Goal: Task Accomplishment & Management: Manage account settings

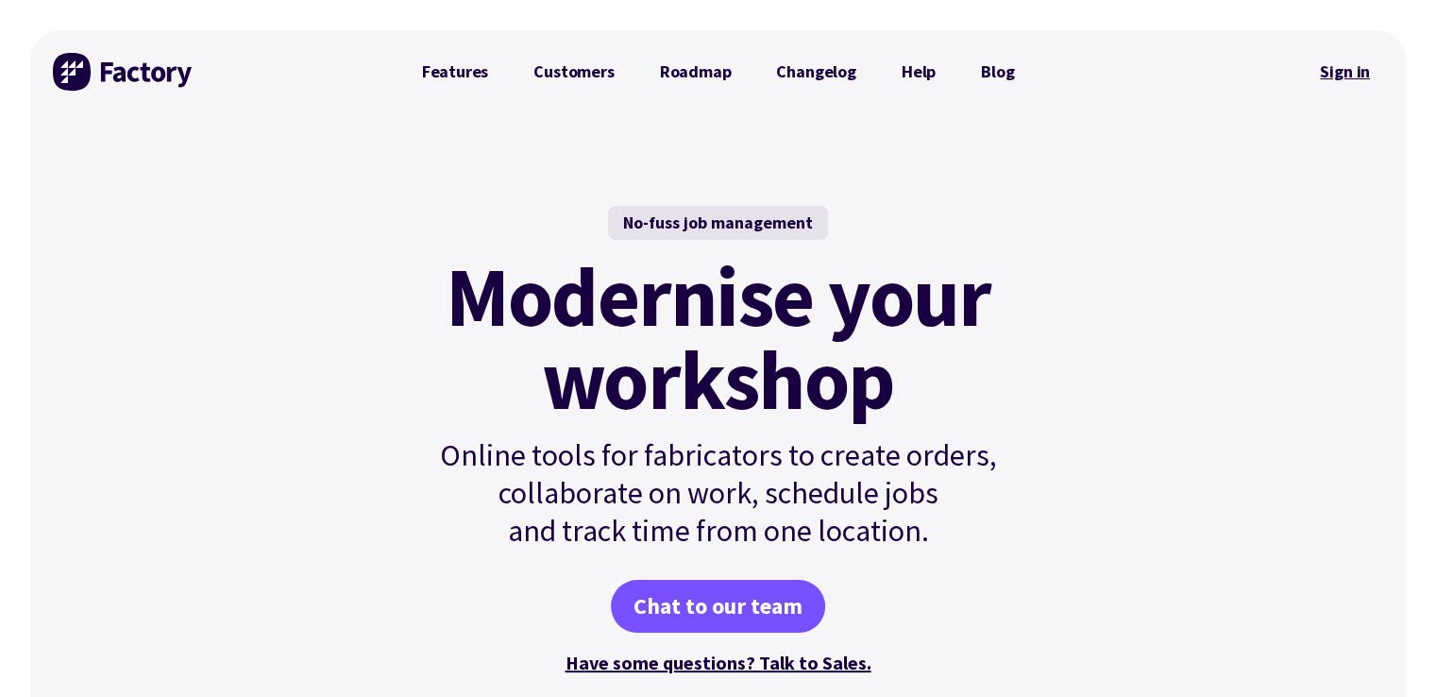
click at [1353, 76] on link "Sign in" at bounding box center [1344, 71] width 76 height 43
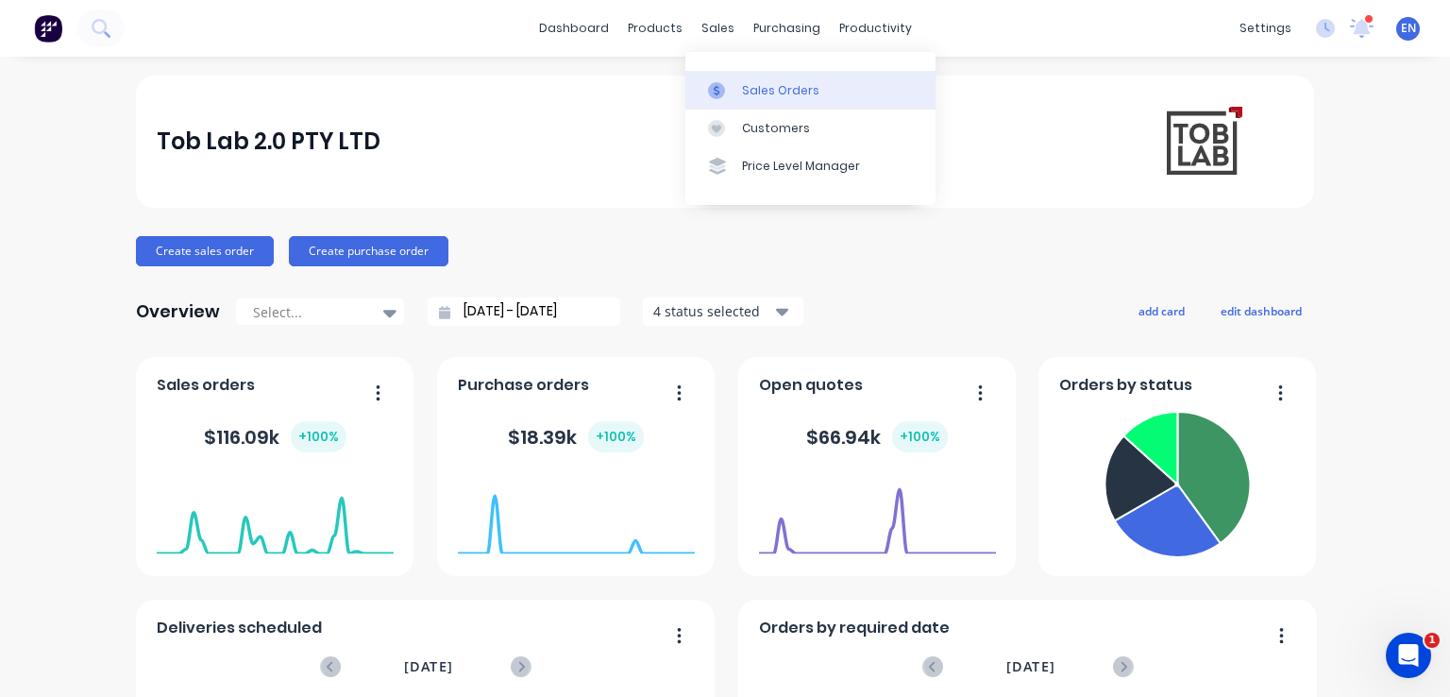
click at [724, 99] on link "Sales Orders" at bounding box center [810, 90] width 250 height 38
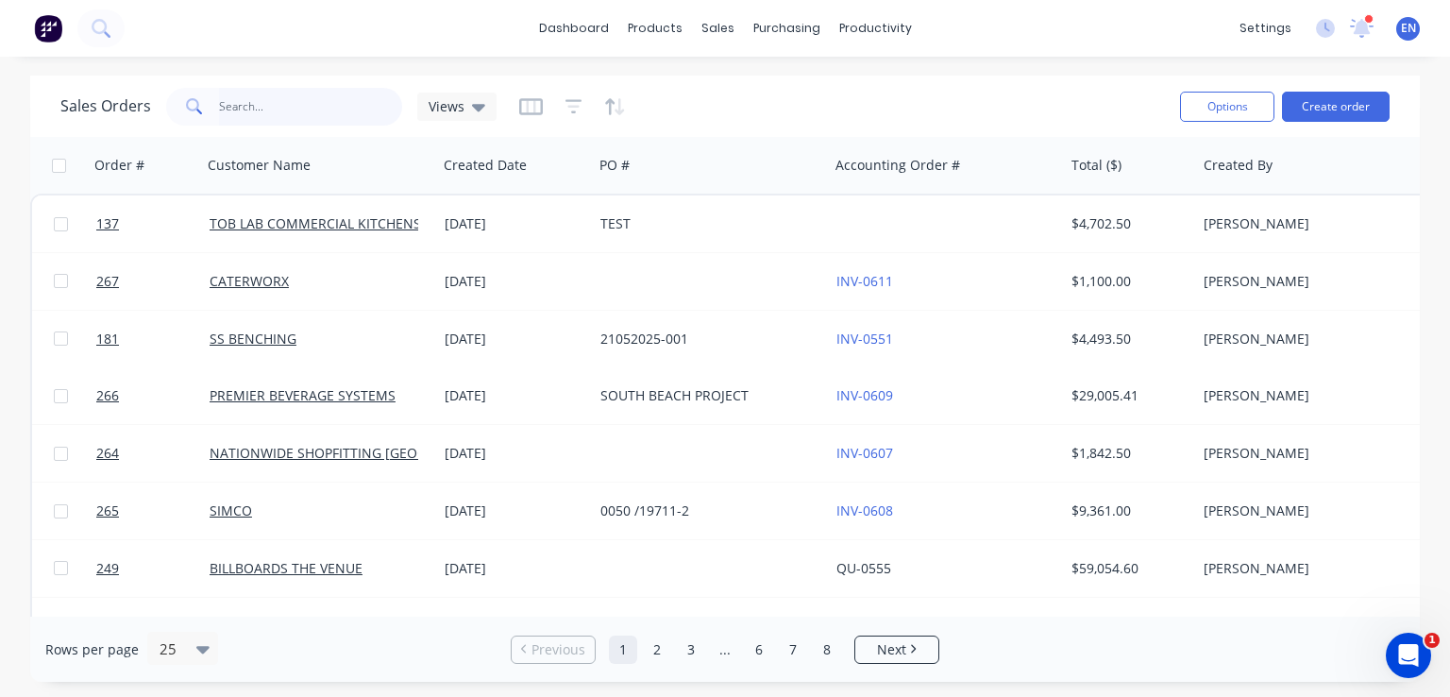
click at [281, 101] on input "text" at bounding box center [311, 107] width 184 height 38
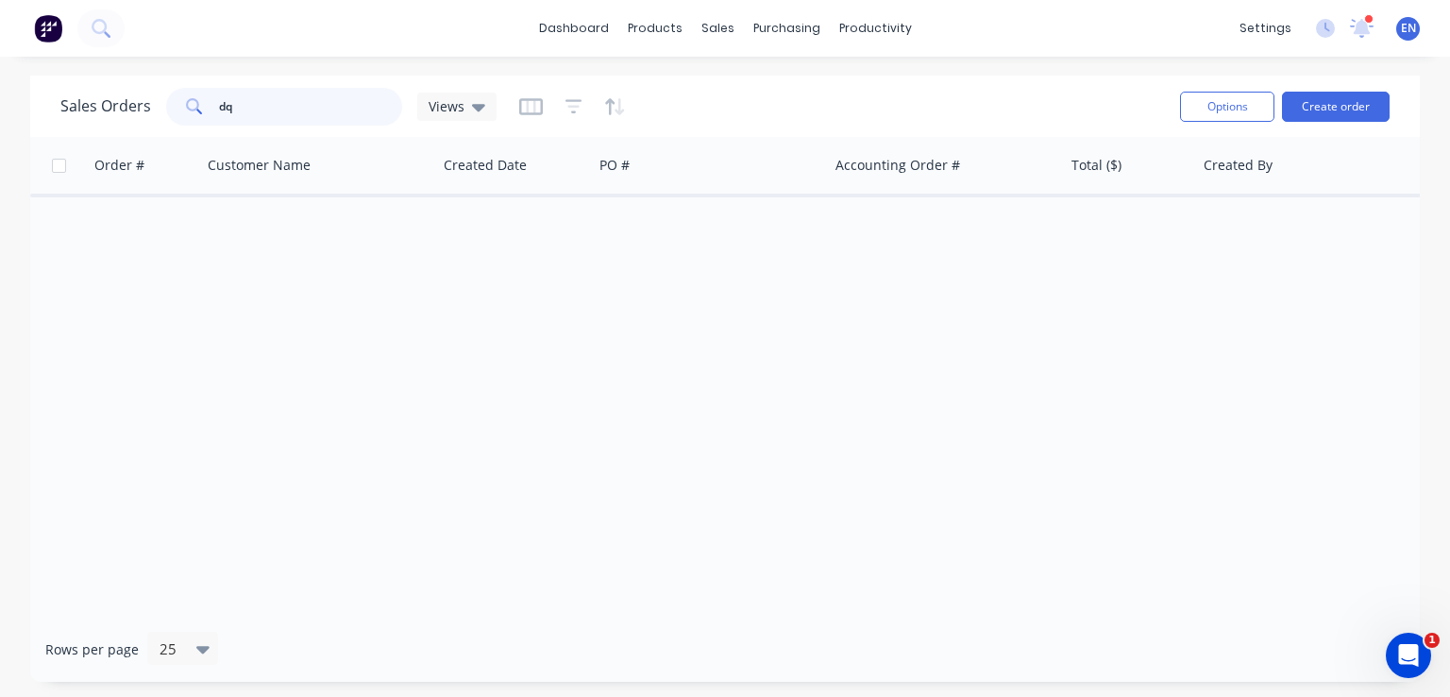
type input "d"
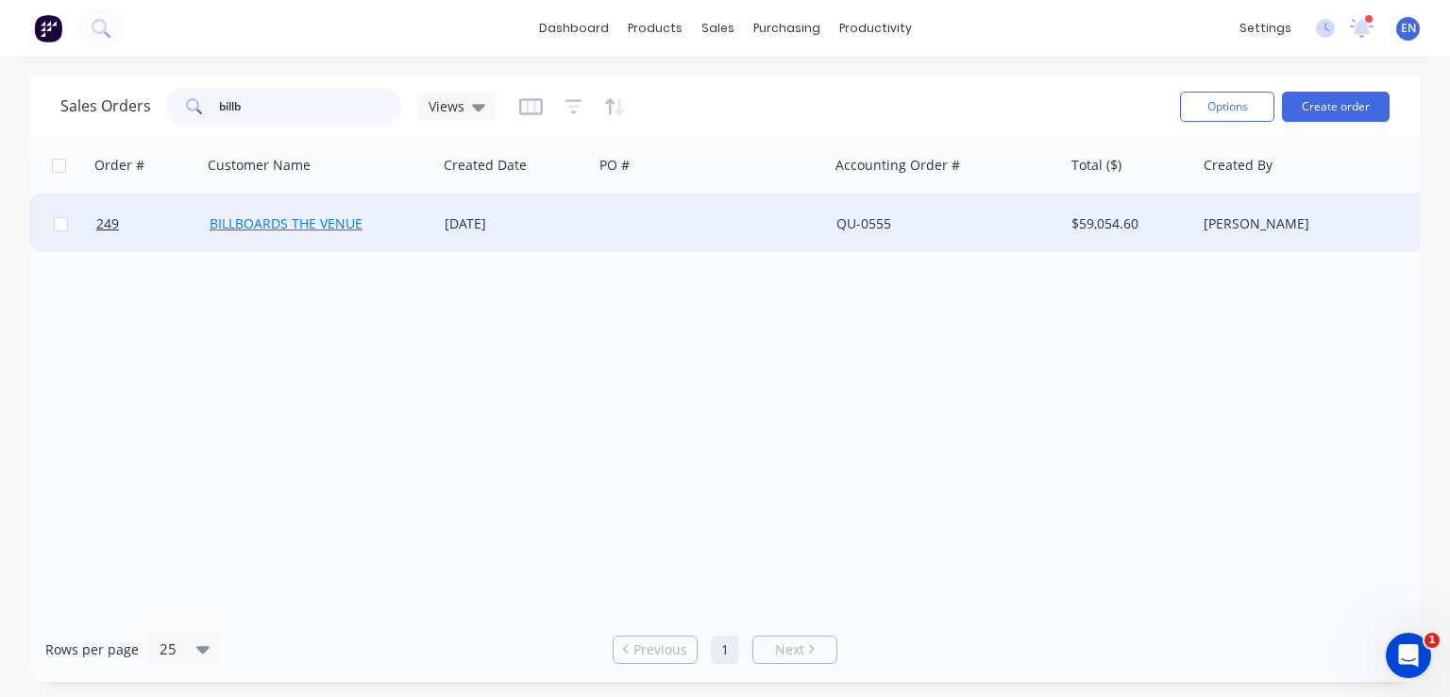
type input "billb"
click at [323, 222] on link "BILLBOARDS THE VENUE" at bounding box center [286, 223] width 153 height 18
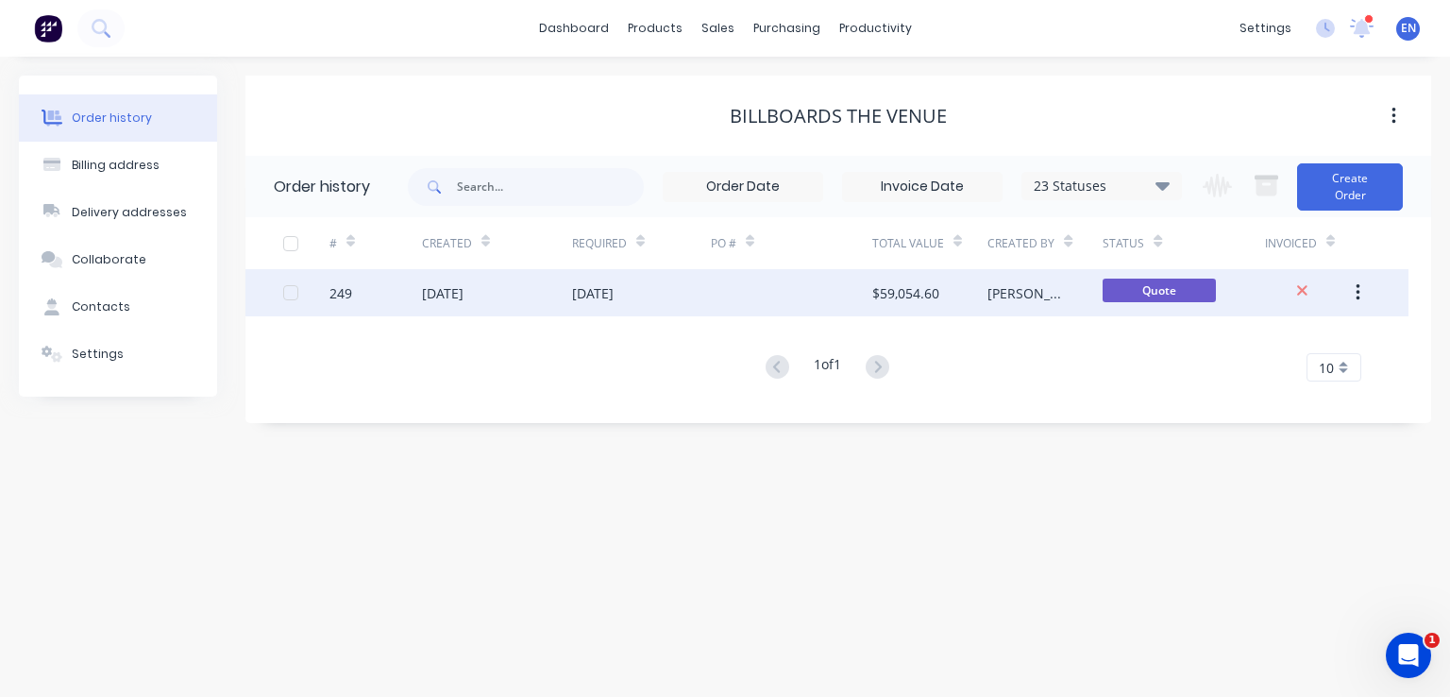
click at [572, 299] on div "[DATE]" at bounding box center [593, 293] width 42 height 20
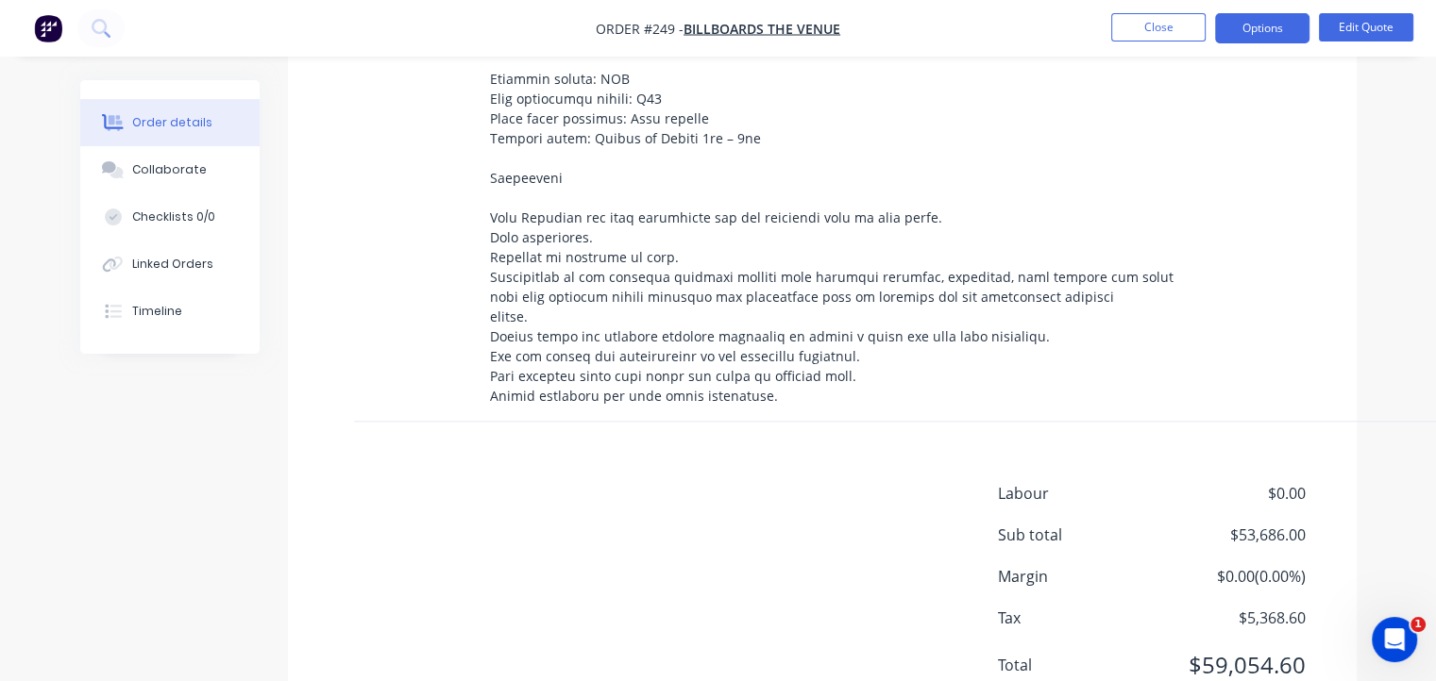
scroll to position [2242, 0]
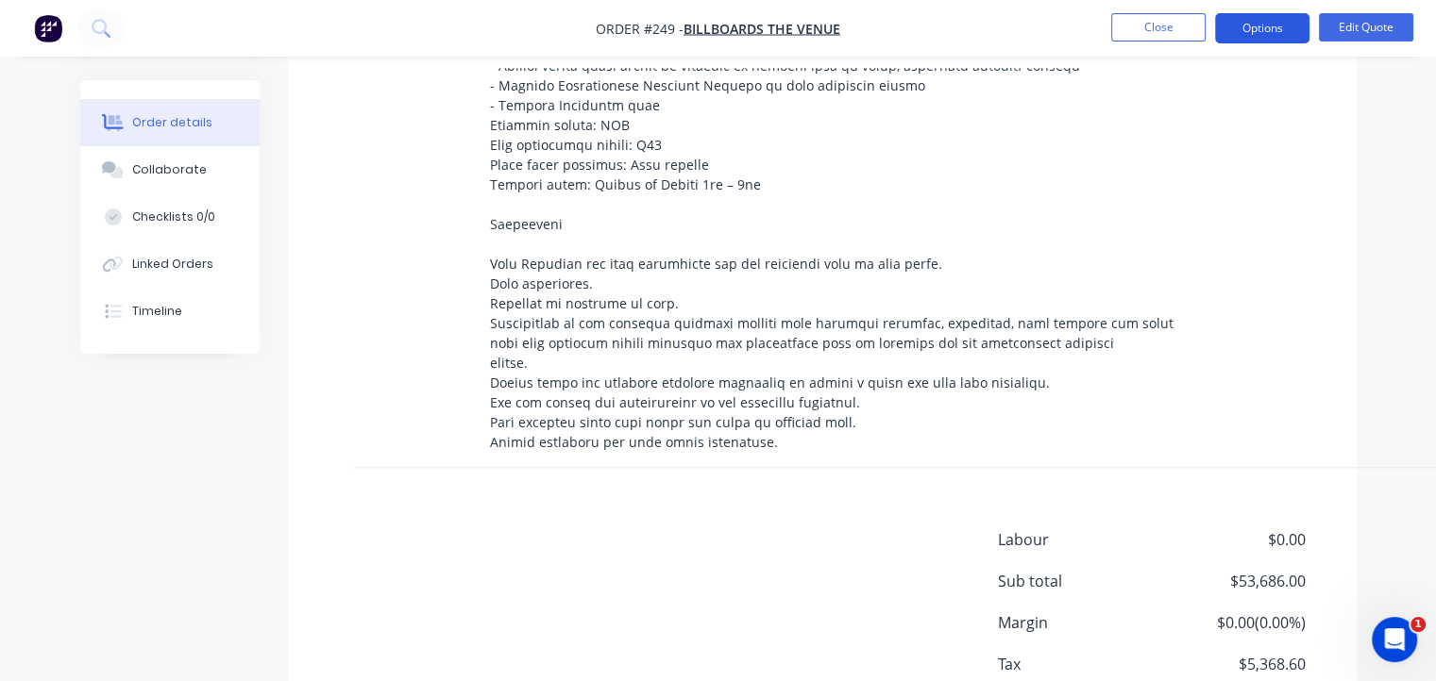
click at [1261, 38] on button "Options" at bounding box center [1262, 28] width 94 height 30
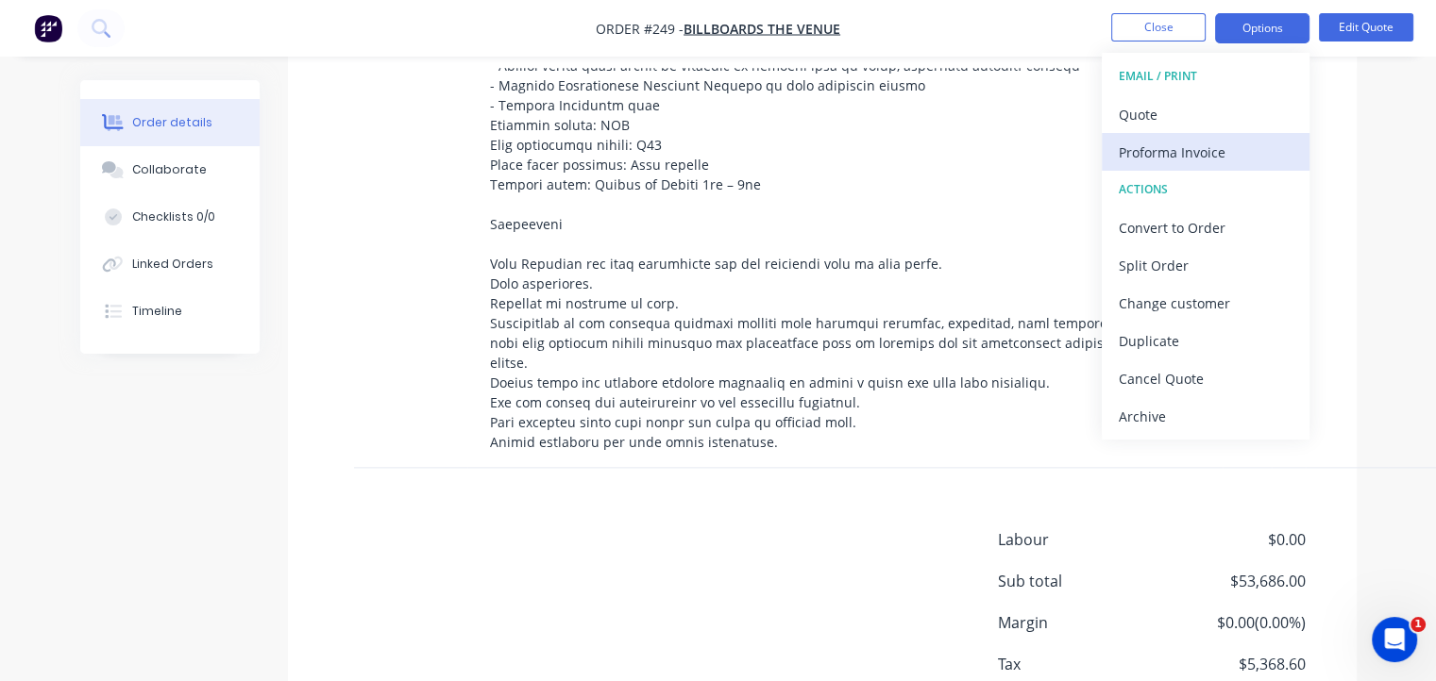
click at [1149, 154] on div "Proforma Invoice" at bounding box center [1206, 152] width 174 height 27
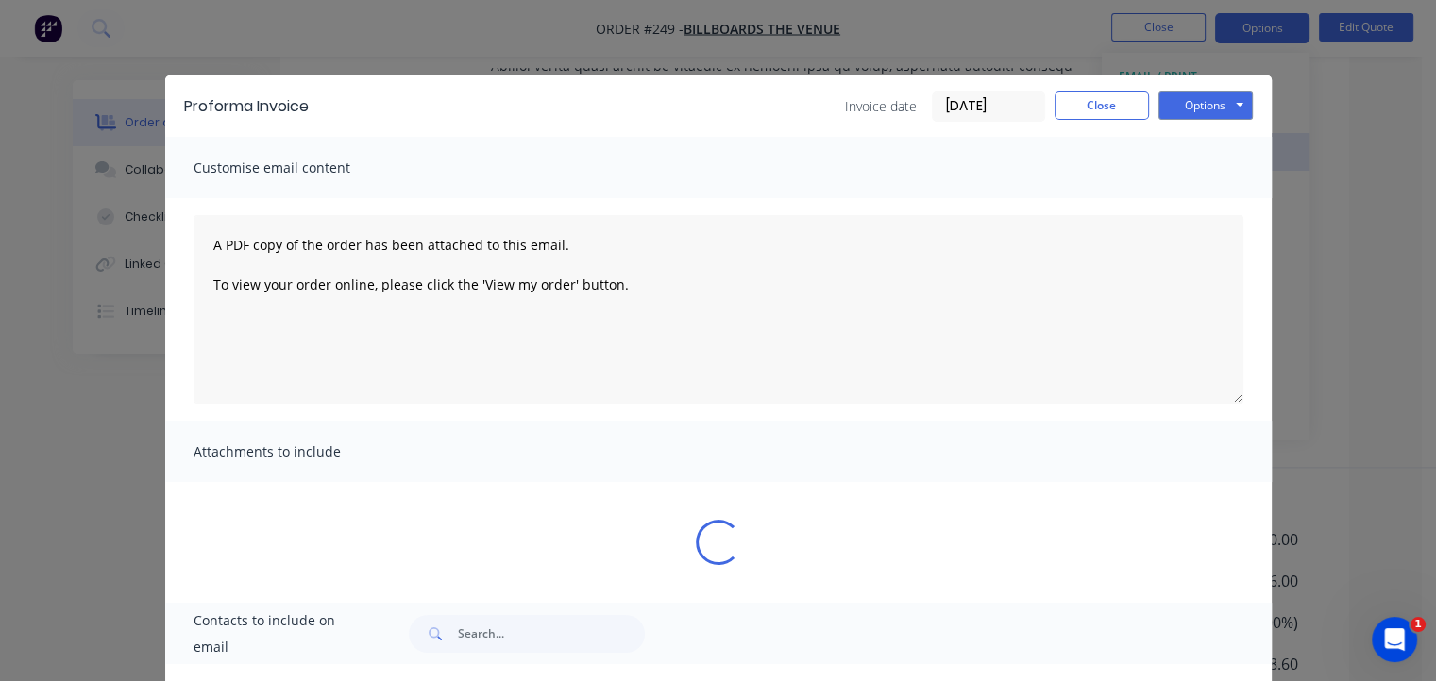
click at [1149, 154] on div "Customise email content" at bounding box center [718, 167] width 1106 height 61
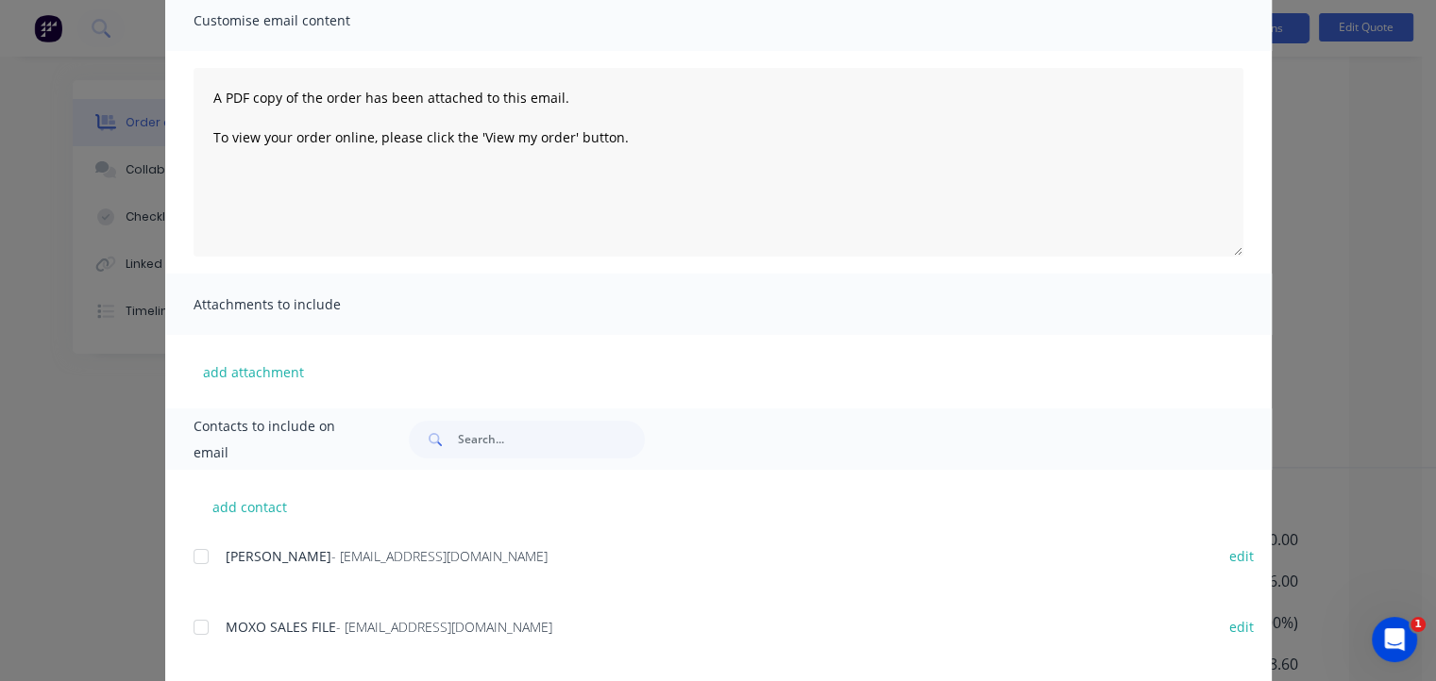
scroll to position [177, 0]
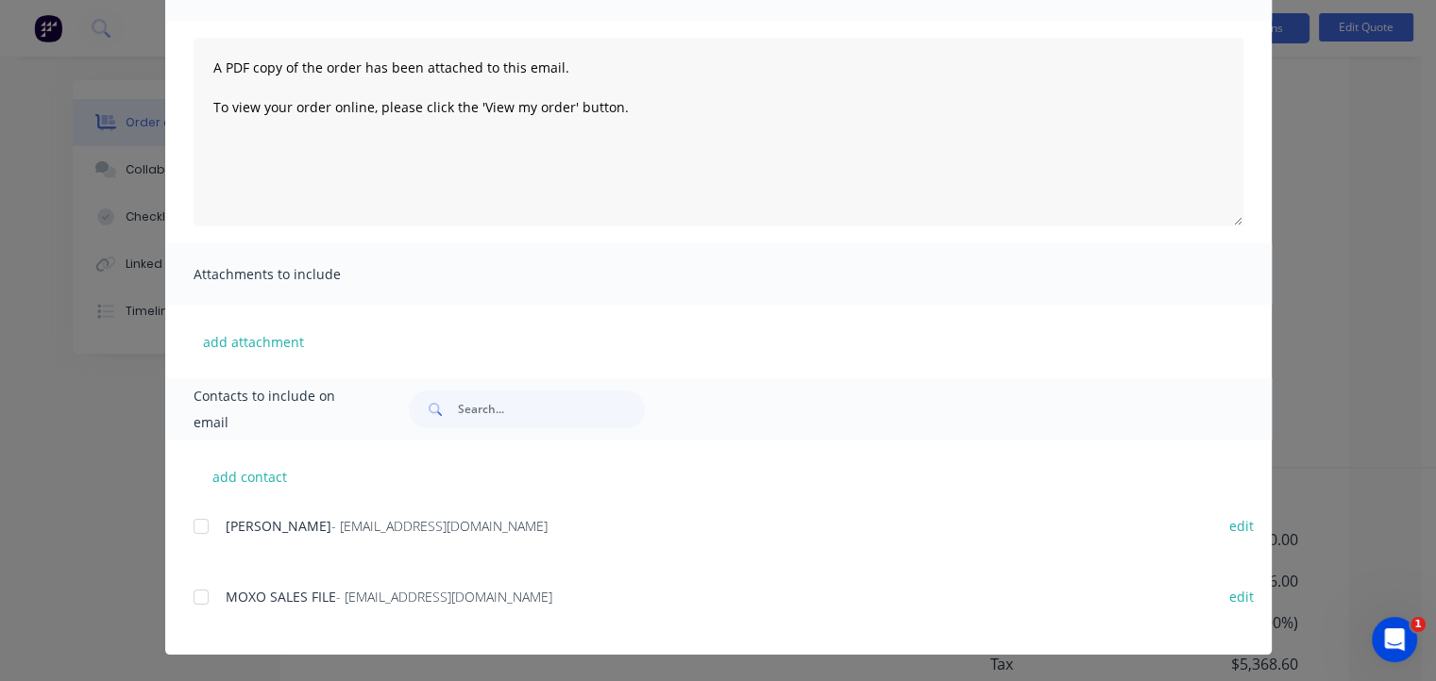
click at [184, 529] on div "add contact [PERSON_NAME] - [EMAIL_ADDRESS][DOMAIN_NAME] edit MOXO SALES FILE -…" at bounding box center [718, 547] width 1106 height 215
click at [196, 522] on div at bounding box center [201, 527] width 38 height 38
click at [185, 591] on div "add contact [PERSON_NAME] - [EMAIL_ADDRESS][DOMAIN_NAME] edit MOXO SALES FILE -…" at bounding box center [718, 547] width 1106 height 215
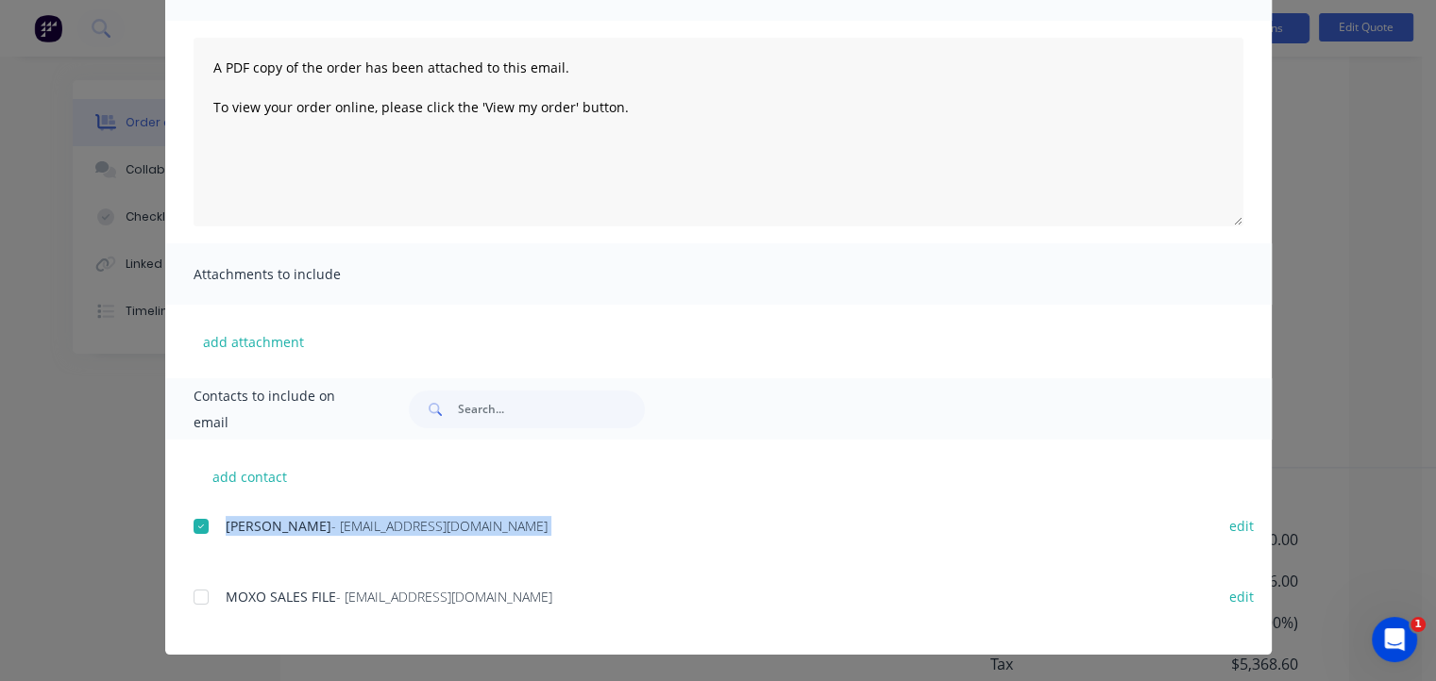
click at [193, 595] on div at bounding box center [201, 598] width 38 height 38
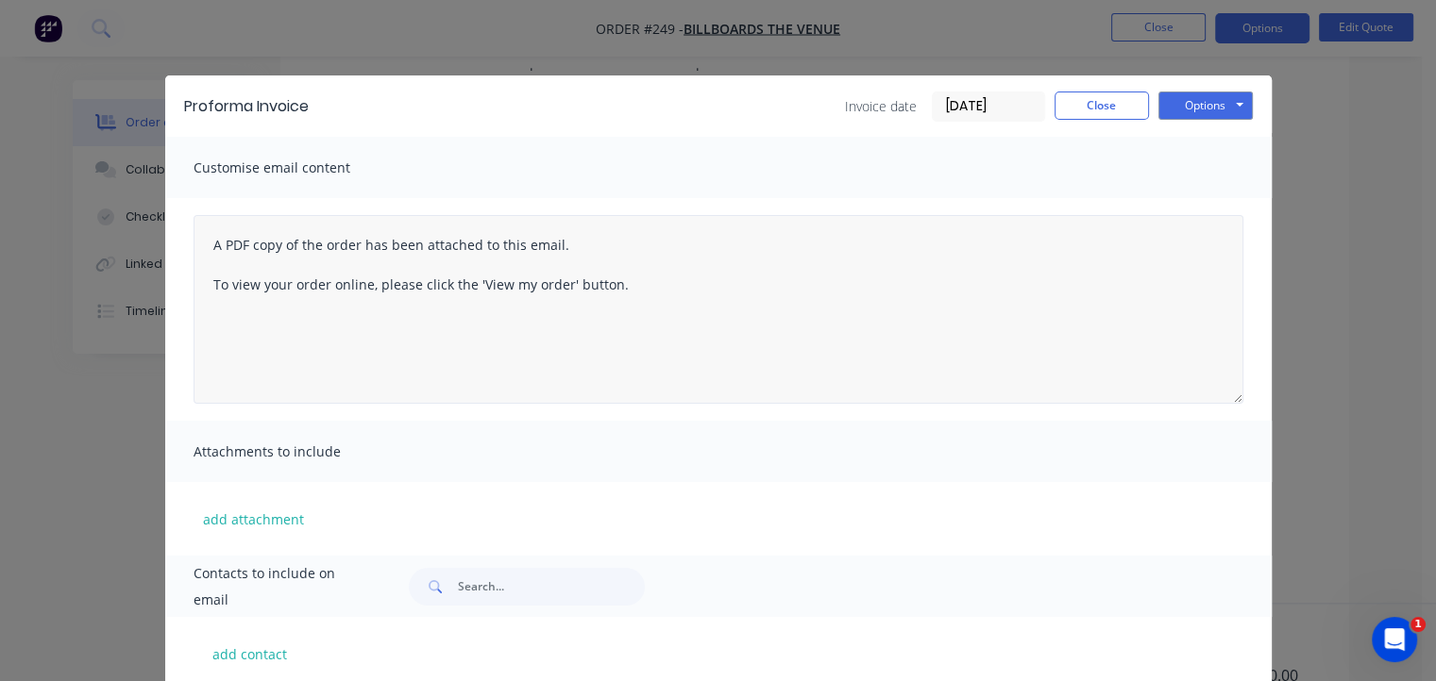
scroll to position [1770, 0]
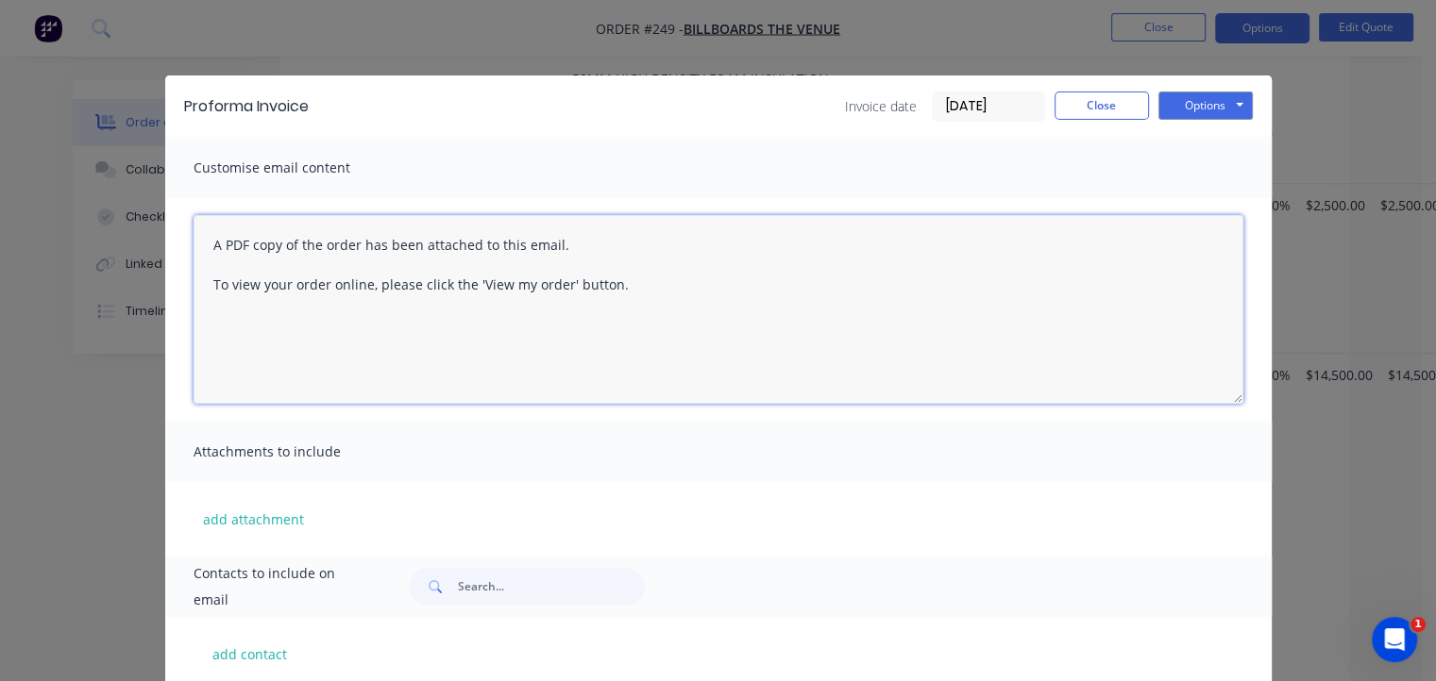
drag, startPoint x: 564, startPoint y: 301, endPoint x: 126, endPoint y: 237, distance: 442.6
click at [126, 237] on div "Proforma Invoice Invoice date [DATE] Close Options Preview Print Email Customis…" at bounding box center [718, 340] width 1436 height 681
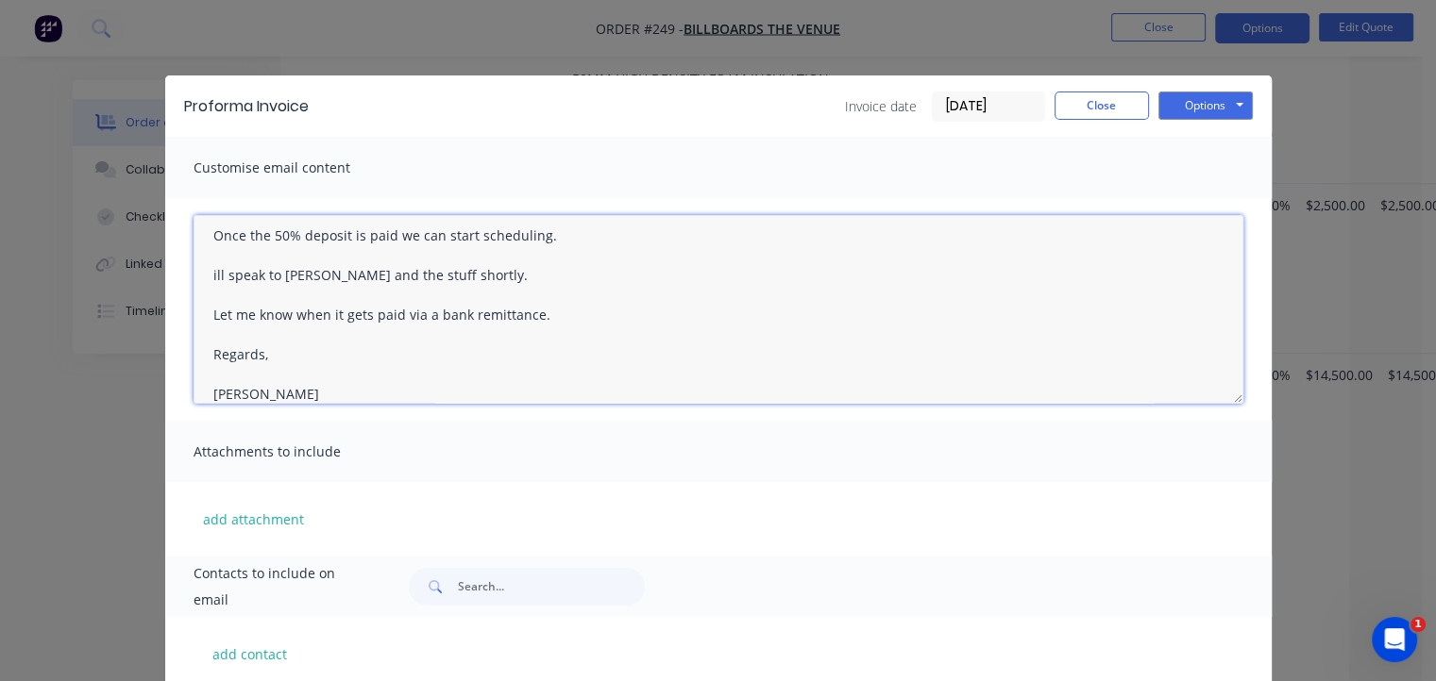
scroll to position [68, 0]
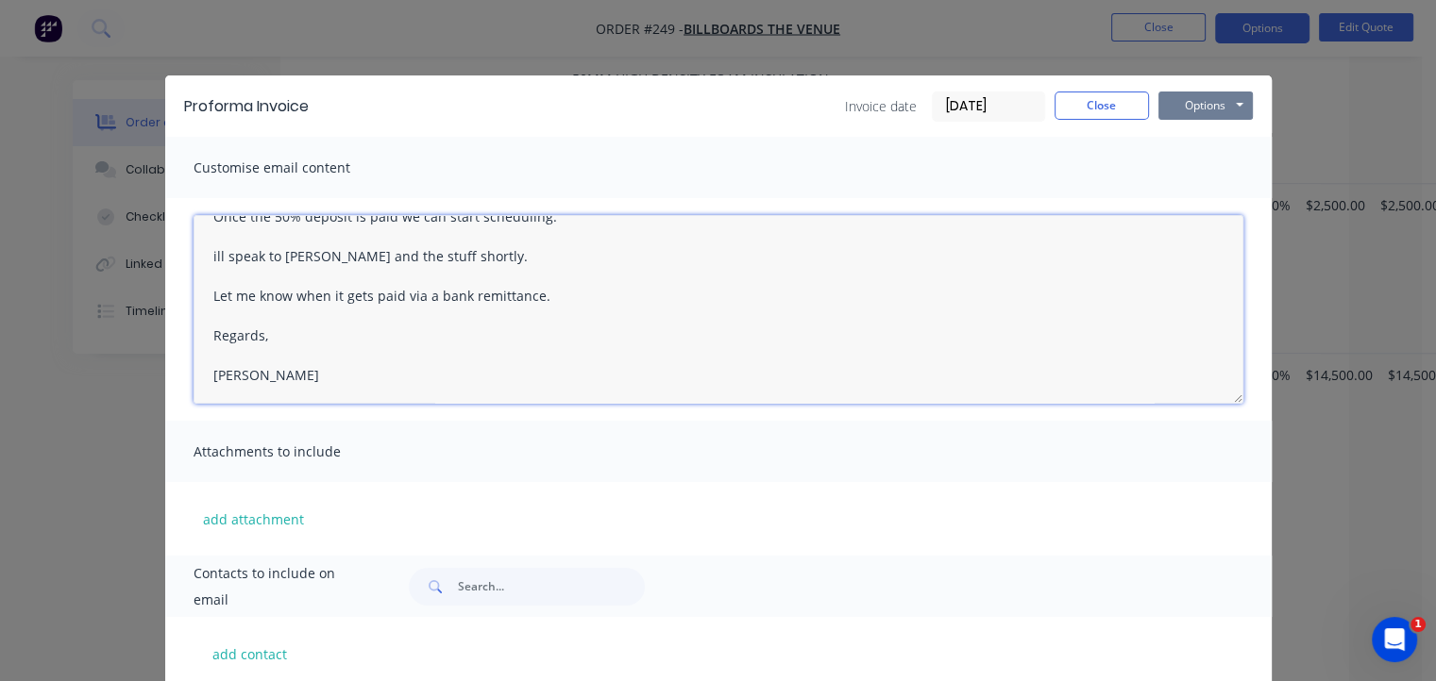
type textarea "Hi Mate, Once the 50% deposit is paid we can start scheduling. ill speak to [PE…"
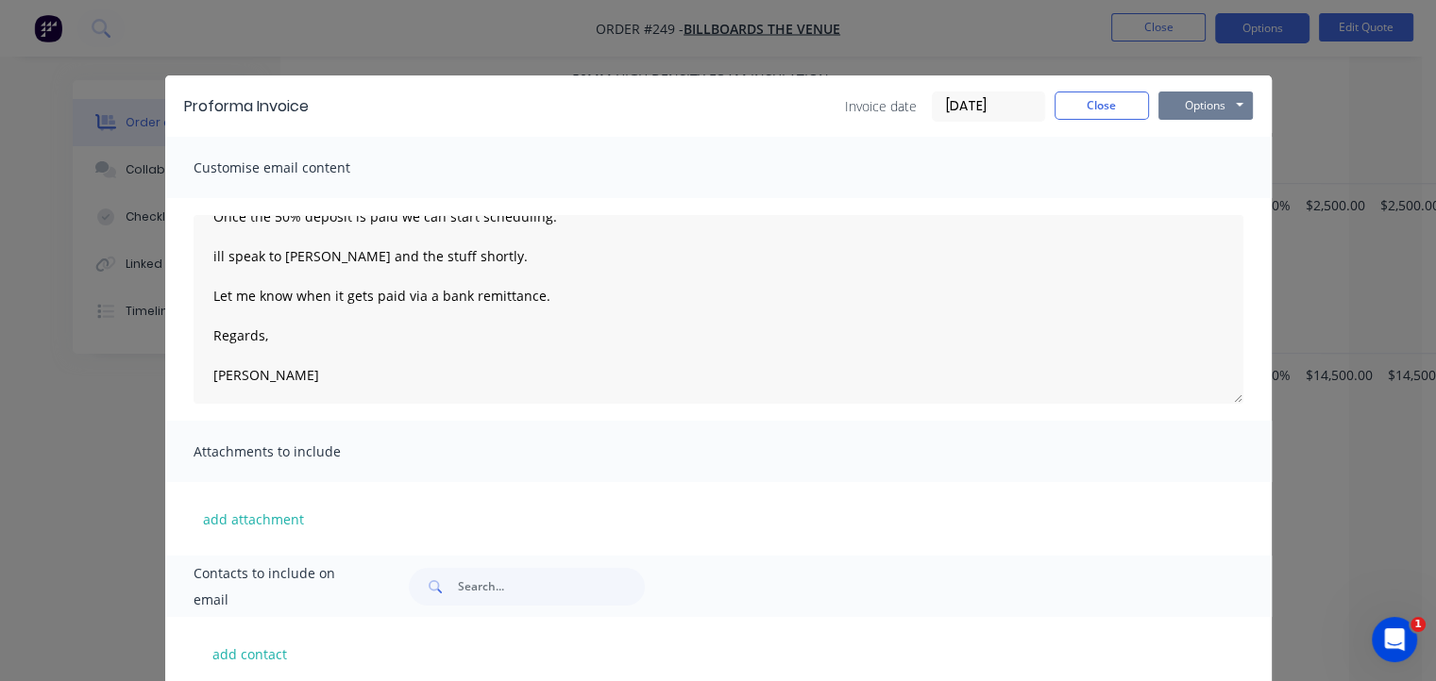
click at [1207, 112] on button "Options" at bounding box center [1205, 106] width 94 height 28
click at [1203, 201] on button "Email" at bounding box center [1218, 201] width 121 height 31
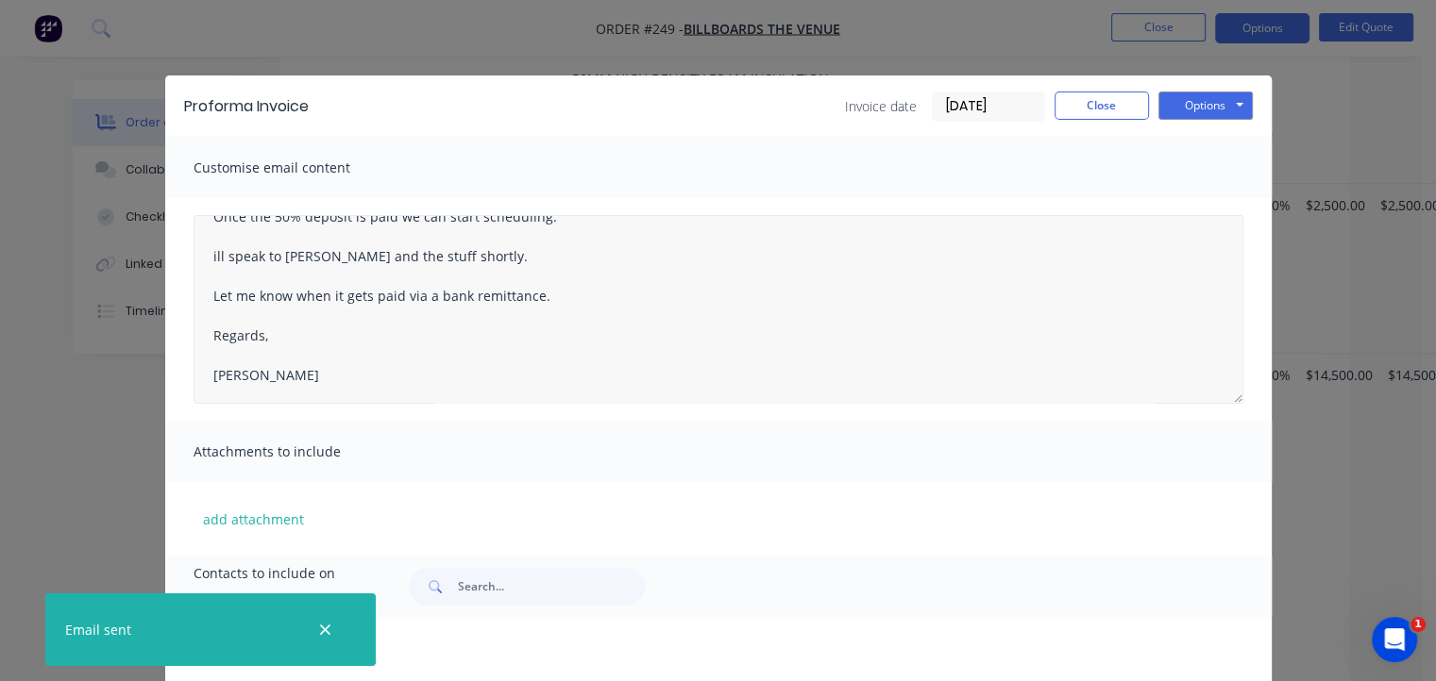
drag, startPoint x: 319, startPoint y: 632, endPoint x: 951, endPoint y: 349, distance: 692.9
click at [319, 632] on icon "button" at bounding box center [325, 630] width 12 height 17
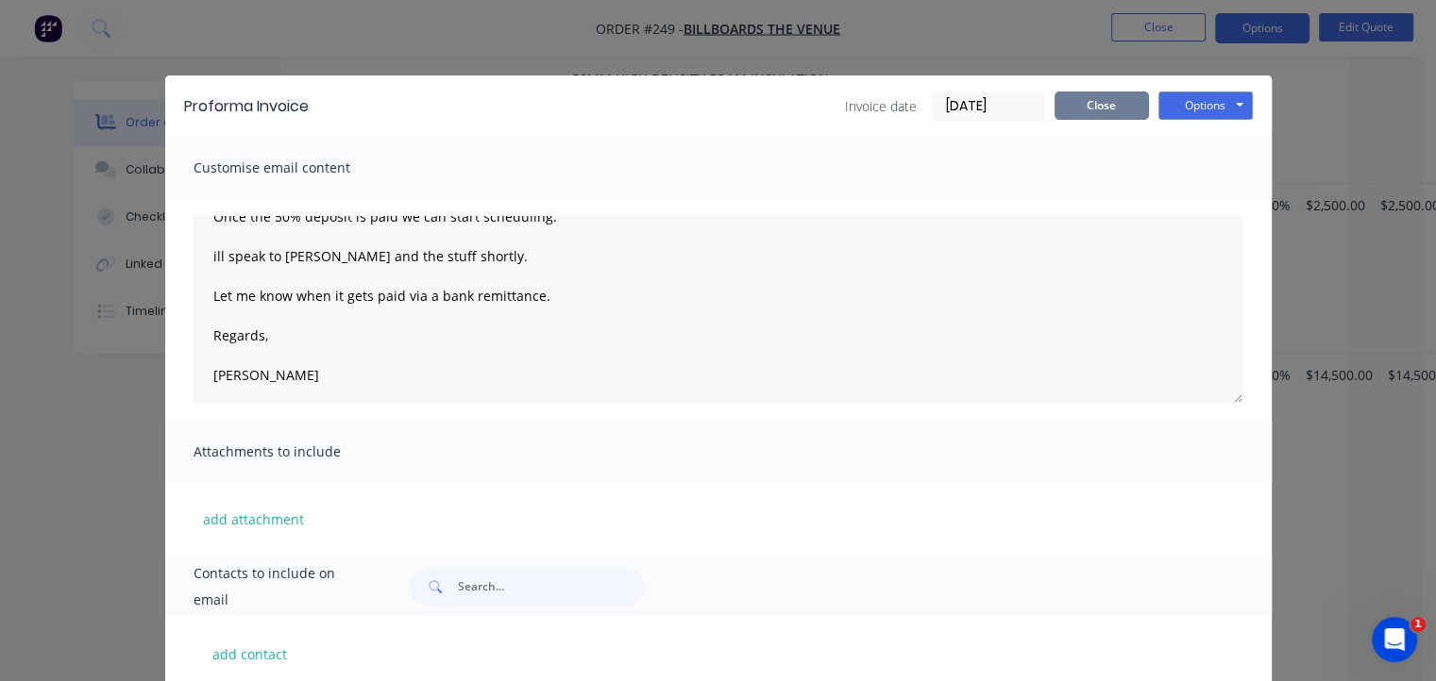
drag, startPoint x: 1112, startPoint y: 105, endPoint x: 867, endPoint y: 100, distance: 244.5
click at [1106, 105] on button "Close" at bounding box center [1101, 106] width 94 height 28
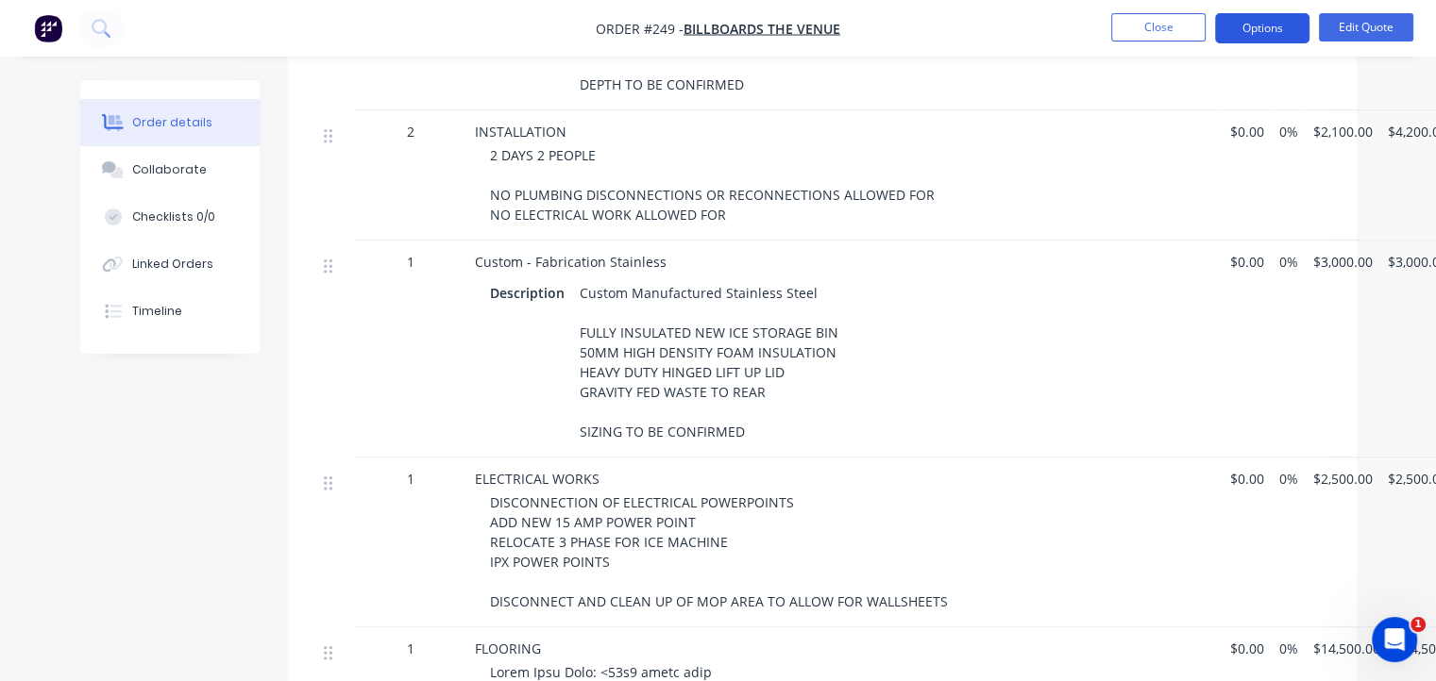
scroll to position [1487, 0]
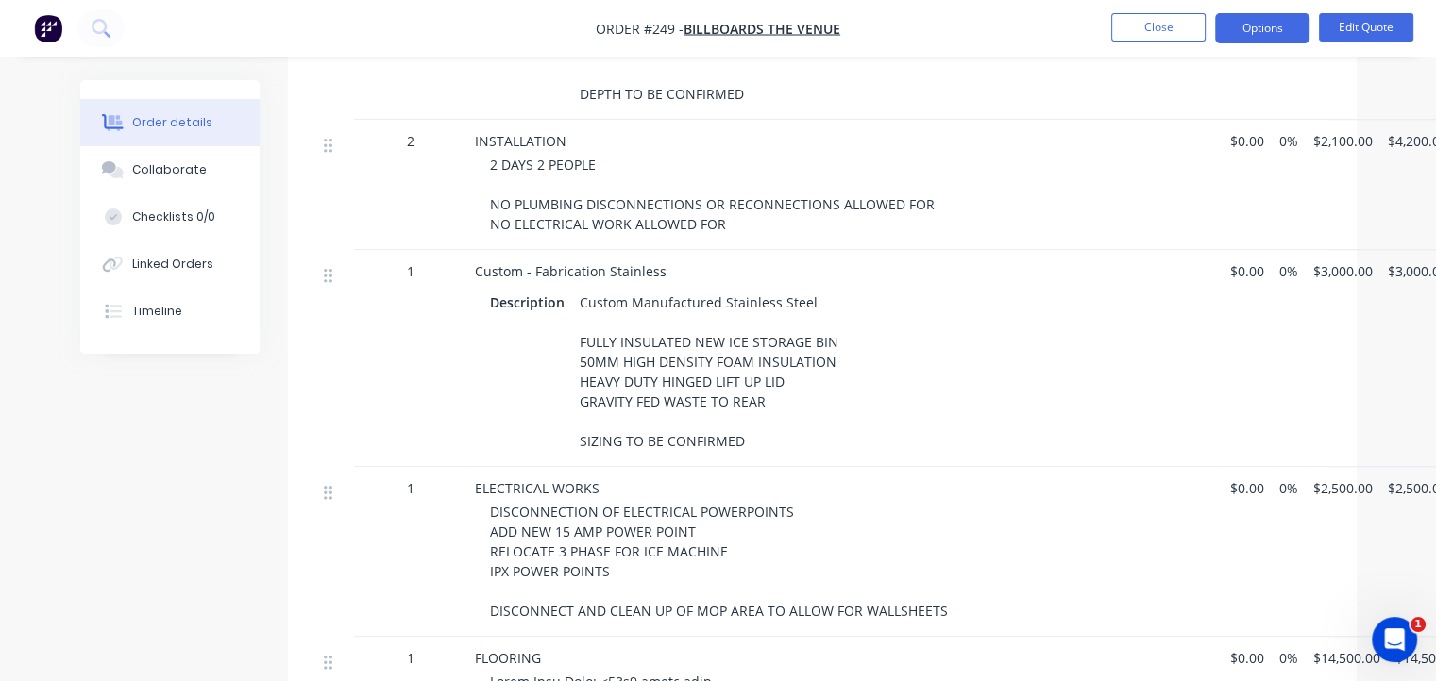
drag, startPoint x: 1275, startPoint y: 28, endPoint x: 1270, endPoint y: 49, distance: 21.5
click at [1275, 28] on button "Options" at bounding box center [1262, 28] width 94 height 30
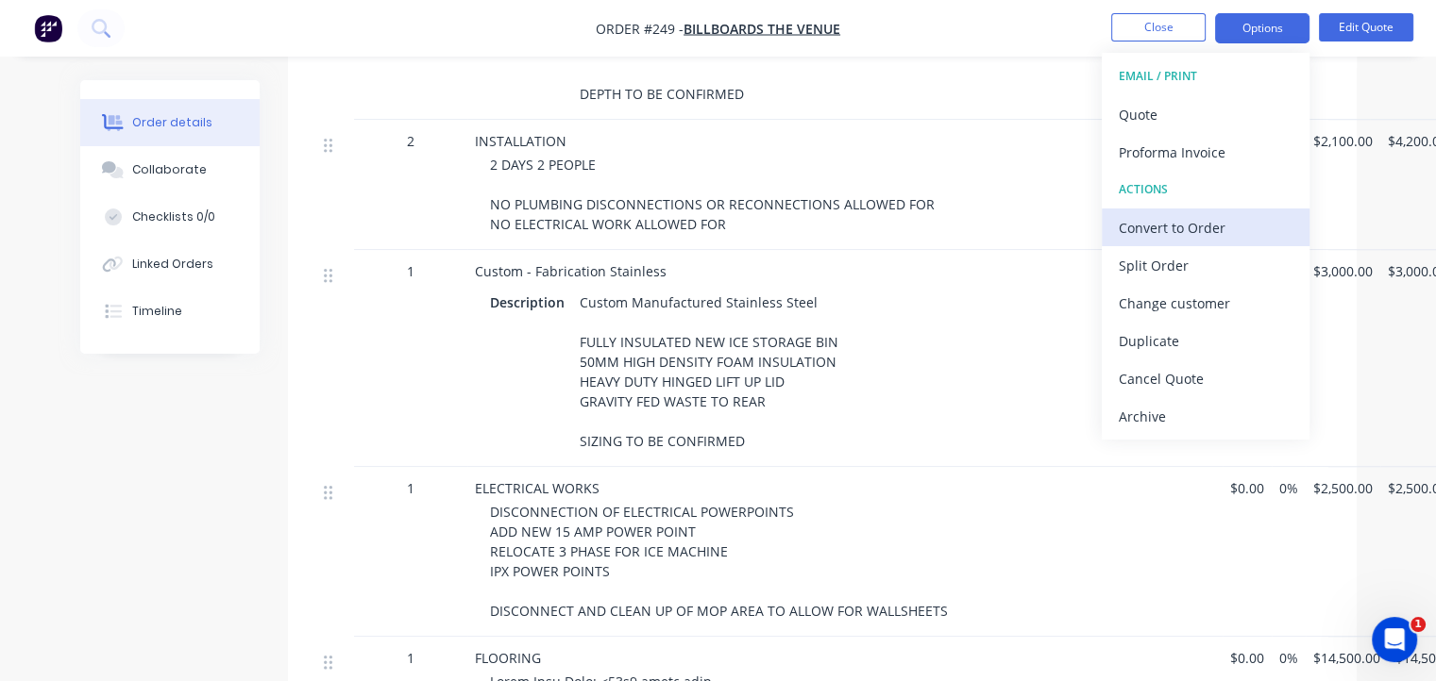
click at [1192, 235] on div "Convert to Order" at bounding box center [1206, 227] width 174 height 27
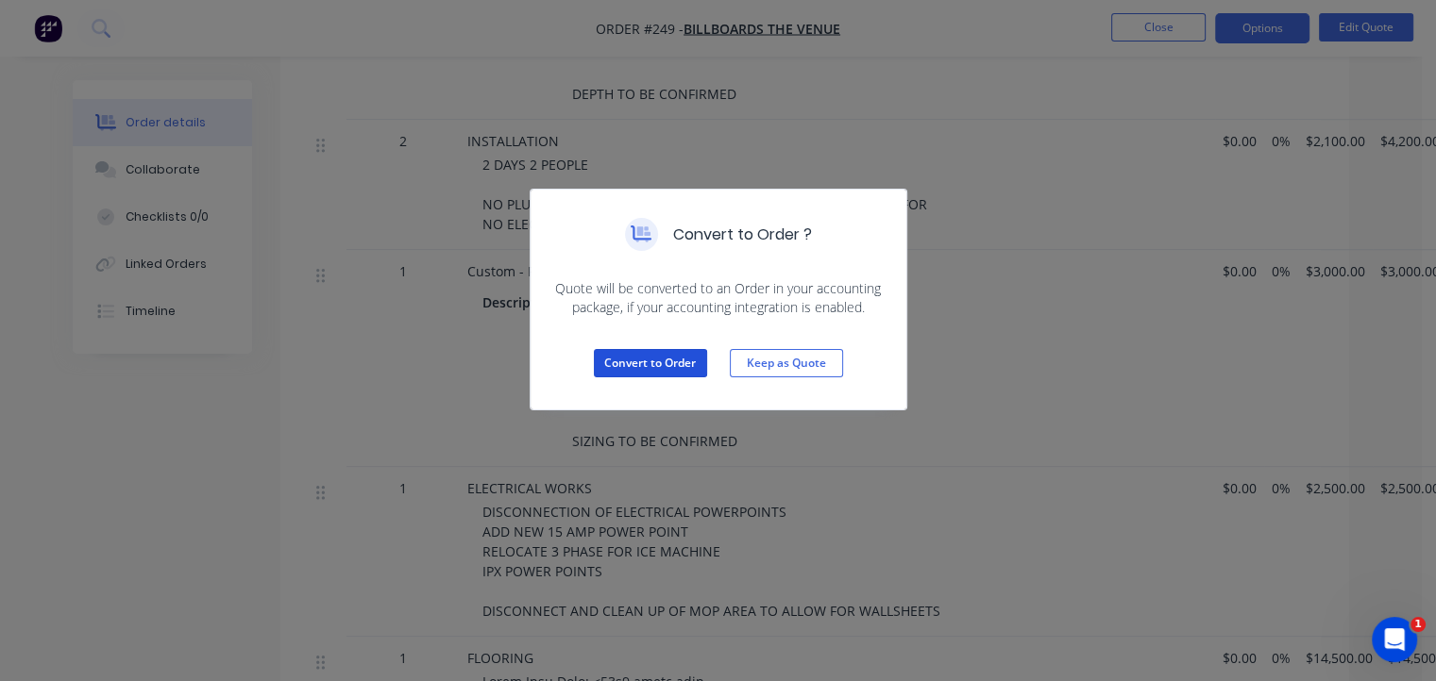
drag, startPoint x: 656, startPoint y: 371, endPoint x: 861, endPoint y: 349, distance: 206.0
click at [656, 367] on button "Convert to Order" at bounding box center [650, 363] width 113 height 28
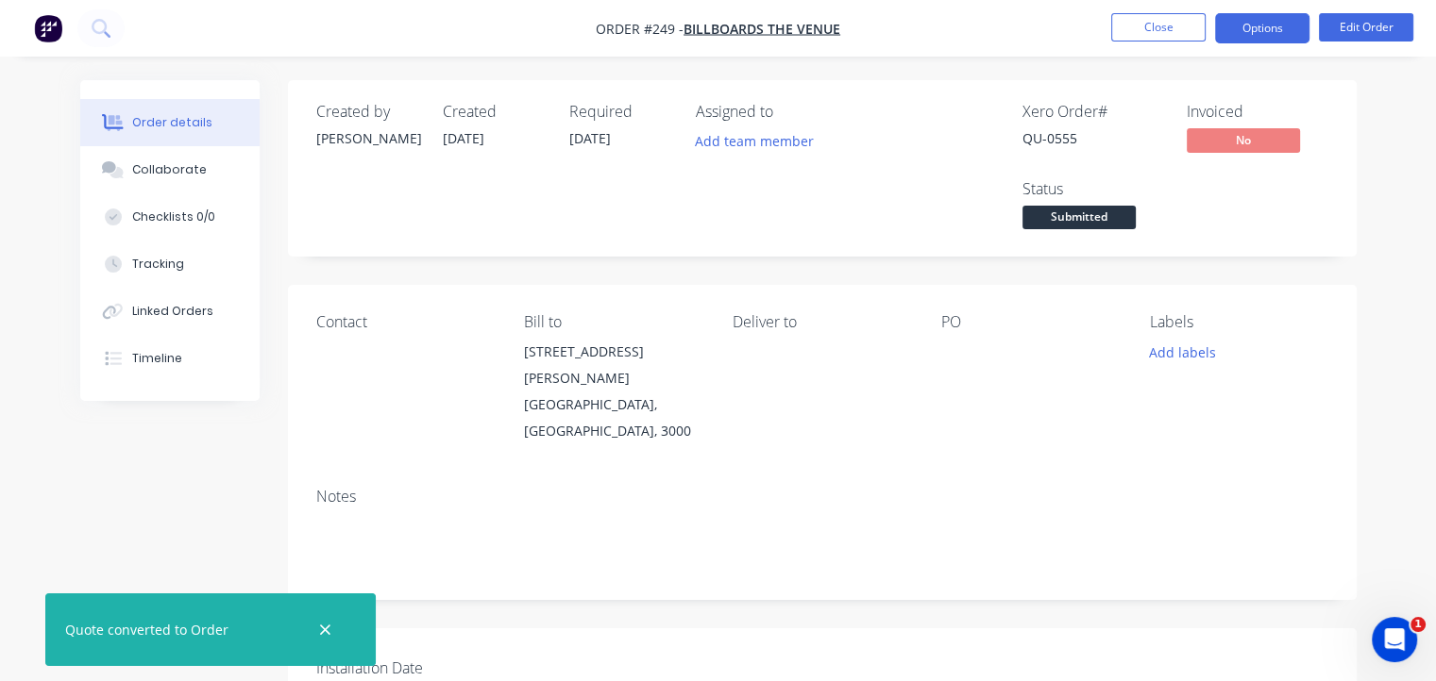
click at [1264, 38] on button "Options" at bounding box center [1262, 28] width 94 height 30
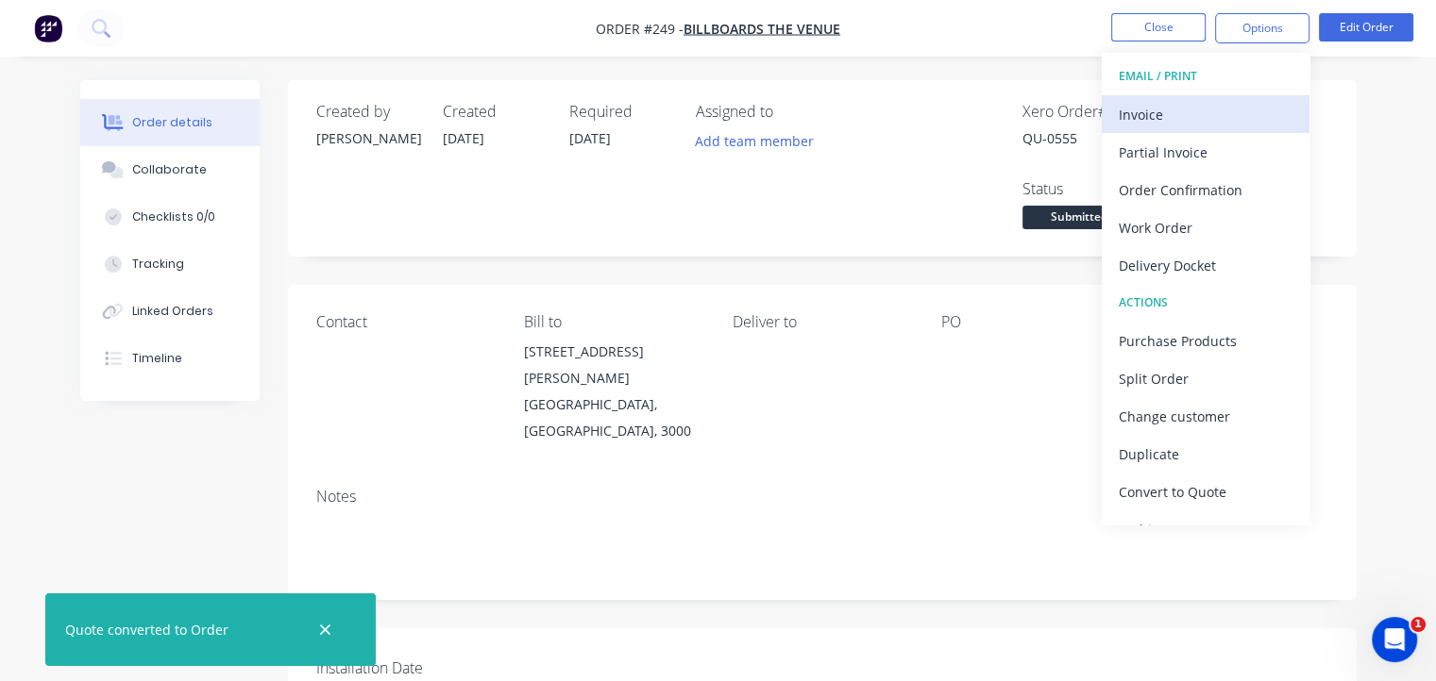
click at [1207, 112] on div "Invoice" at bounding box center [1206, 114] width 174 height 27
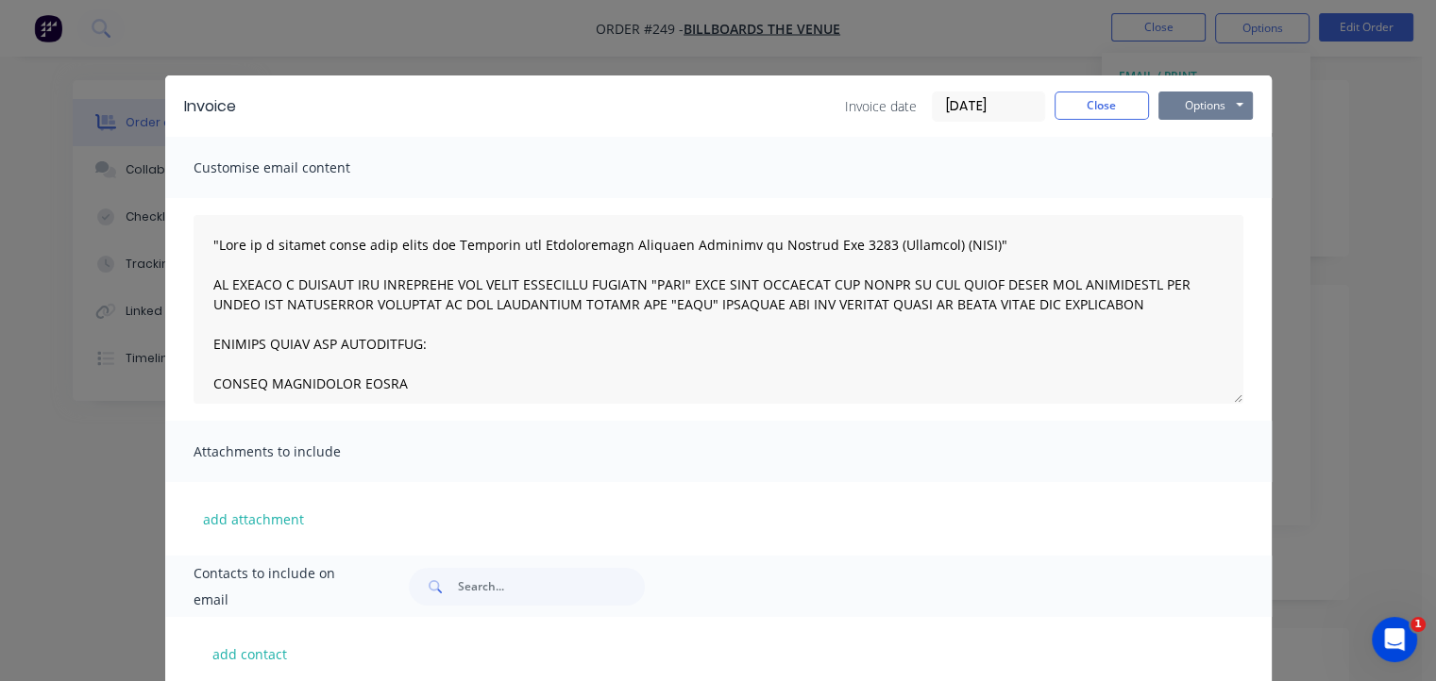
click at [1204, 100] on button "Options" at bounding box center [1205, 106] width 94 height 28
click at [1186, 197] on button "Email" at bounding box center [1218, 201] width 121 height 31
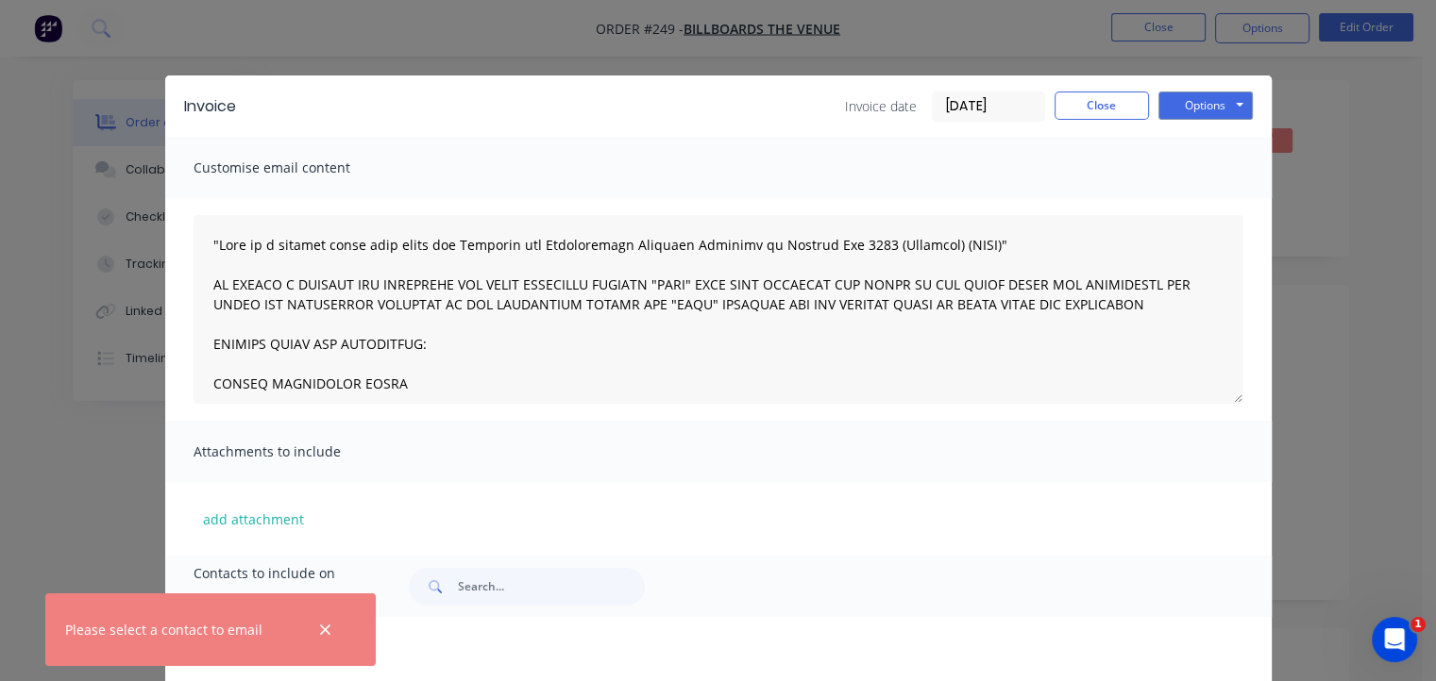
click at [328, 631] on icon "button" at bounding box center [325, 630] width 12 height 17
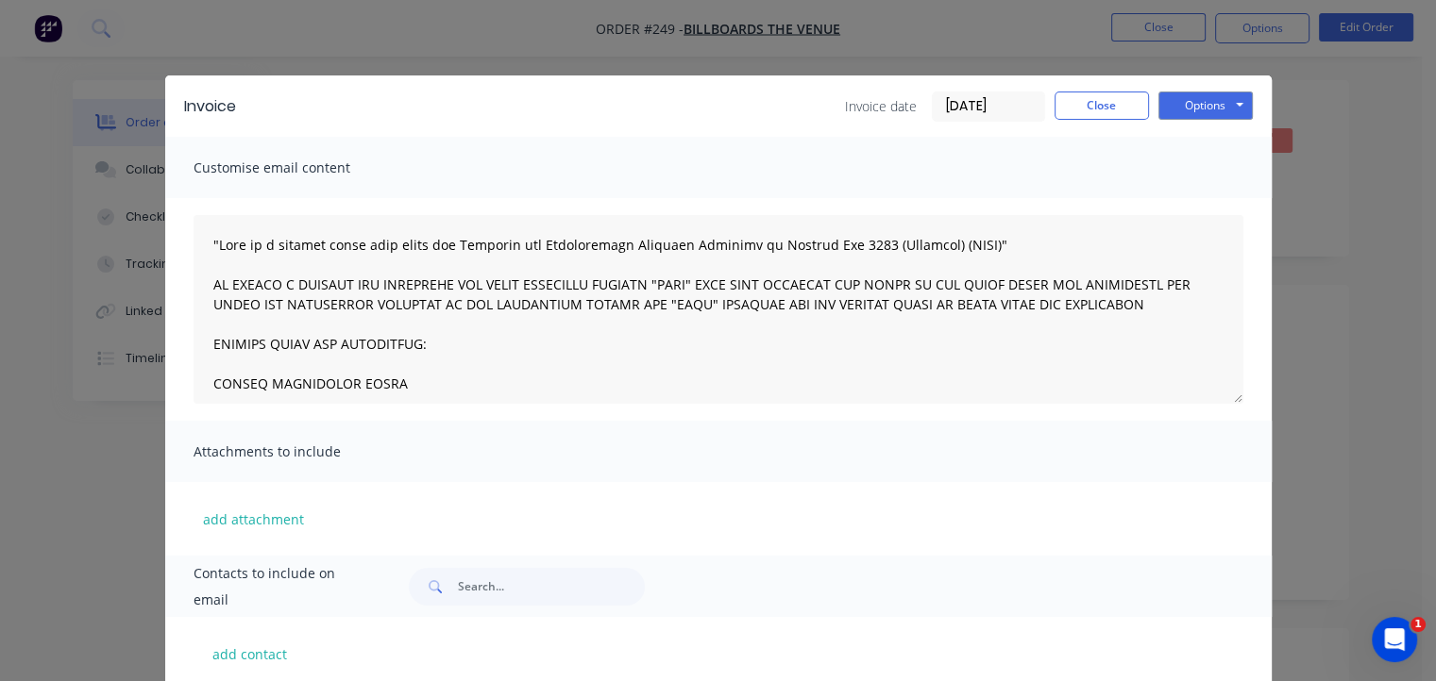
scroll to position [177, 0]
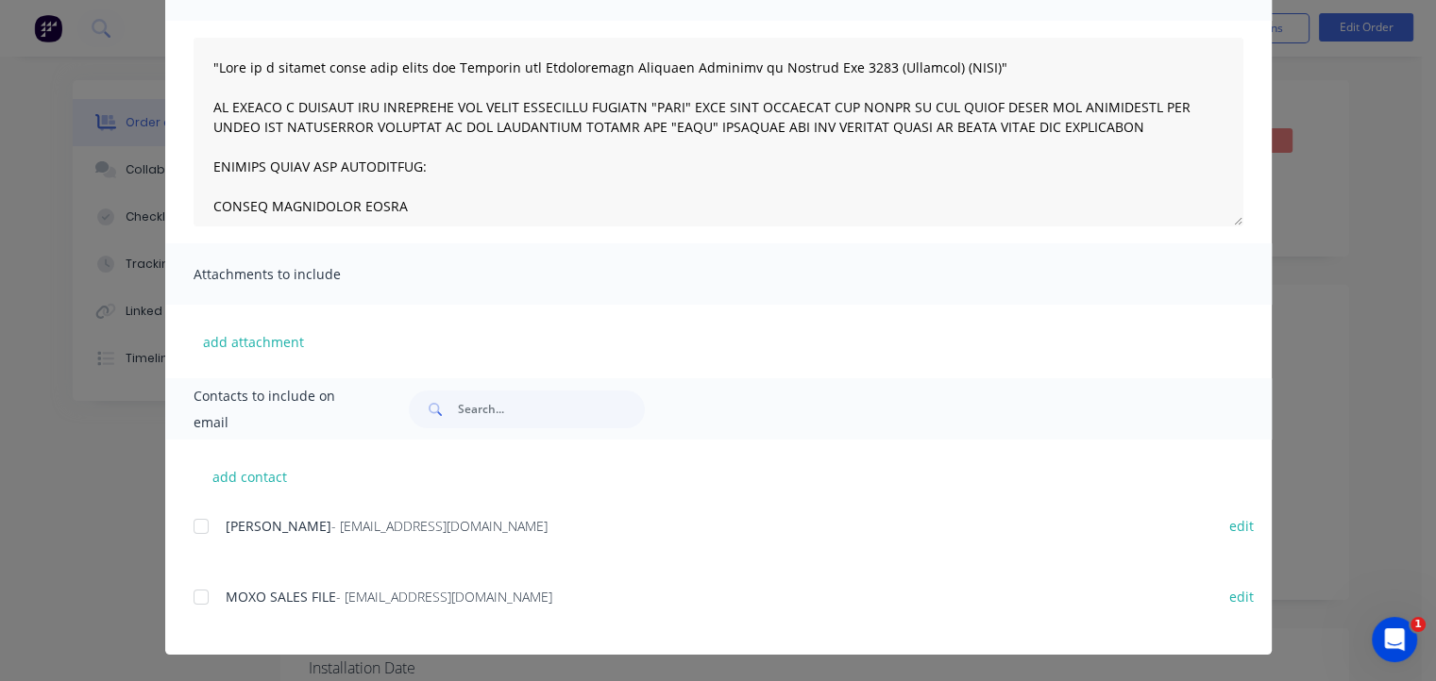
drag, startPoint x: 192, startPoint y: 536, endPoint x: 222, endPoint y: 529, distance: 31.1
click at [193, 536] on div at bounding box center [201, 527] width 38 height 38
drag, startPoint x: 193, startPoint y: 596, endPoint x: 204, endPoint y: 594, distance: 11.5
click at [198, 594] on div at bounding box center [201, 598] width 38 height 38
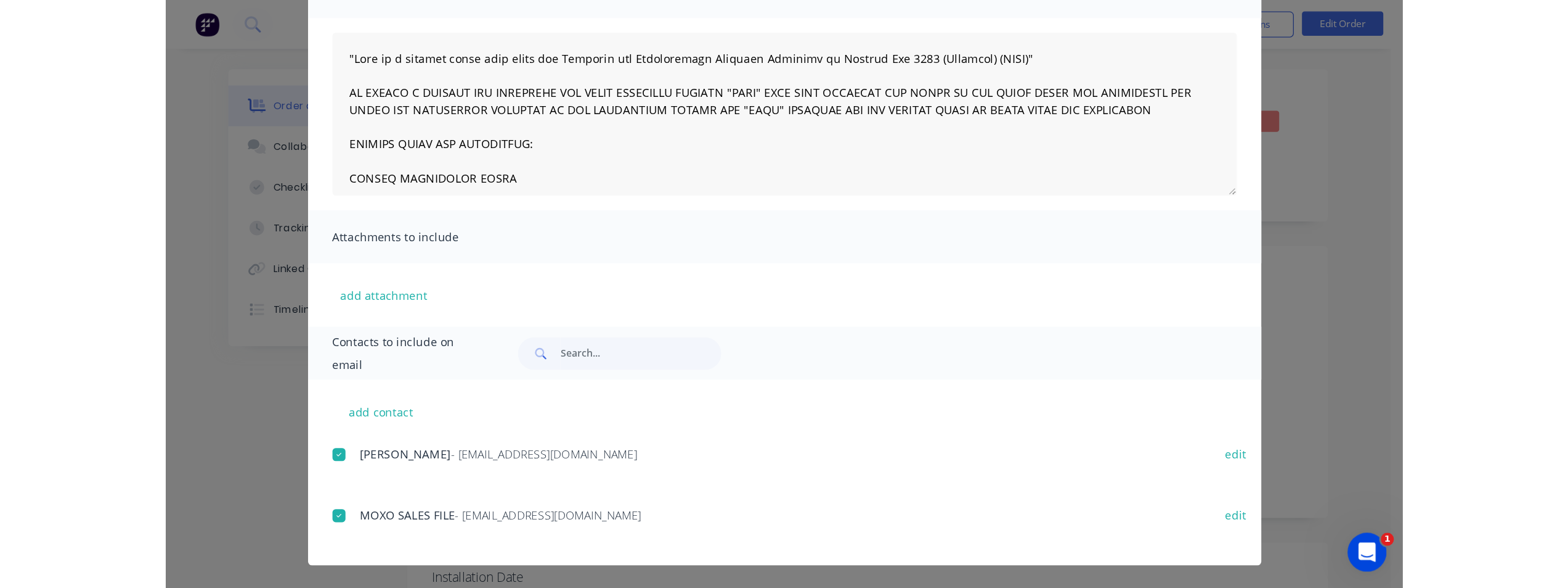
scroll to position [0, 0]
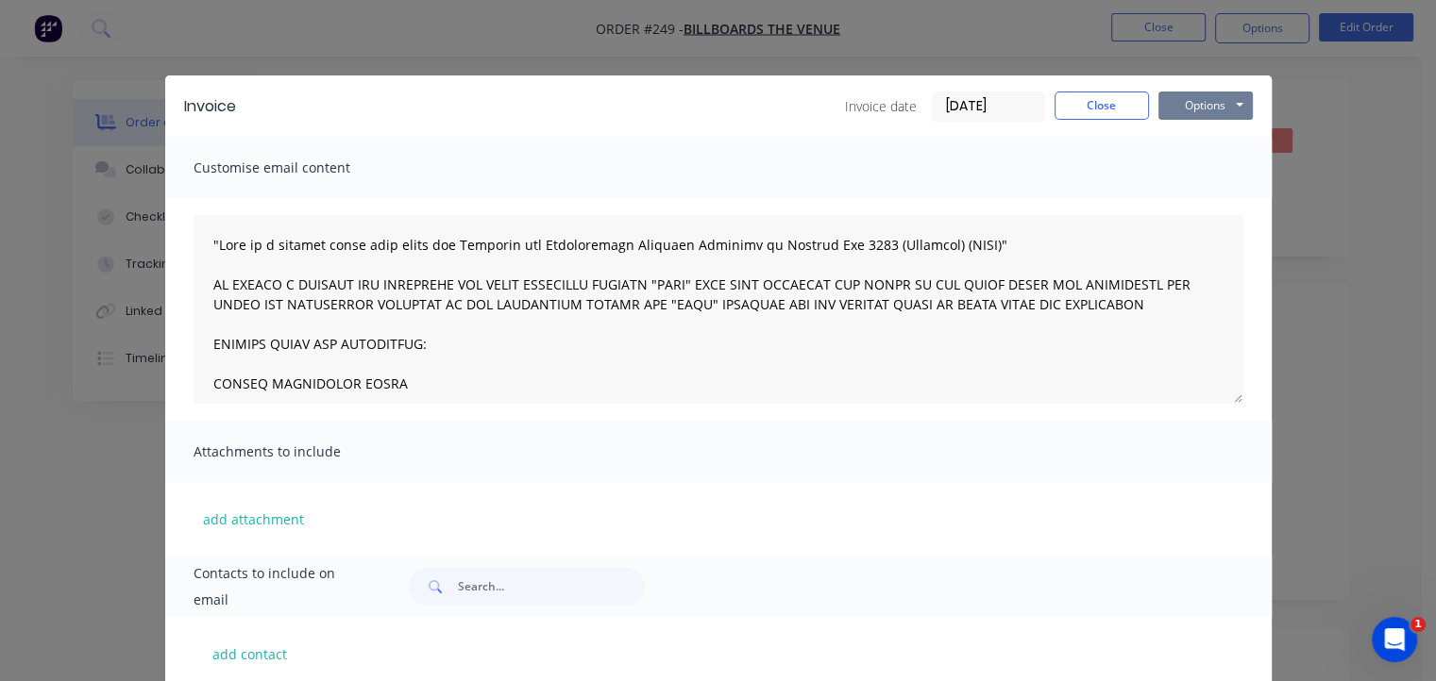
click at [1201, 110] on button "Options" at bounding box center [1205, 106] width 94 height 28
click at [1193, 179] on button "Print" at bounding box center [1218, 170] width 121 height 31
click at [1065, 102] on button "Close" at bounding box center [1101, 106] width 94 height 28
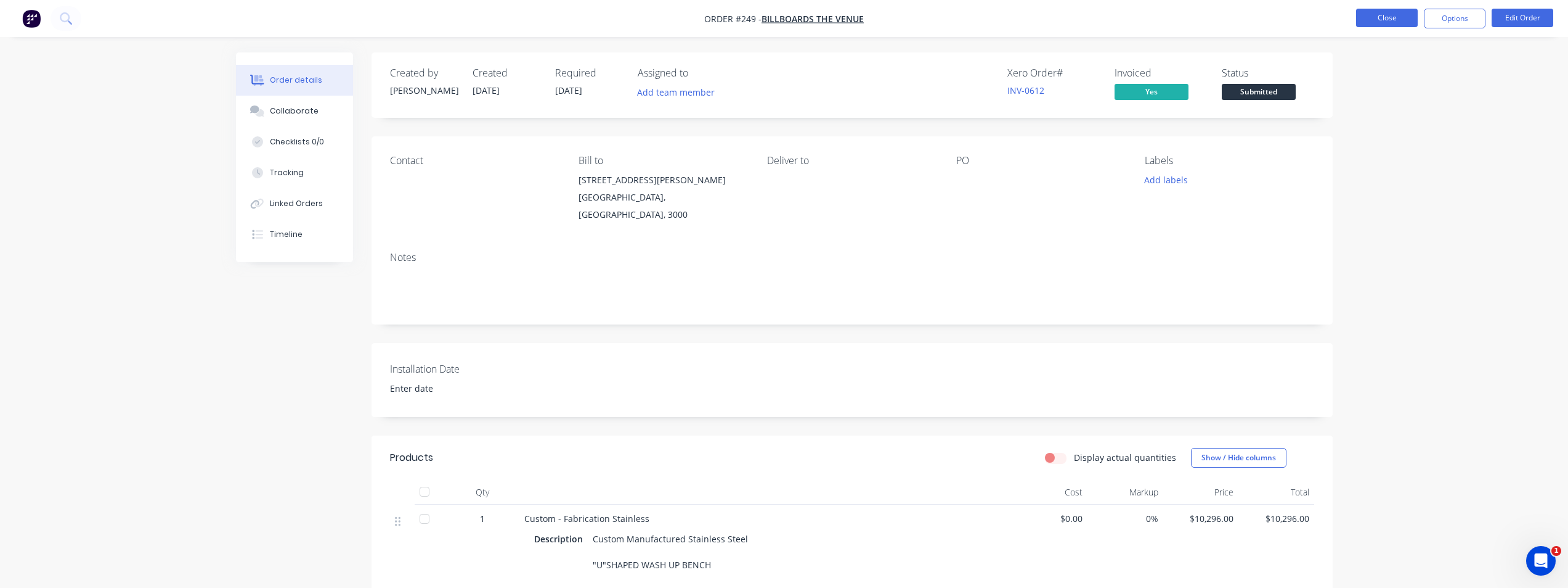
drag, startPoint x: 1374, startPoint y: 16, endPoint x: 1366, endPoint y: 16, distance: 8.0
click at [946, 16] on button "Close" at bounding box center [1387, 18] width 61 height 18
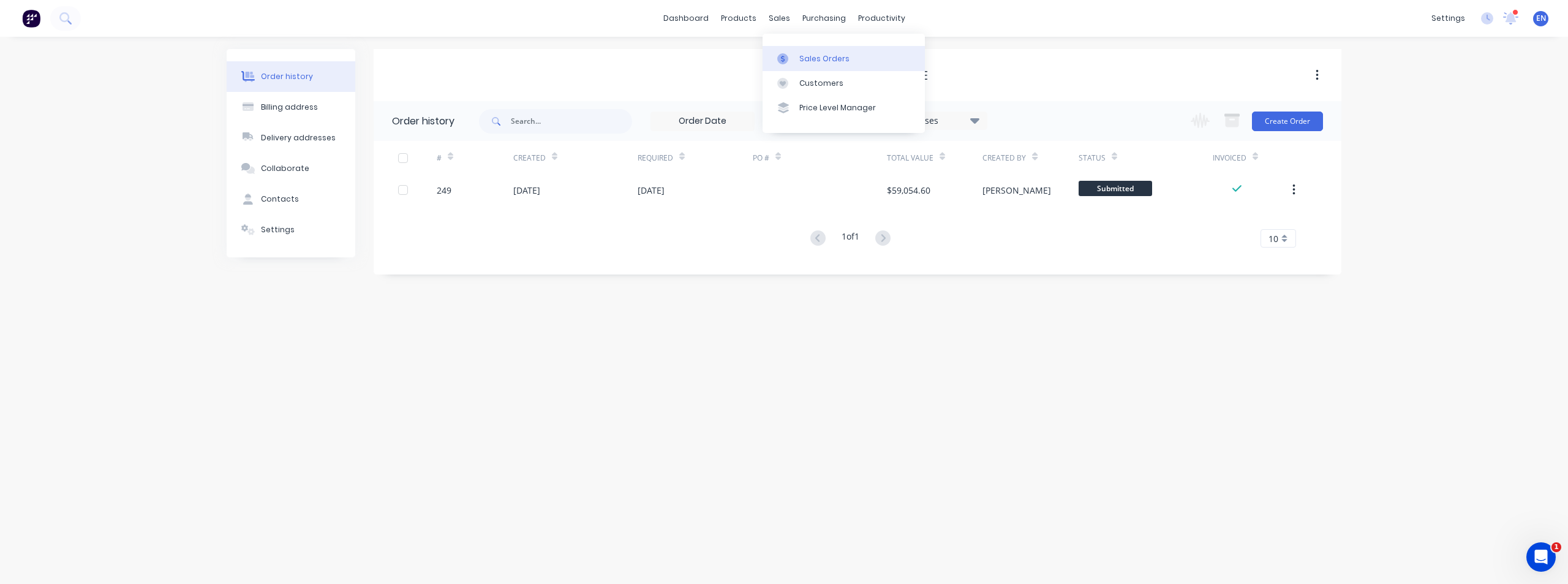
click at [790, 66] on link "Sales Orders" at bounding box center [844, 58] width 162 height 25
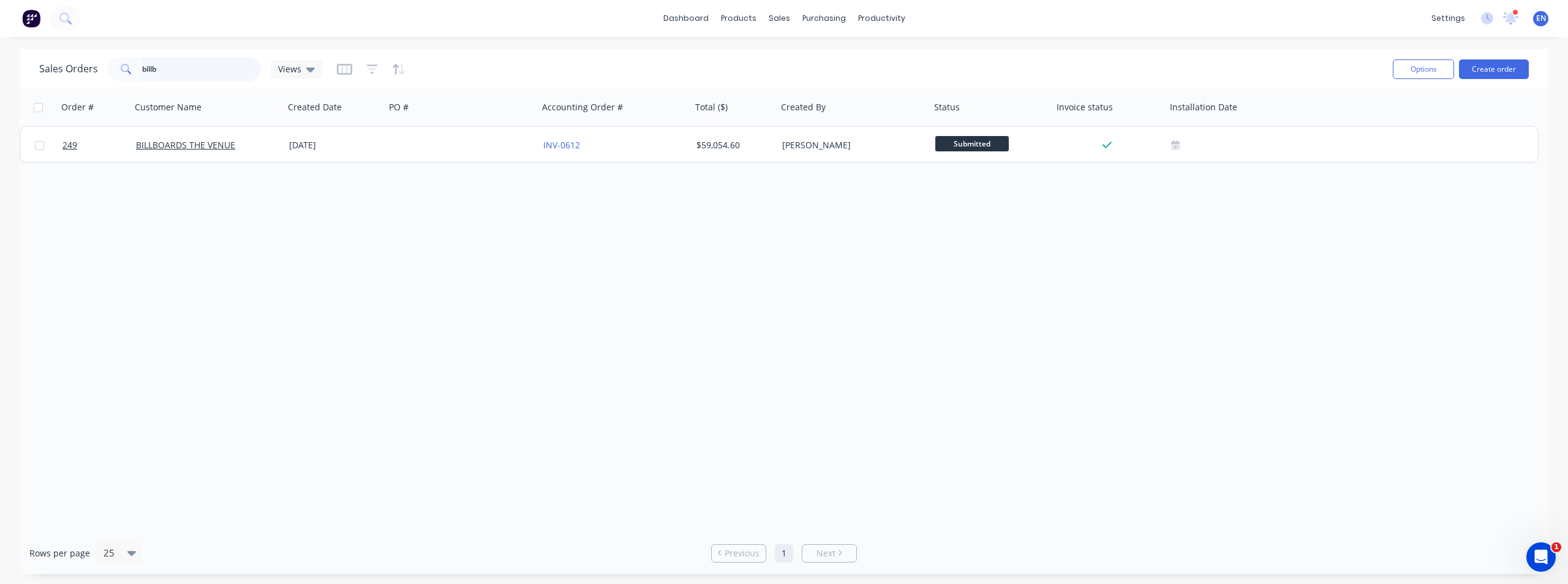
click at [182, 71] on input "billb" at bounding box center [202, 69] width 119 height 25
click at [65, 57] on div "Sales Orders billb Views" at bounding box center [180, 69] width 283 height 25
type input "1947"
click at [940, 73] on button "Create order" at bounding box center [1494, 69] width 70 height 19
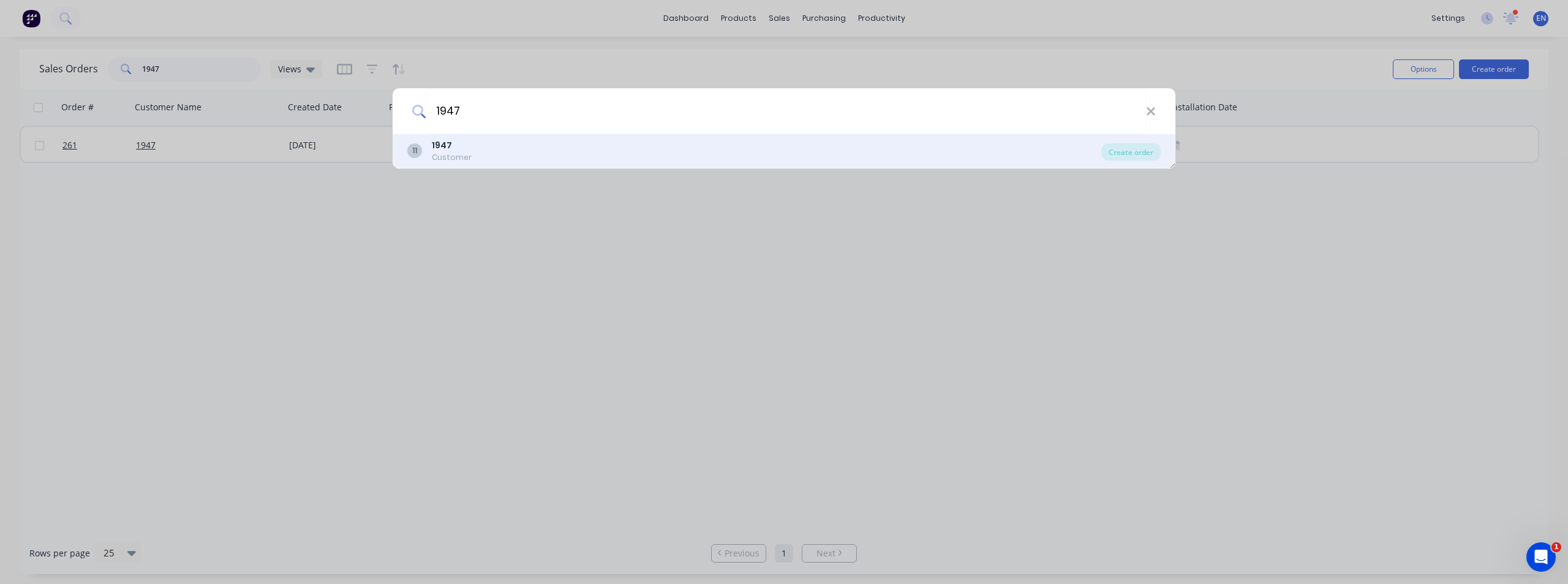
type input "1947"
click at [473, 157] on div "11 1947 Customer" at bounding box center [754, 151] width 694 height 24
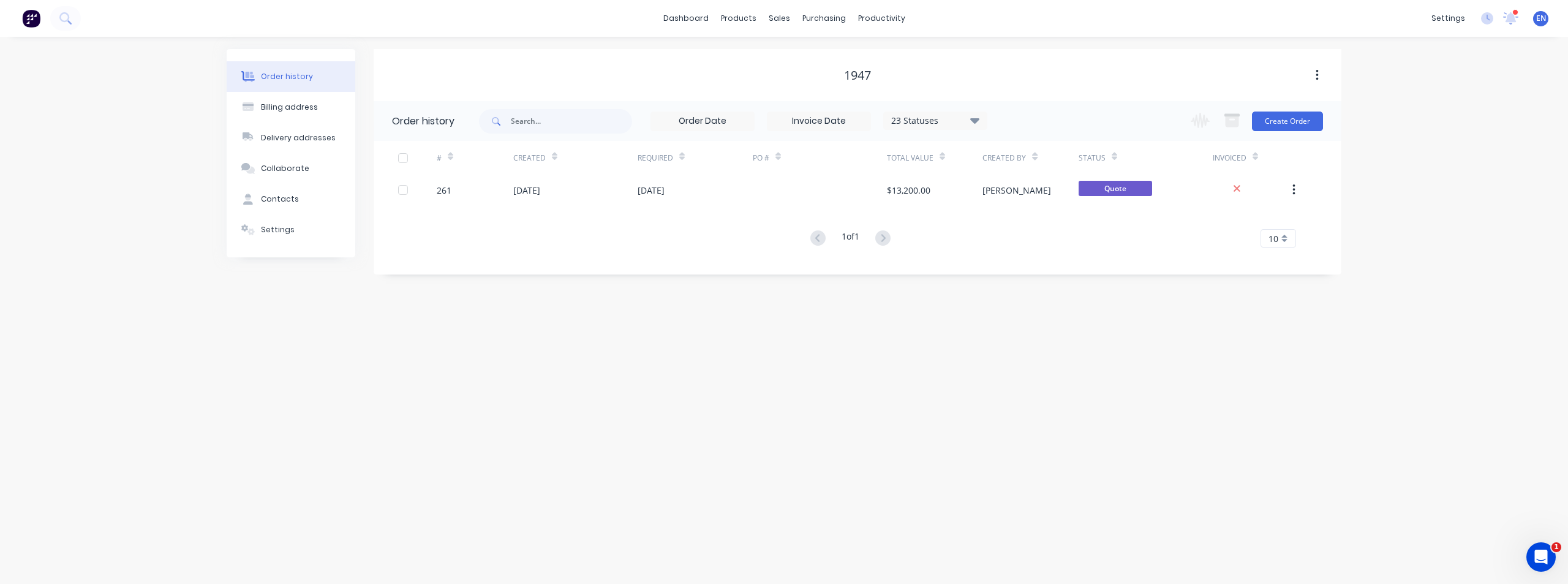
click at [940, 133] on div "Change order status Submitted Deposit Recvd - Final measure reqd Ready to Fabri…" at bounding box center [1253, 121] width 140 height 40
click at [940, 127] on button "Create Order" at bounding box center [1287, 121] width 71 height 19
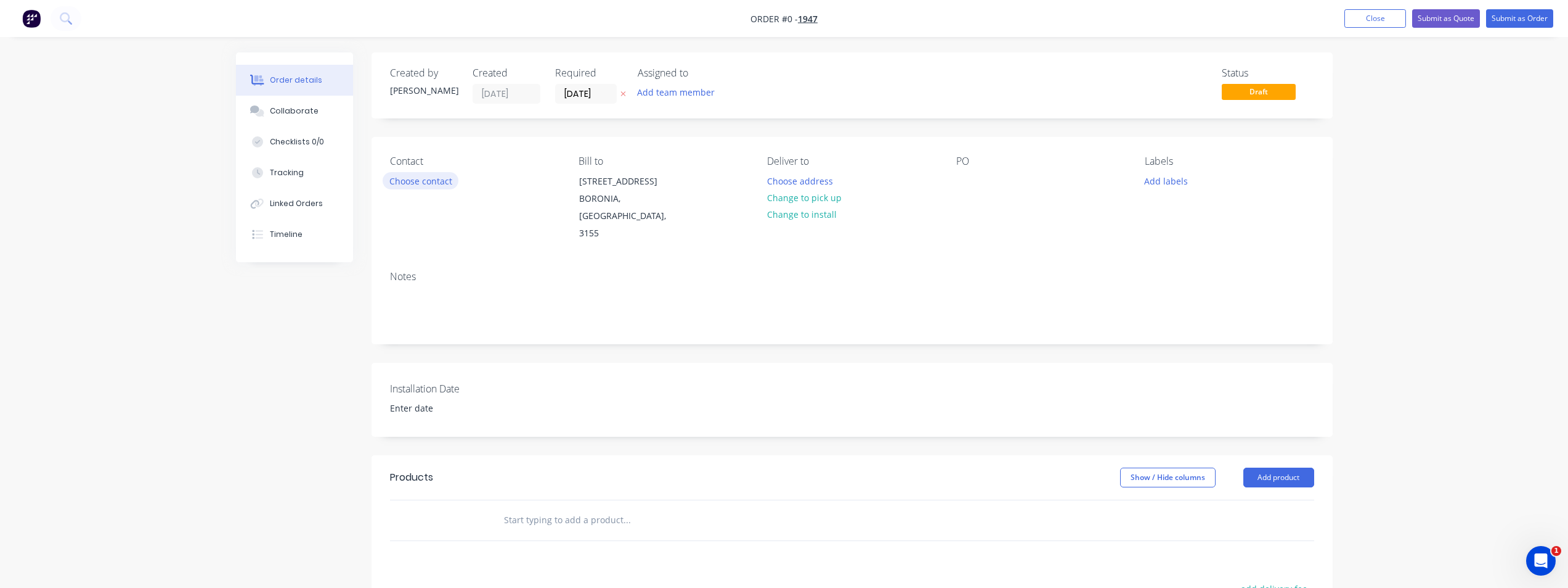
click at [433, 183] on button "Choose contact" at bounding box center [420, 180] width 76 height 16
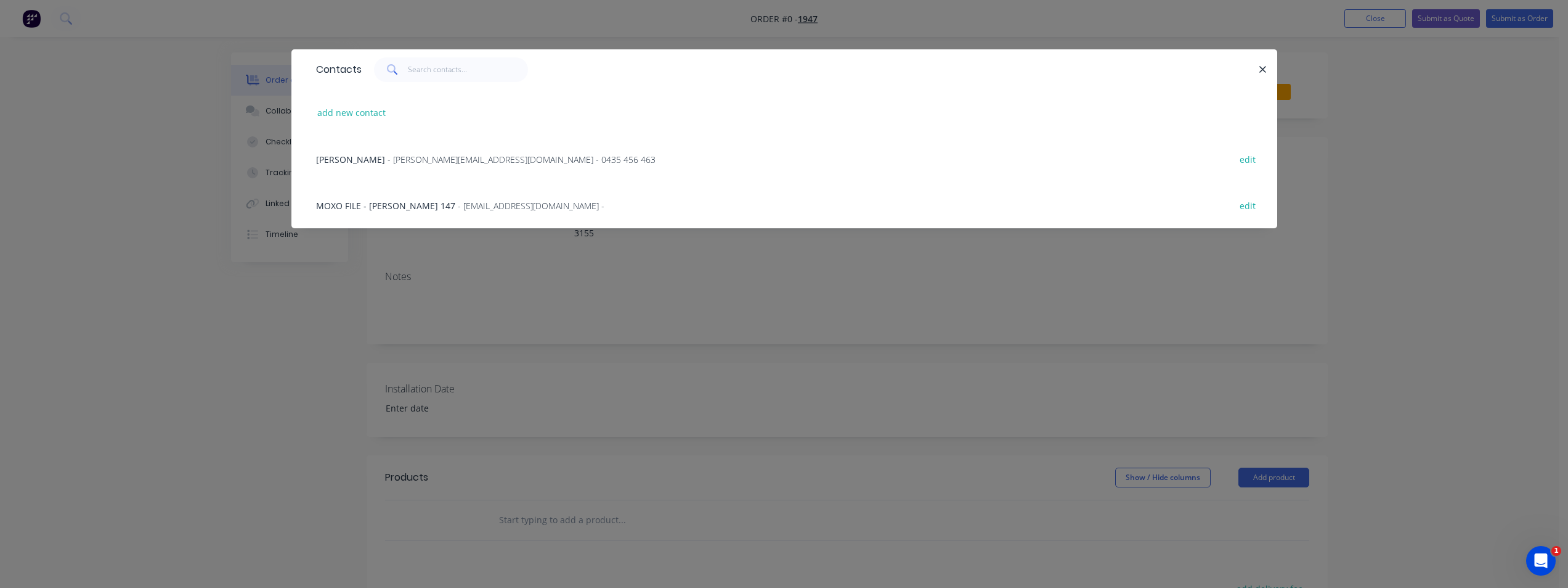
click at [319, 155] on span "[PERSON_NAME]" at bounding box center [351, 159] width 69 height 12
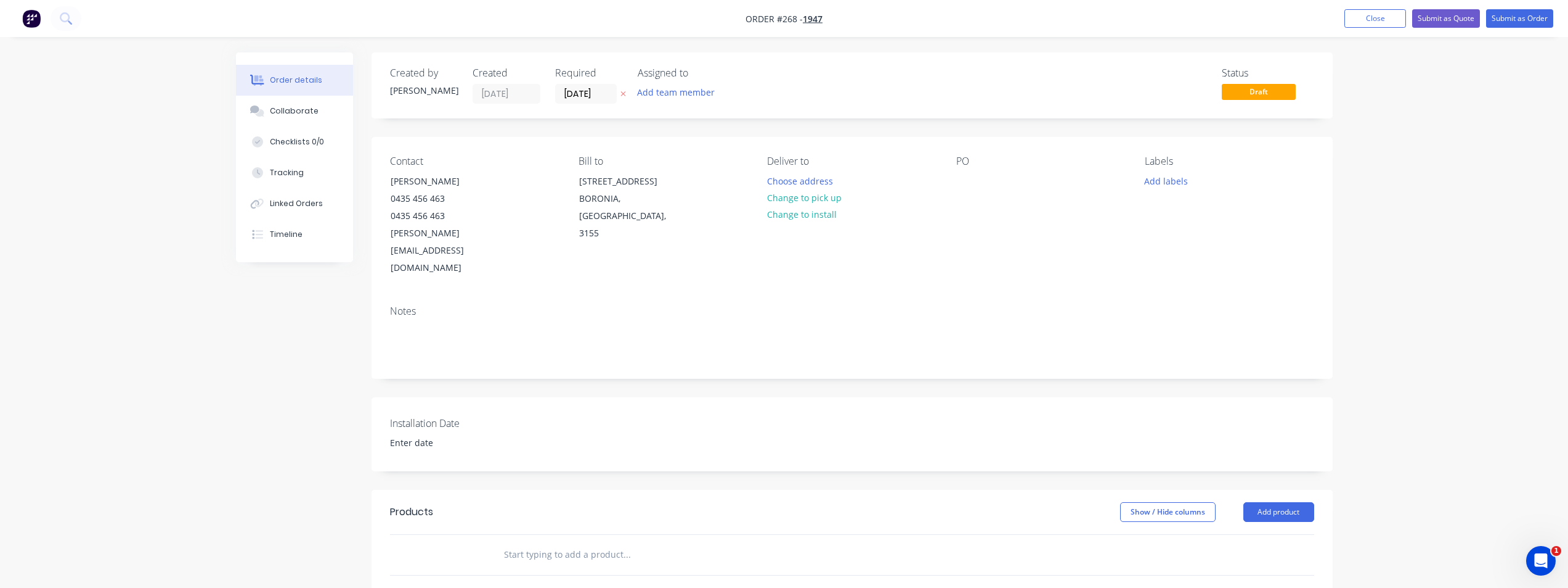
click at [552, 455] on input "text" at bounding box center [627, 555] width 247 height 25
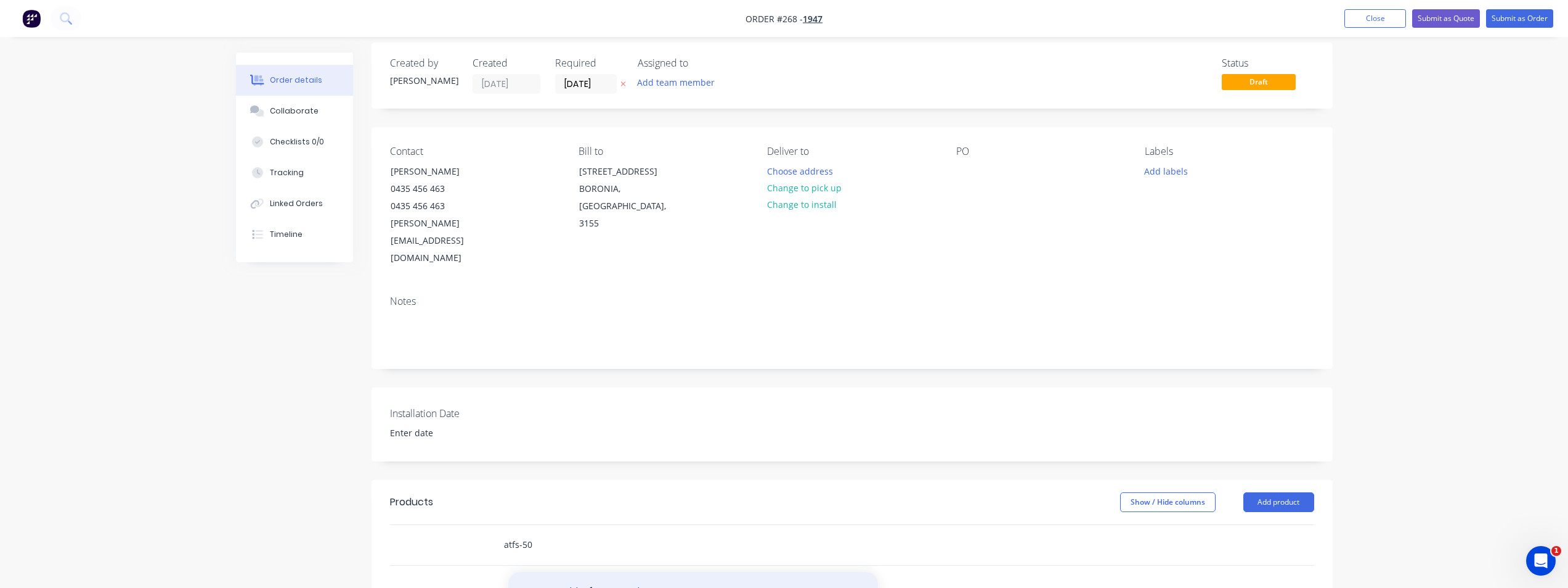
scroll to position [185, 0]
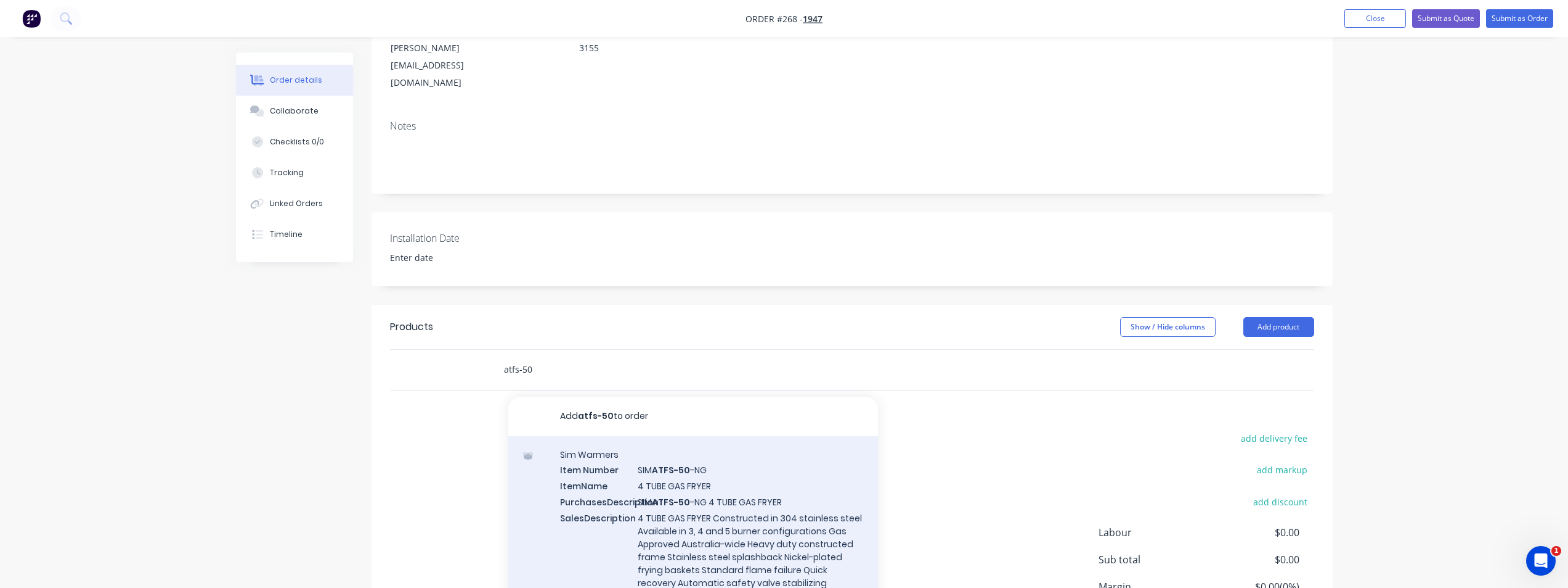
type input "atfs-50"
click at [701, 455] on div "Sim Warmers Item Number SIM ATFS-50 -NG ItemName 4 TUBE GAS FRYER PurchasesDesc…" at bounding box center [693, 587] width 369 height 302
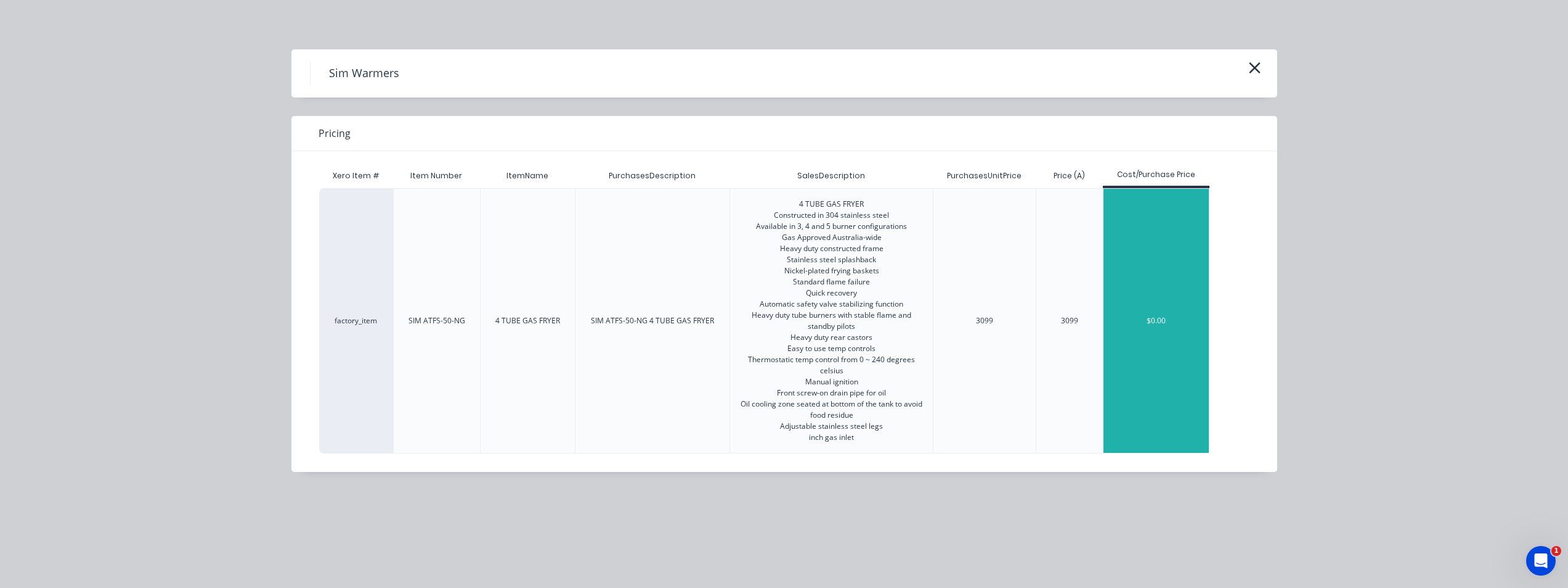
click at [946, 320] on div "$0.00" at bounding box center [1157, 321] width 106 height 264
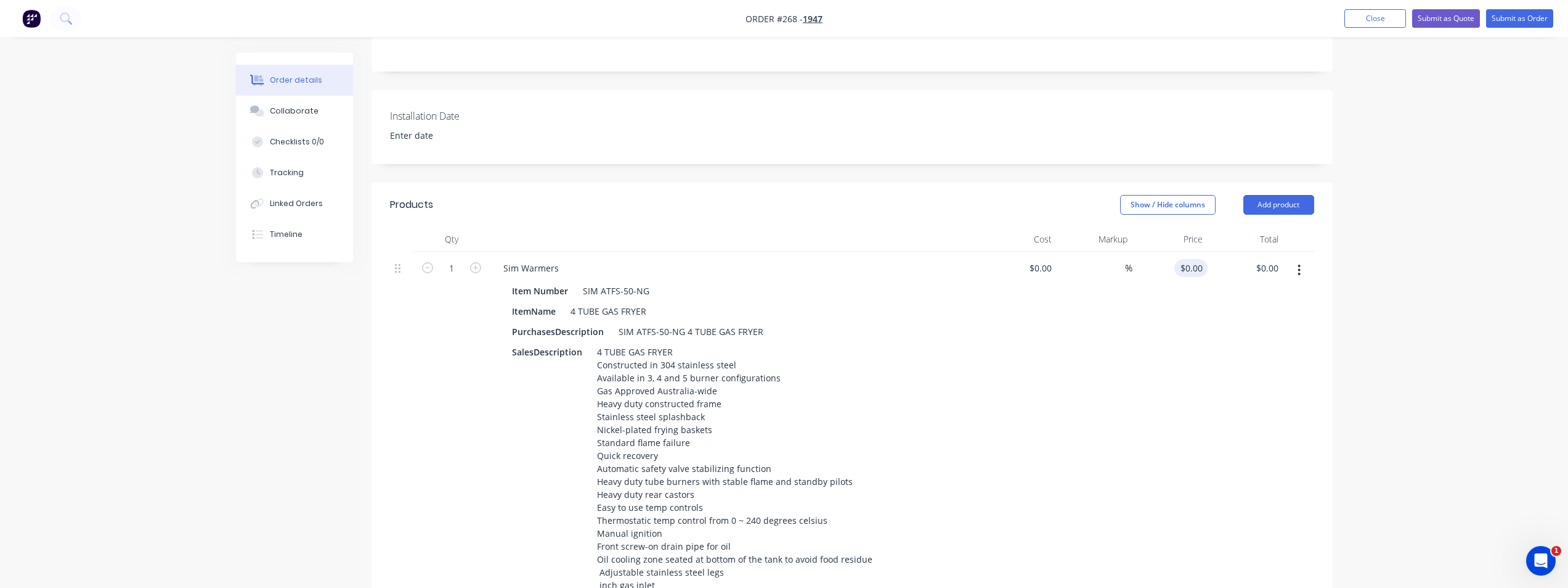
scroll to position [308, 0]
click at [946, 250] on div "0 $0.00" at bounding box center [1170, 446] width 76 height 391
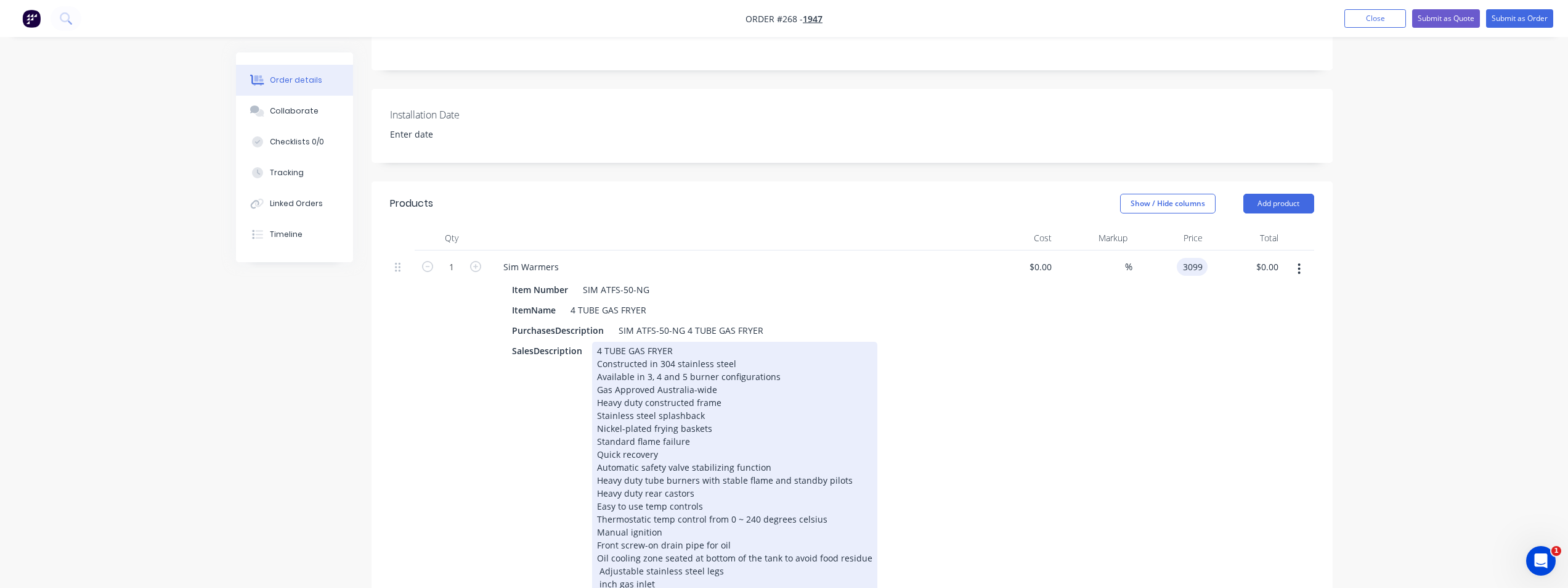
type input "$3,099.00"
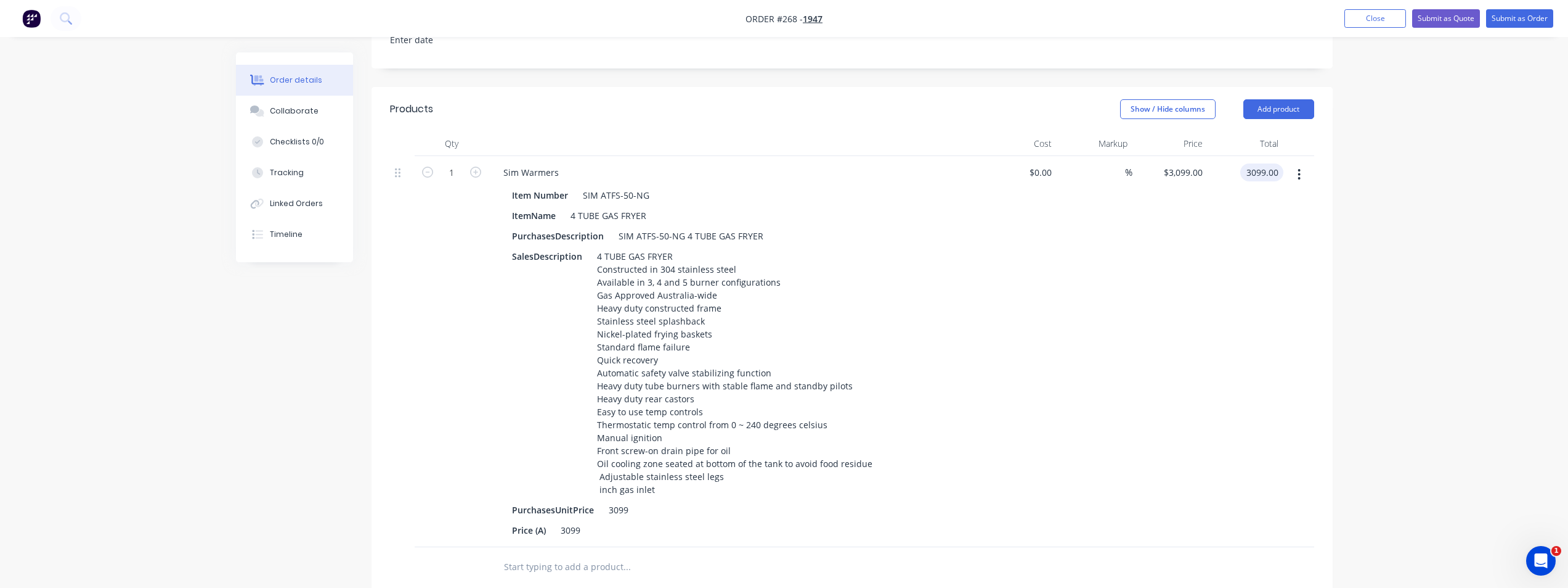
scroll to position [555, 0]
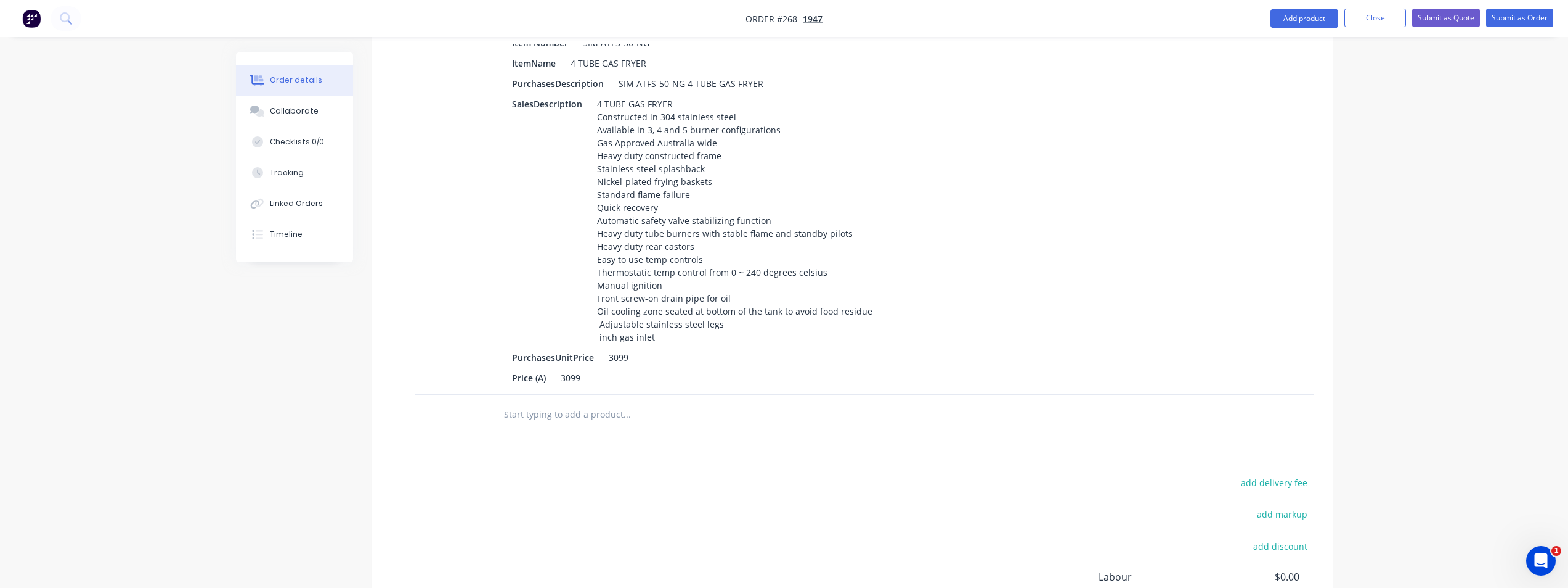
type input "$3,099.00"
click at [599, 402] on input "text" at bounding box center [627, 414] width 247 height 25
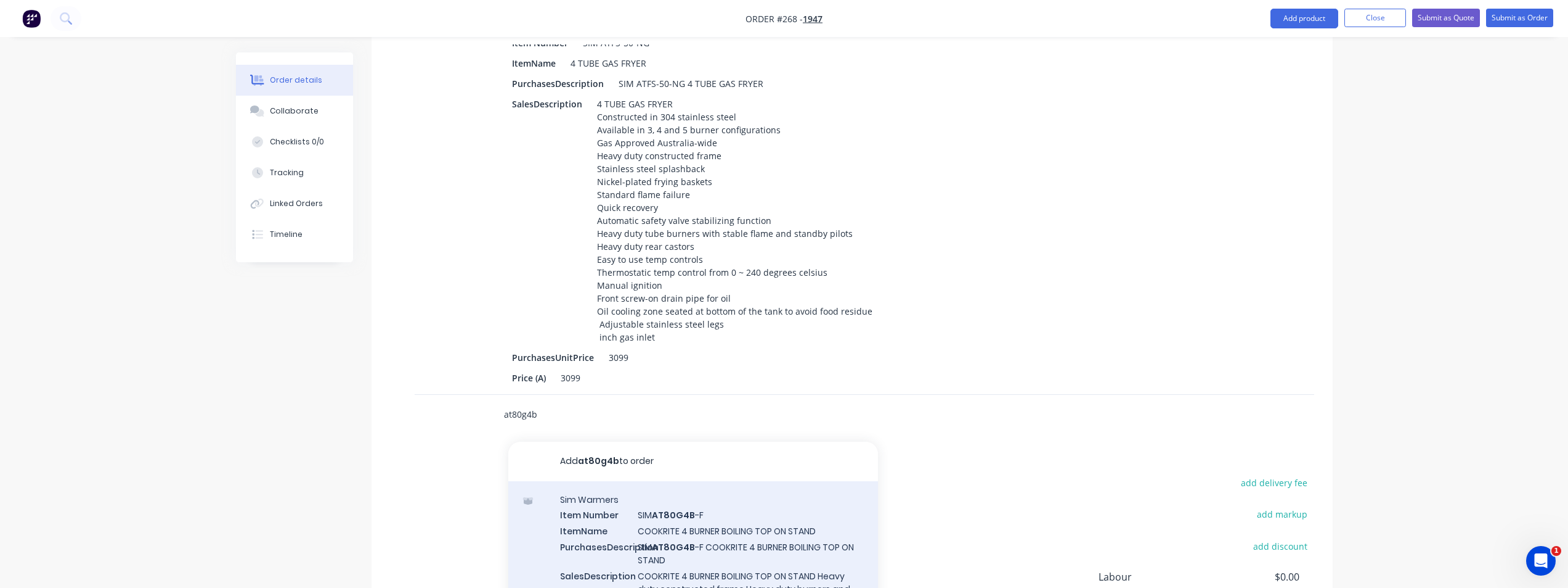
type input "at80g4b"
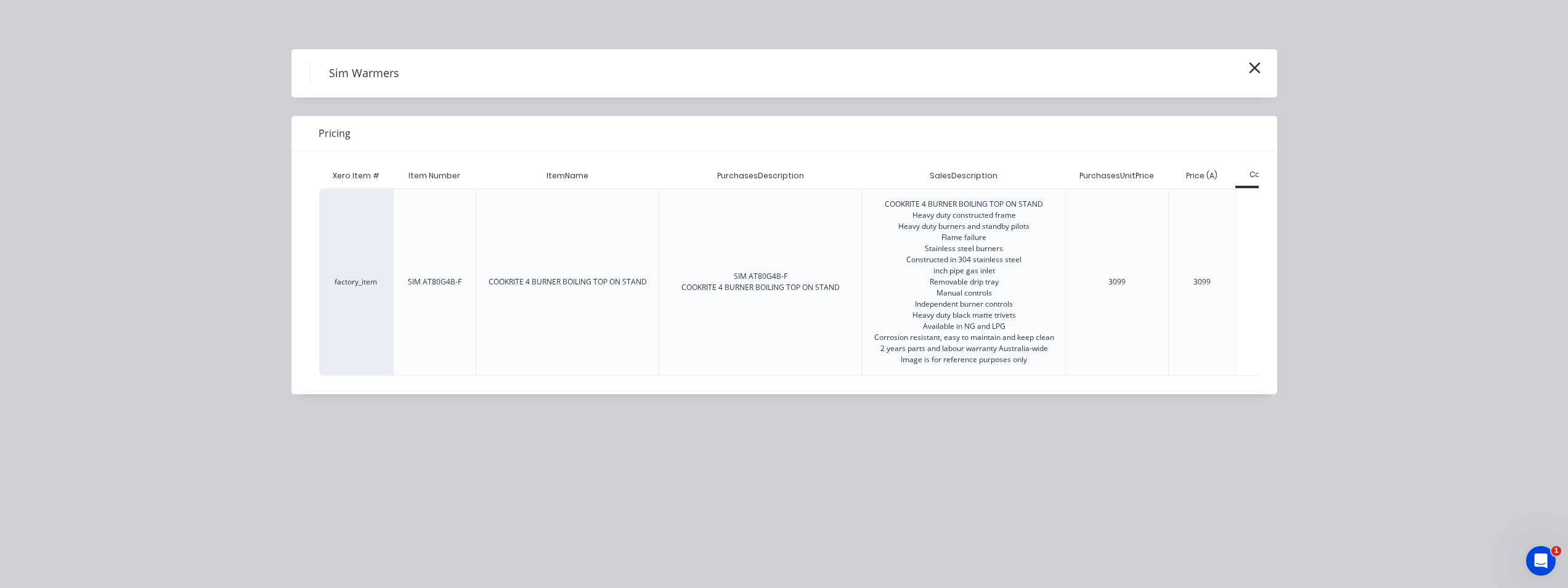
click at [946, 281] on div "3099" at bounding box center [1202, 282] width 17 height 11
click at [946, 286] on div "3099" at bounding box center [1202, 282] width 37 height 31
click at [946, 291] on div "3099" at bounding box center [1202, 282] width 37 height 31
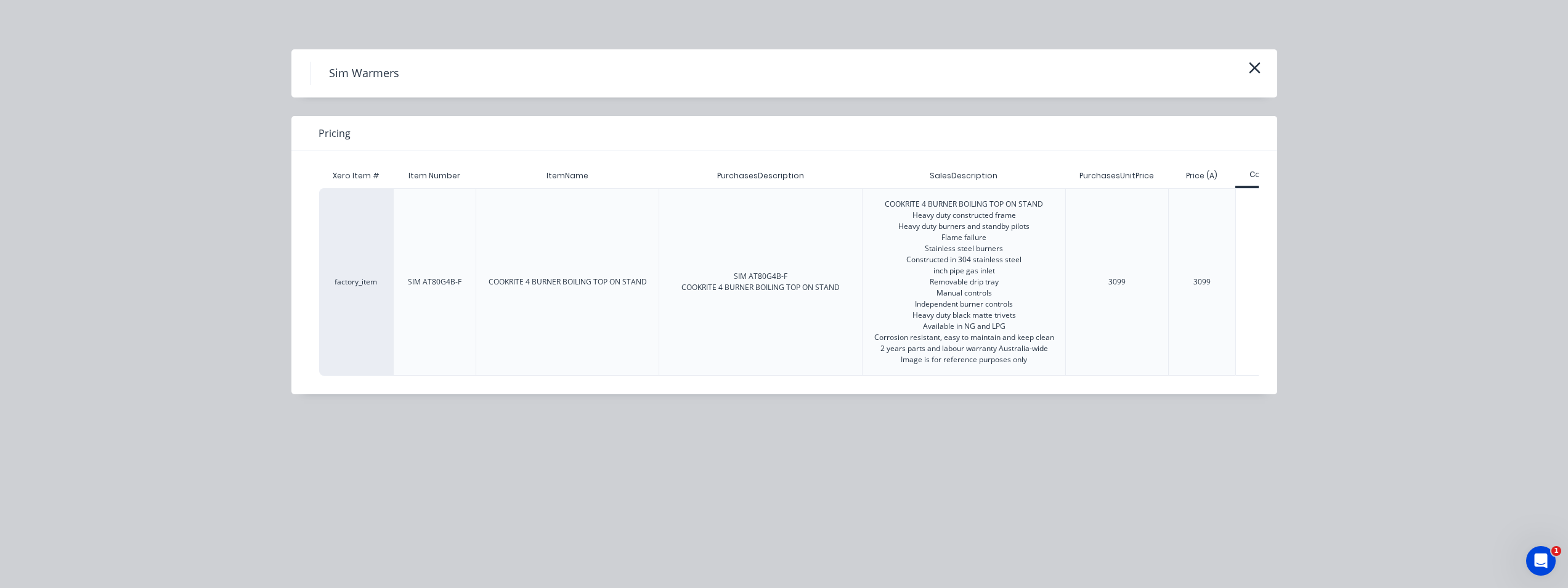
click at [946, 284] on div "3099" at bounding box center [1117, 282] width 37 height 31
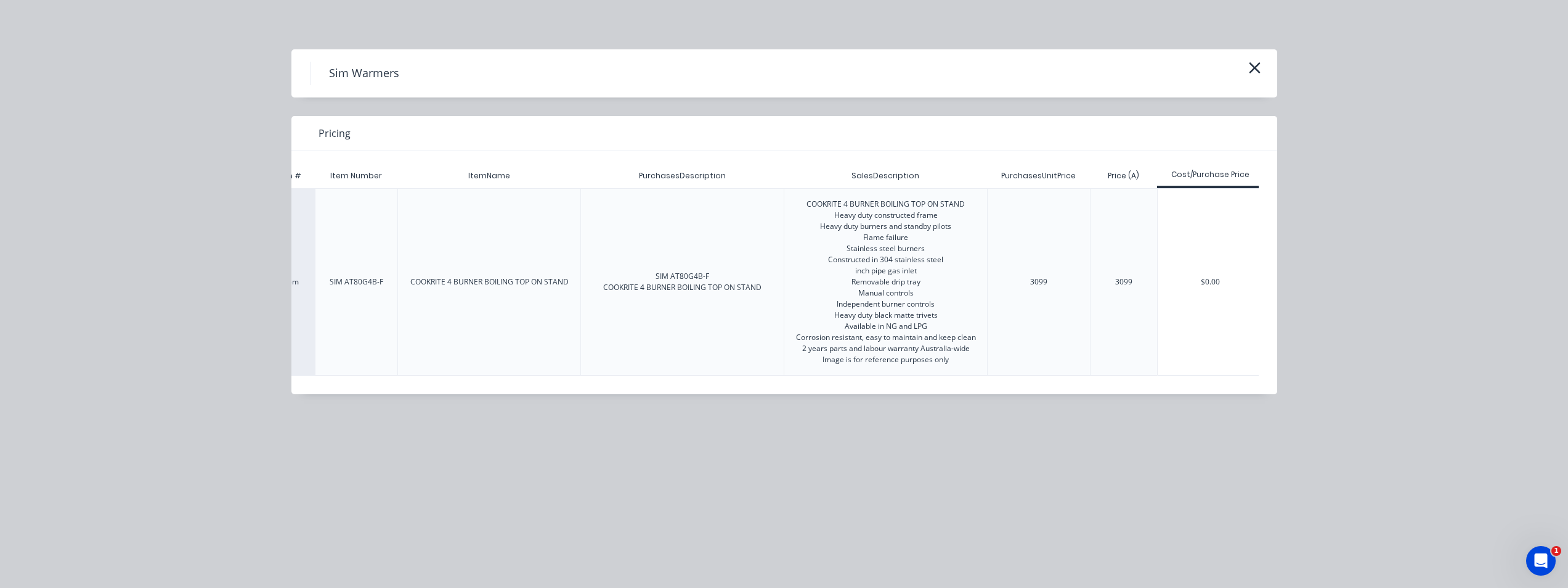
scroll to position [0, 83]
click at [946, 287] on div "3099" at bounding box center [1034, 282] width 37 height 31
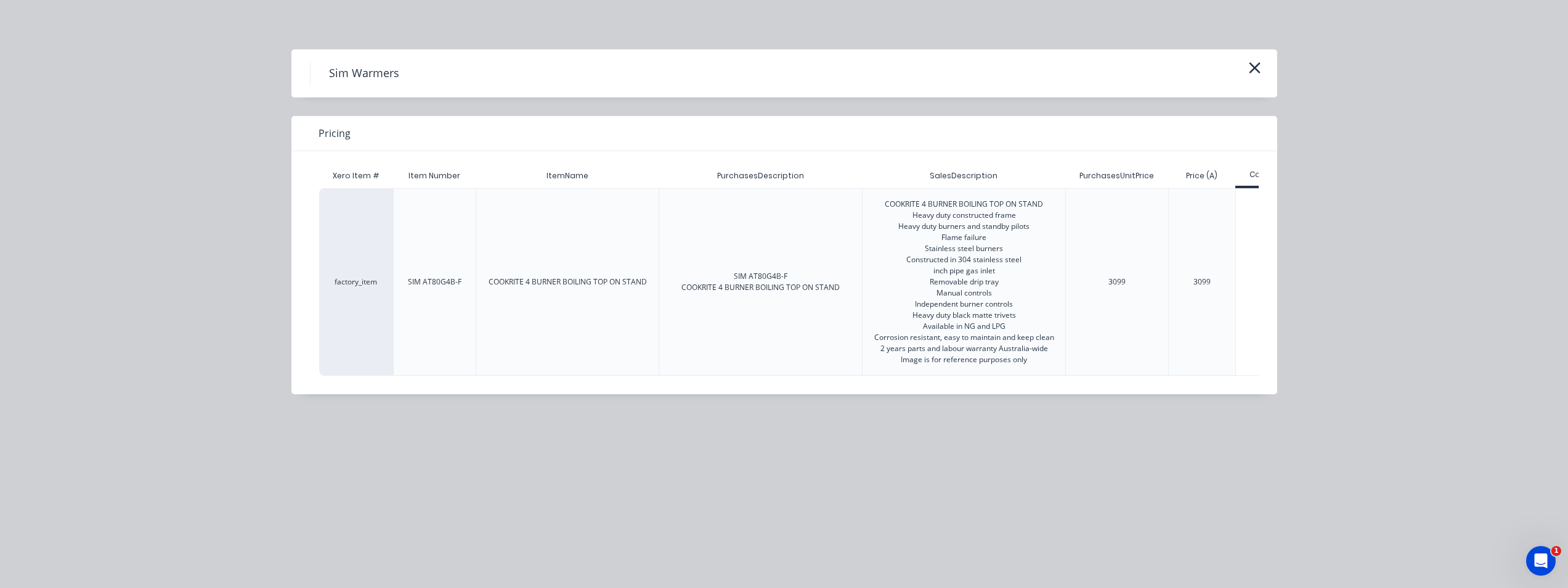
drag, startPoint x: 364, startPoint y: 283, endPoint x: 386, endPoint y: 280, distance: 22.2
click at [367, 282] on div "factory_item" at bounding box center [356, 282] width 74 height 188
click at [470, 278] on div "SIM AT80G4B-F" at bounding box center [435, 282] width 73 height 31
drag, startPoint x: 423, startPoint y: 288, endPoint x: 635, endPoint y: 297, distance: 212.2
click at [424, 288] on div "SIM AT80G4B-F" at bounding box center [435, 282] width 73 height 31
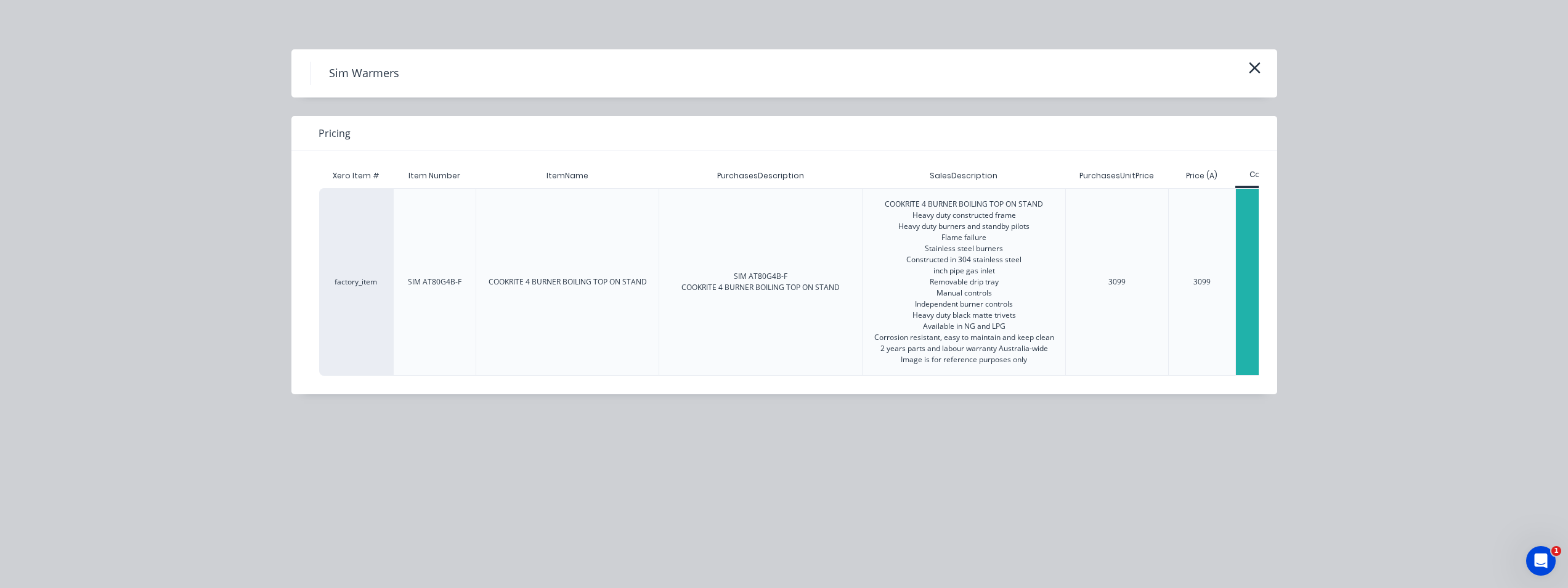
click at [946, 280] on div "$0.00" at bounding box center [1289, 282] width 106 height 186
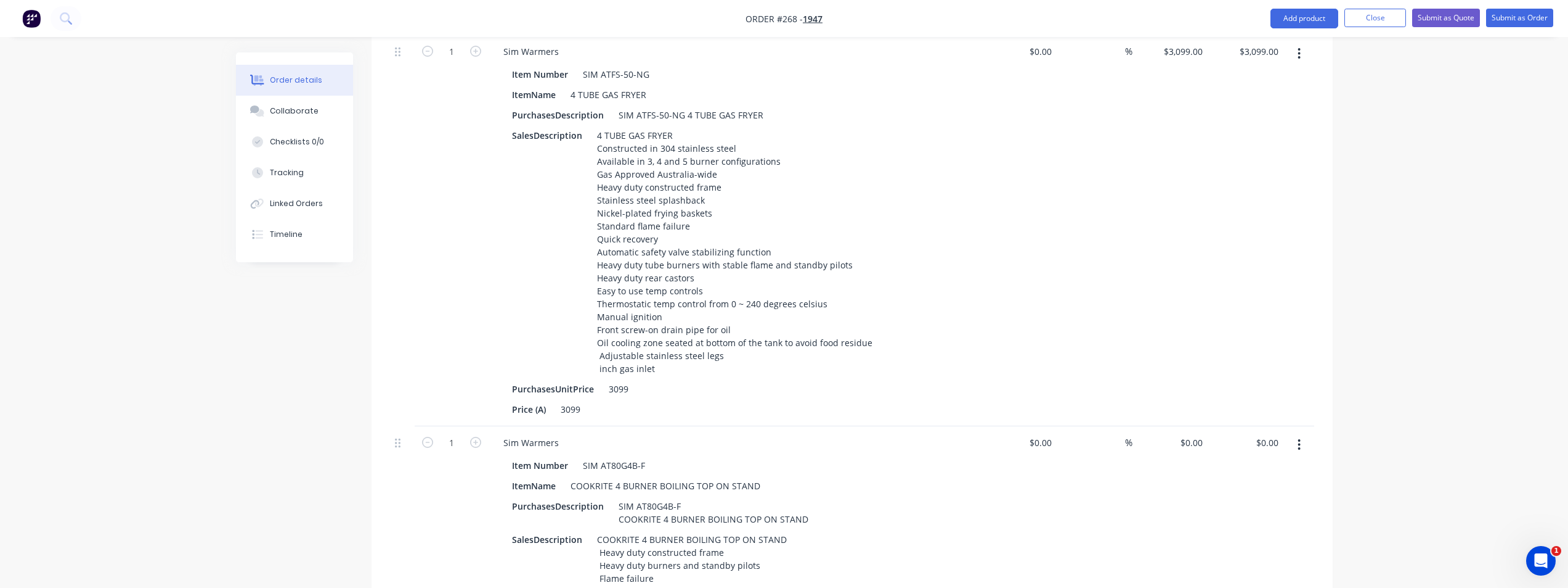
scroll to position [555, 0]
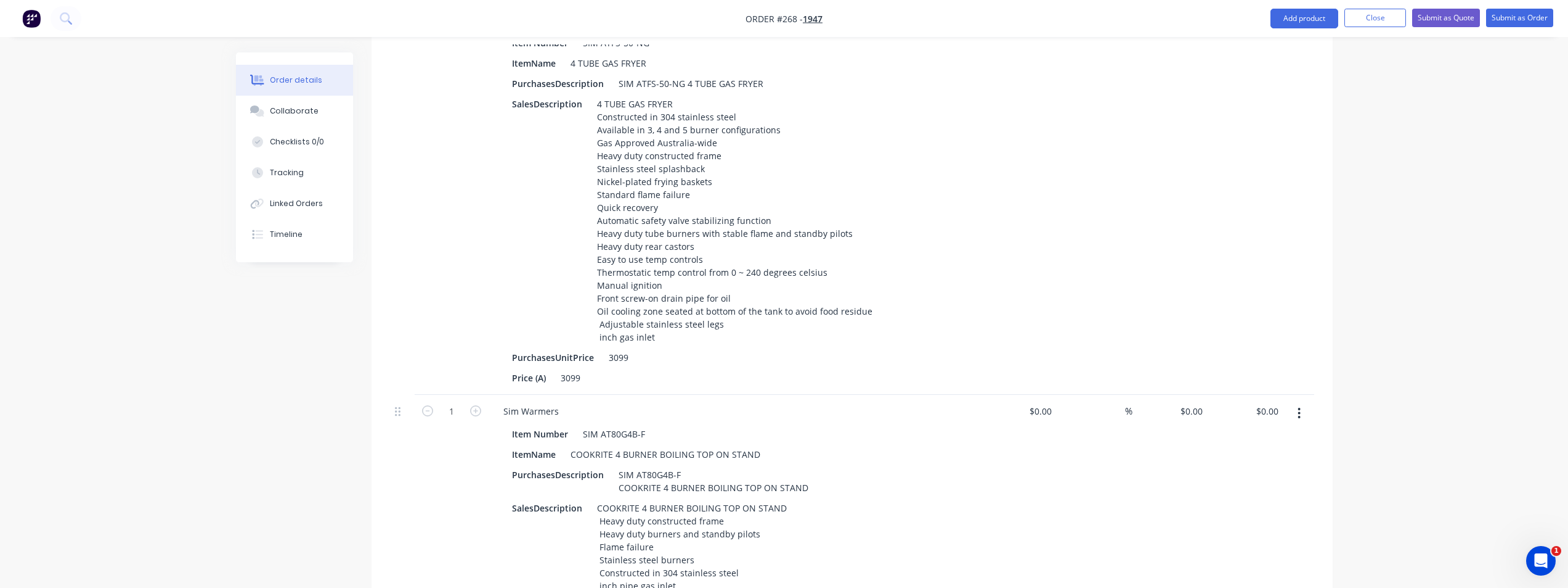
type input "0"
click at [946, 395] on div "0 $0.00" at bounding box center [1170, 570] width 76 height 352
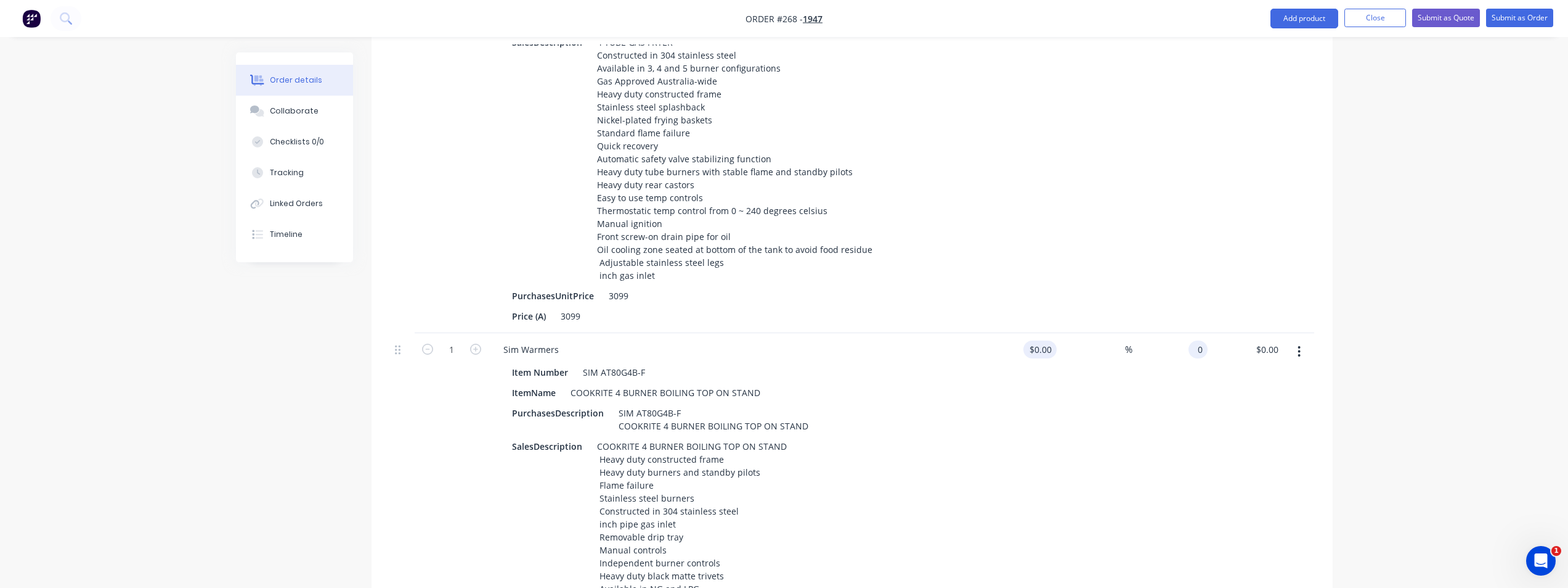
type input "$0.00"
click at [946, 333] on div at bounding box center [1020, 509] width 76 height 352
type input "$0.00"
click at [946, 340] on input "0" at bounding box center [1200, 349] width 14 height 18
type input "$2,754.00"
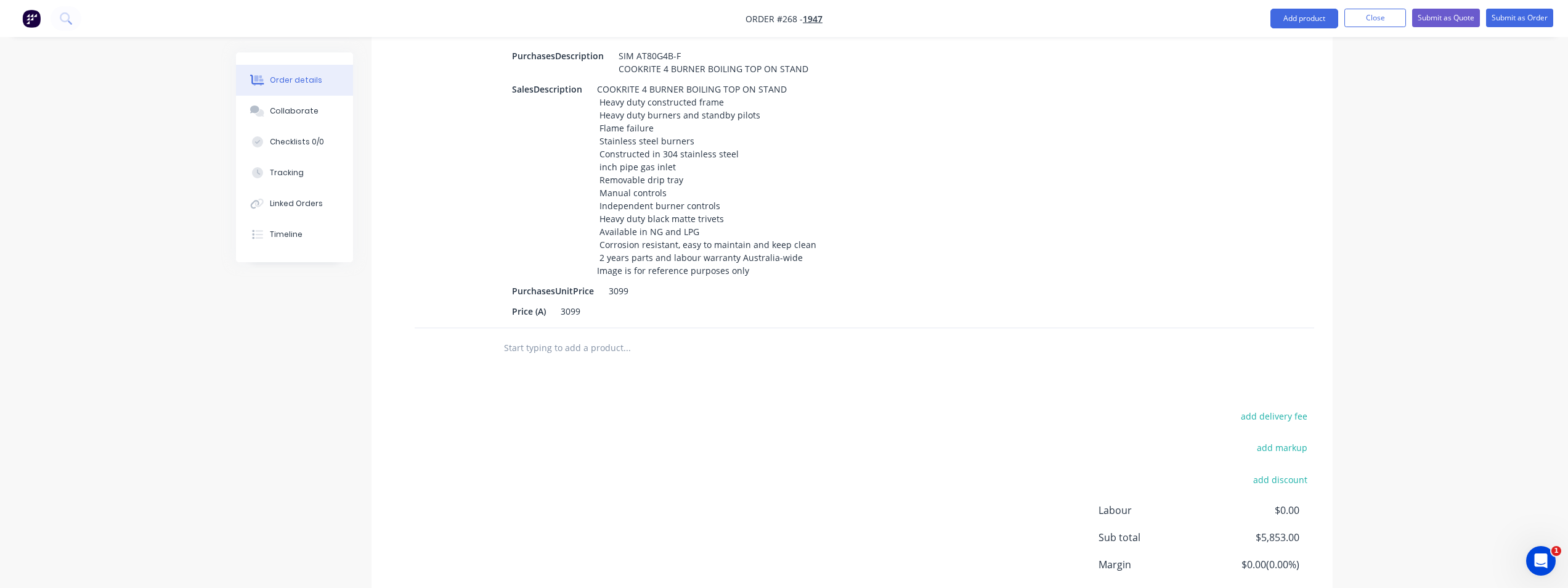
scroll to position [1034, 0]
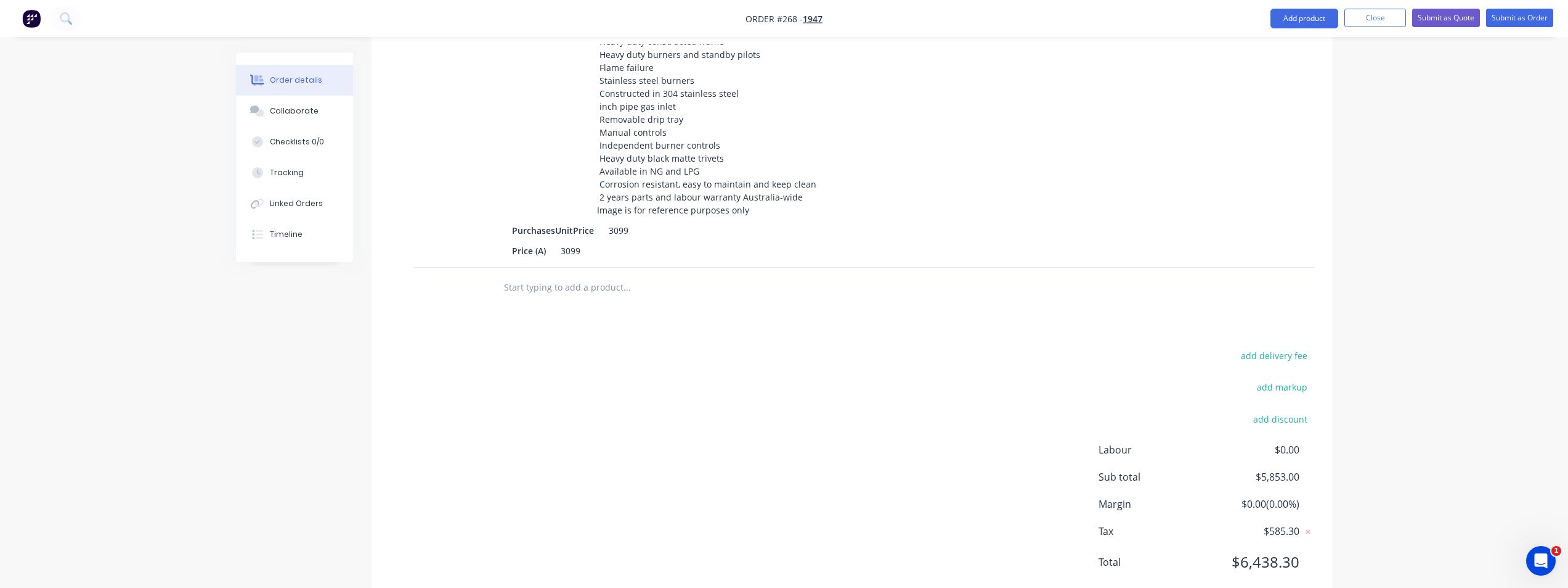
drag, startPoint x: 603, startPoint y: 253, endPoint x: 715, endPoint y: 252, distance: 112.0
click at [603, 275] on input "text" at bounding box center [627, 287] width 247 height 25
type input "$2,754.00"
click at [571, 275] on input "text" at bounding box center [627, 287] width 247 height 25
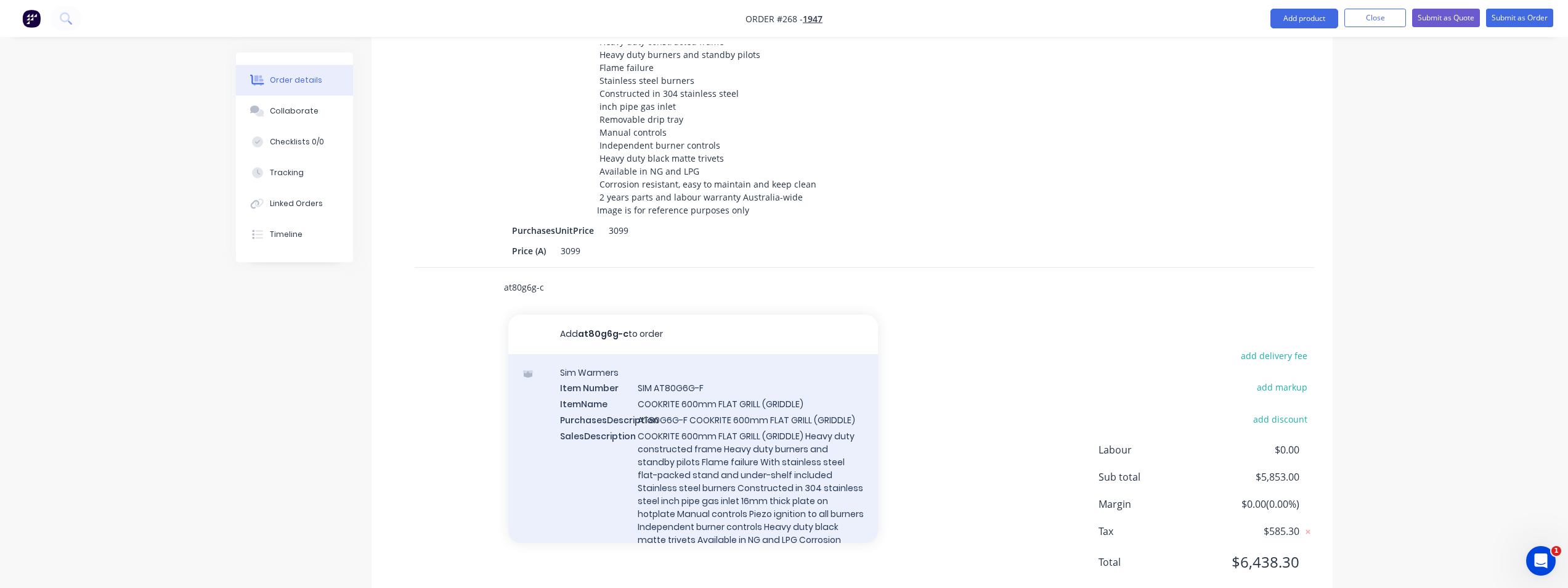
type input "at80g6g-c"
click at [766, 429] on div "Sim Warmers Item Number SIM AT80G6G-F ItemName COOKRITE 600mm FLAT GRILL (GRIDD…" at bounding box center [693, 493] width 369 height 277
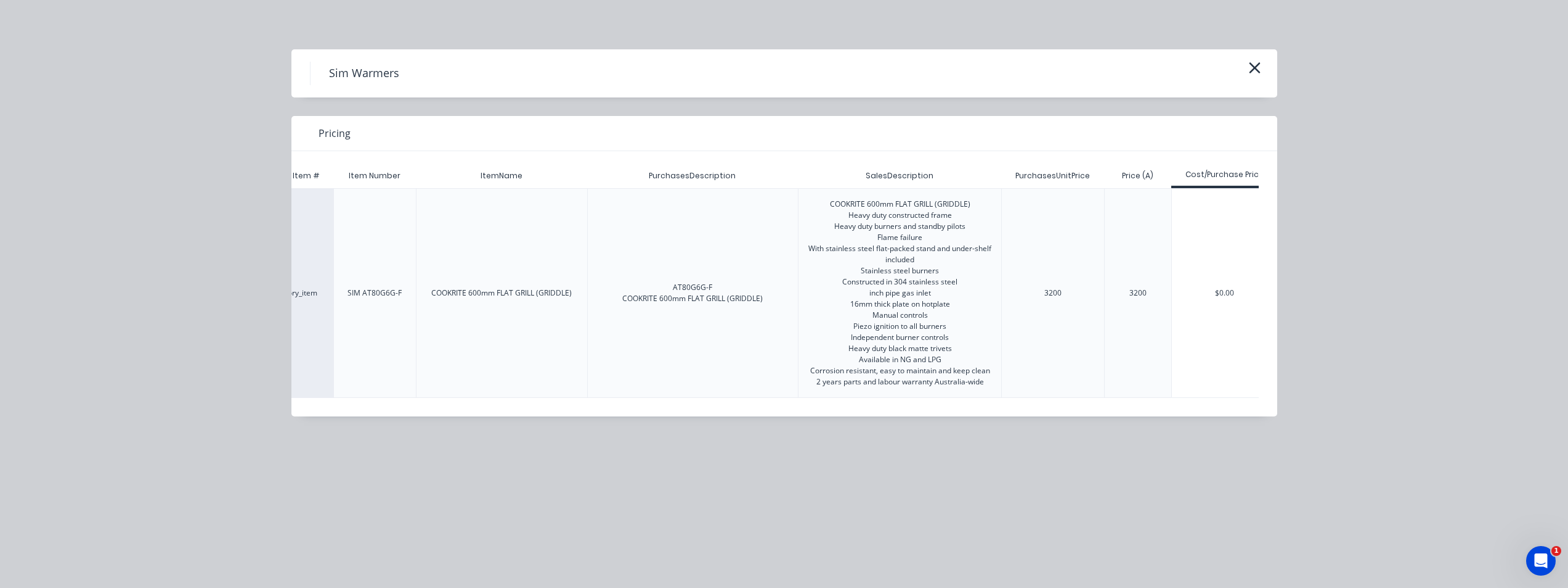
scroll to position [0, 79]
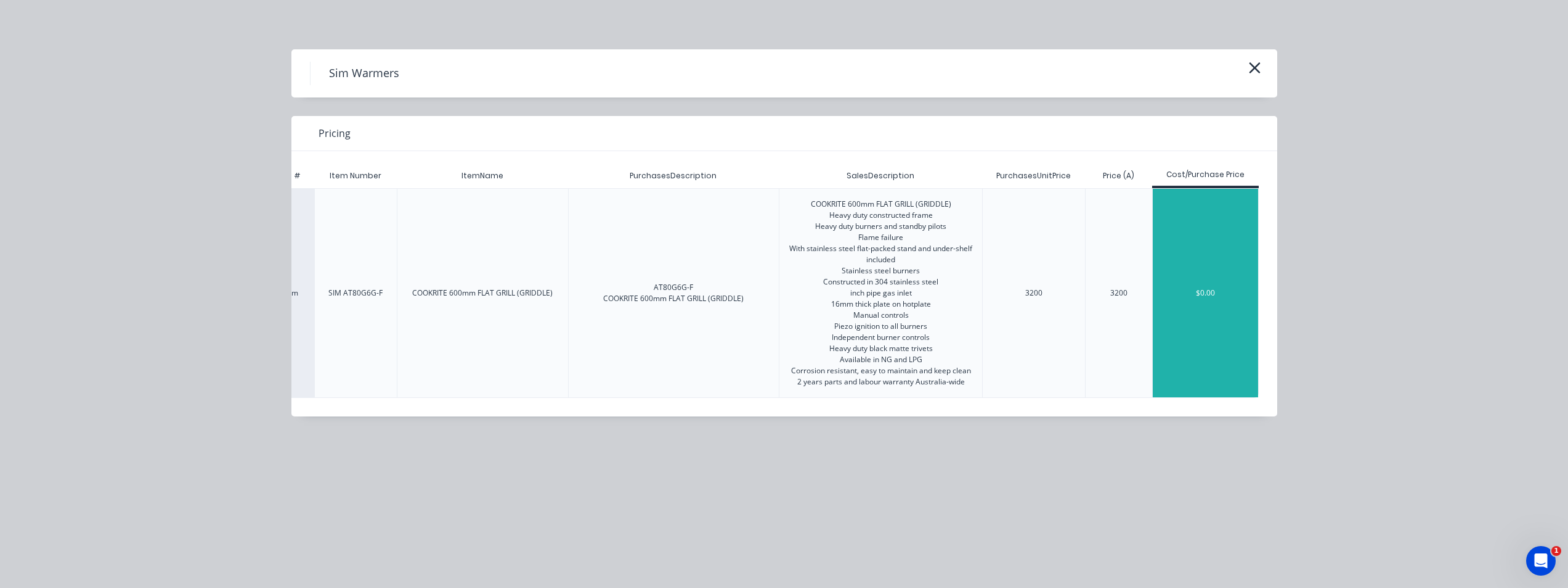
click at [946, 286] on div "$0.00" at bounding box center [1206, 293] width 106 height 208
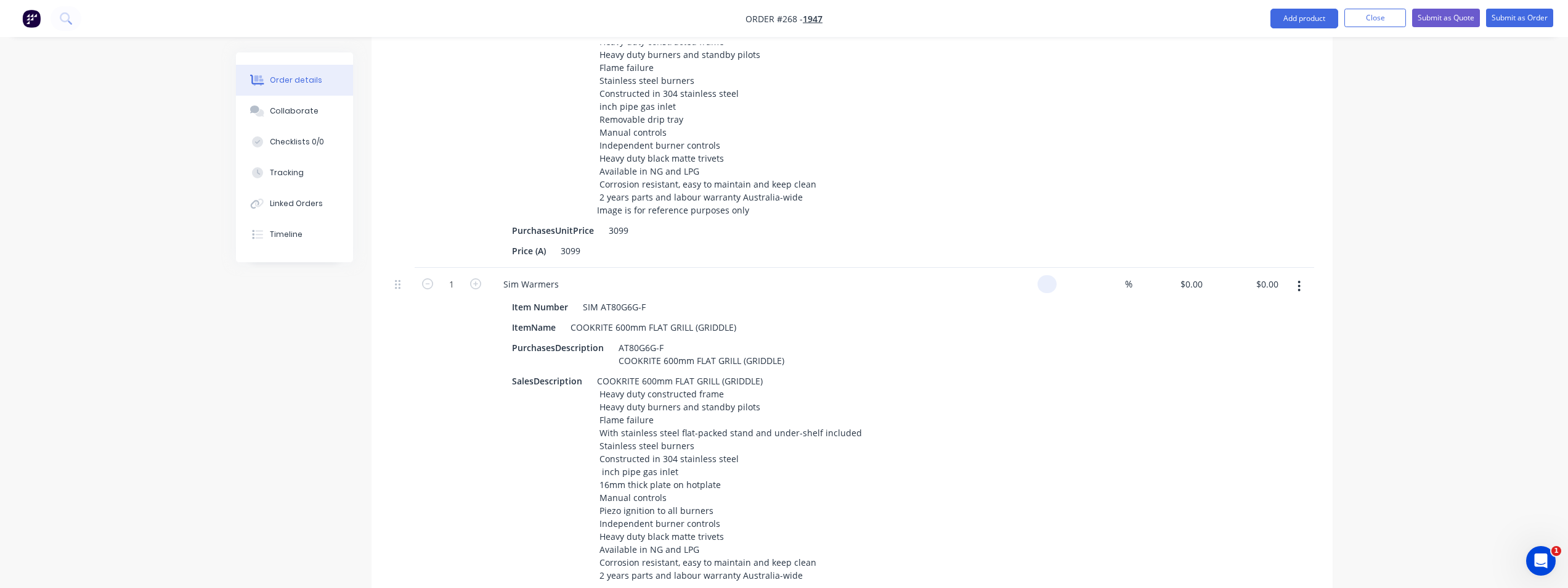
click at [946, 268] on div at bounding box center [1020, 450] width 76 height 365
type input "$0.00"
click at [946, 268] on div "0 $0.00" at bounding box center [1170, 450] width 76 height 365
type input "$2,179.00"
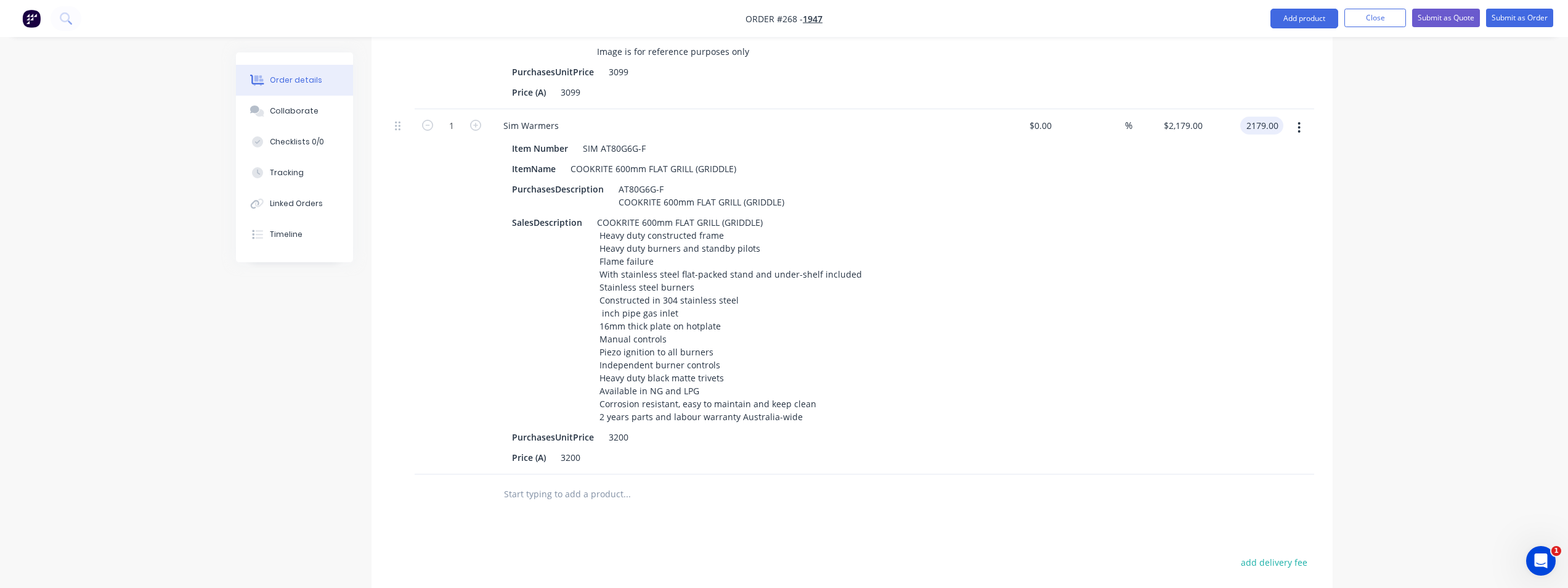
scroll to position [1152, 0]
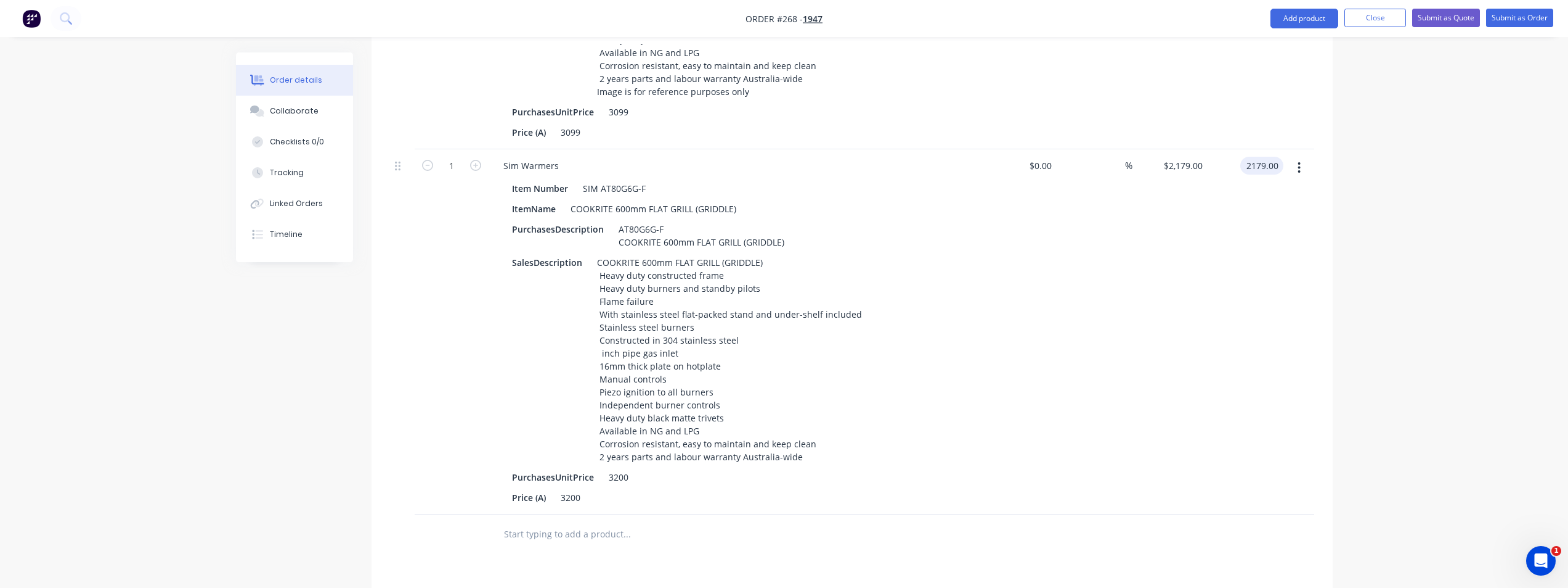
type input "$2,179.00"
click at [589, 455] on input "text" at bounding box center [627, 534] width 247 height 25
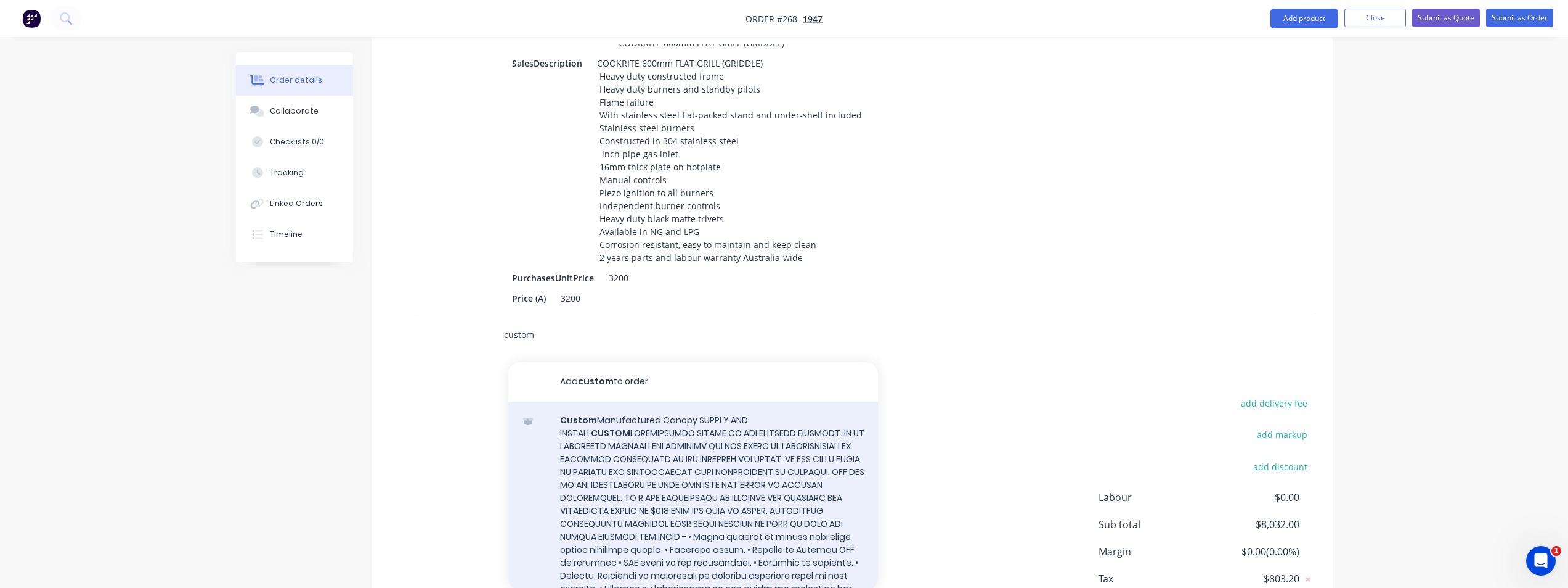
scroll to position [1399, 0]
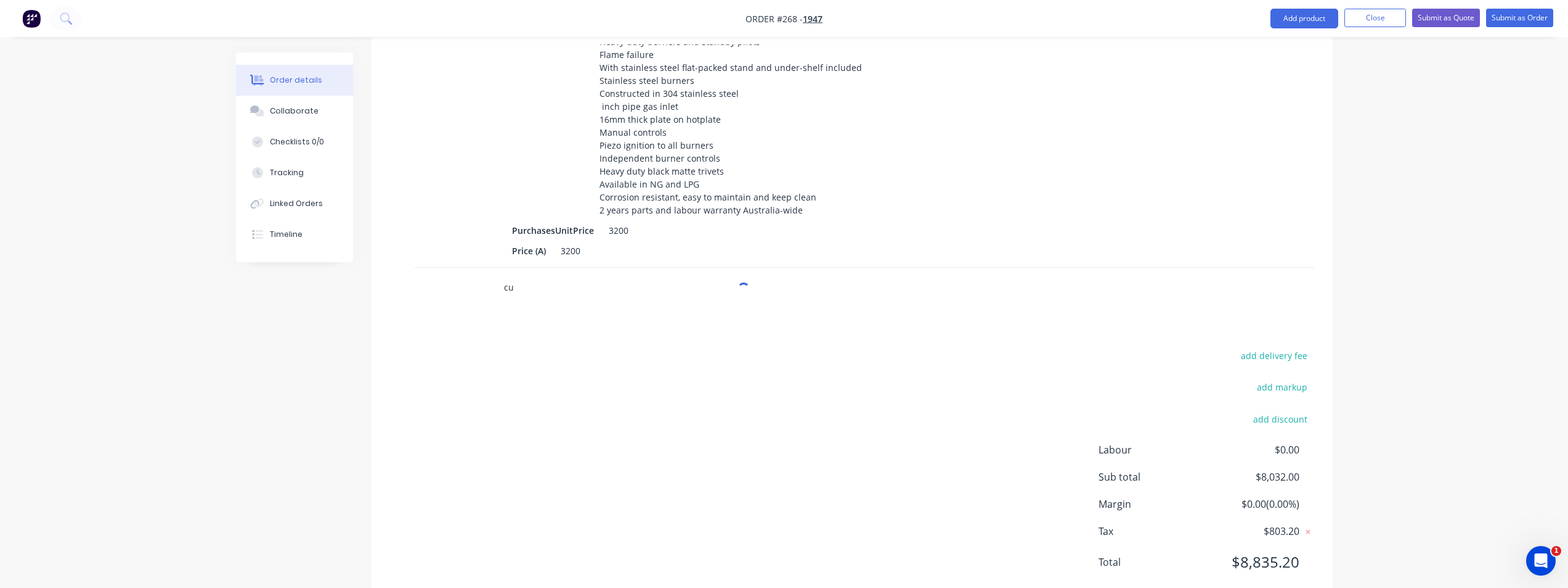
type input "c"
type input "h"
drag, startPoint x: 529, startPoint y: 252, endPoint x: 475, endPoint y: 253, distance: 54.0
click at [475, 268] on div "MEIKO H500 WITH AIRBOX Add MEIKO H500 WITH AIRBOX to order No results found" at bounding box center [852, 287] width 924 height 40
click at [631, 275] on input "H500 WITH AIRBOX" at bounding box center [627, 287] width 247 height 25
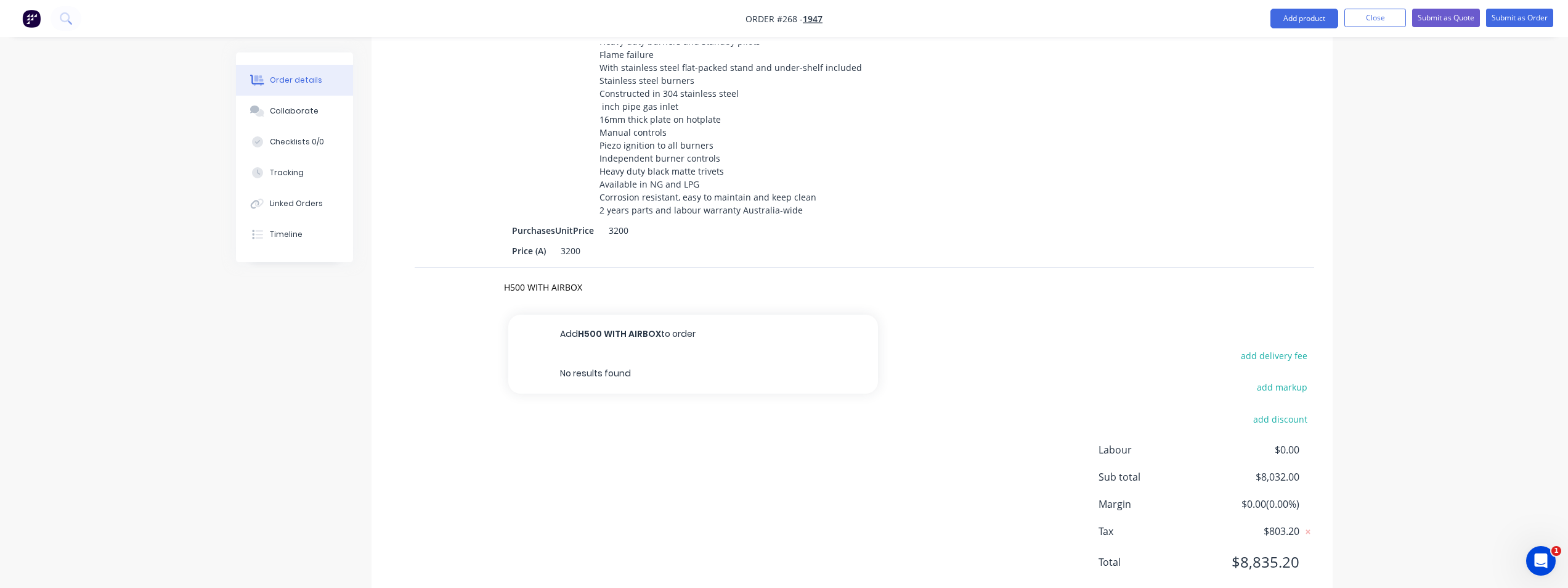
click at [599, 275] on input "H500 WITH AIRBOX" at bounding box center [627, 287] width 247 height 25
type input "H"
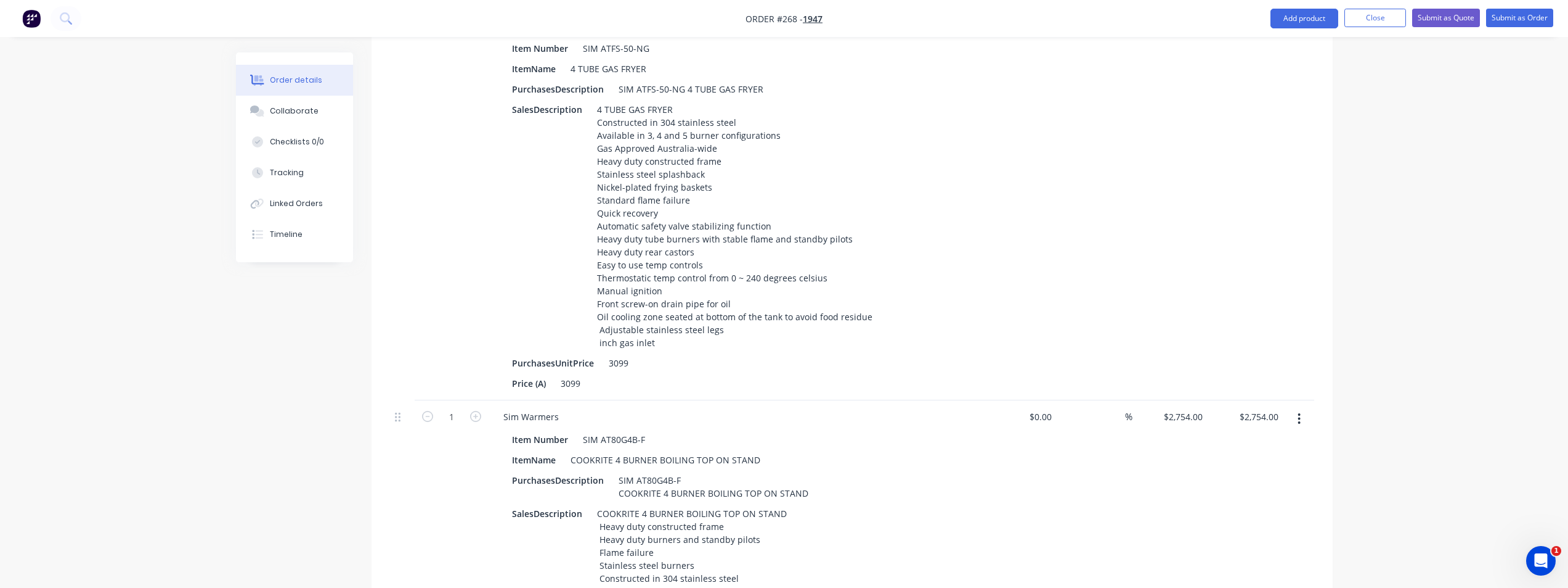
scroll to position [536, 0]
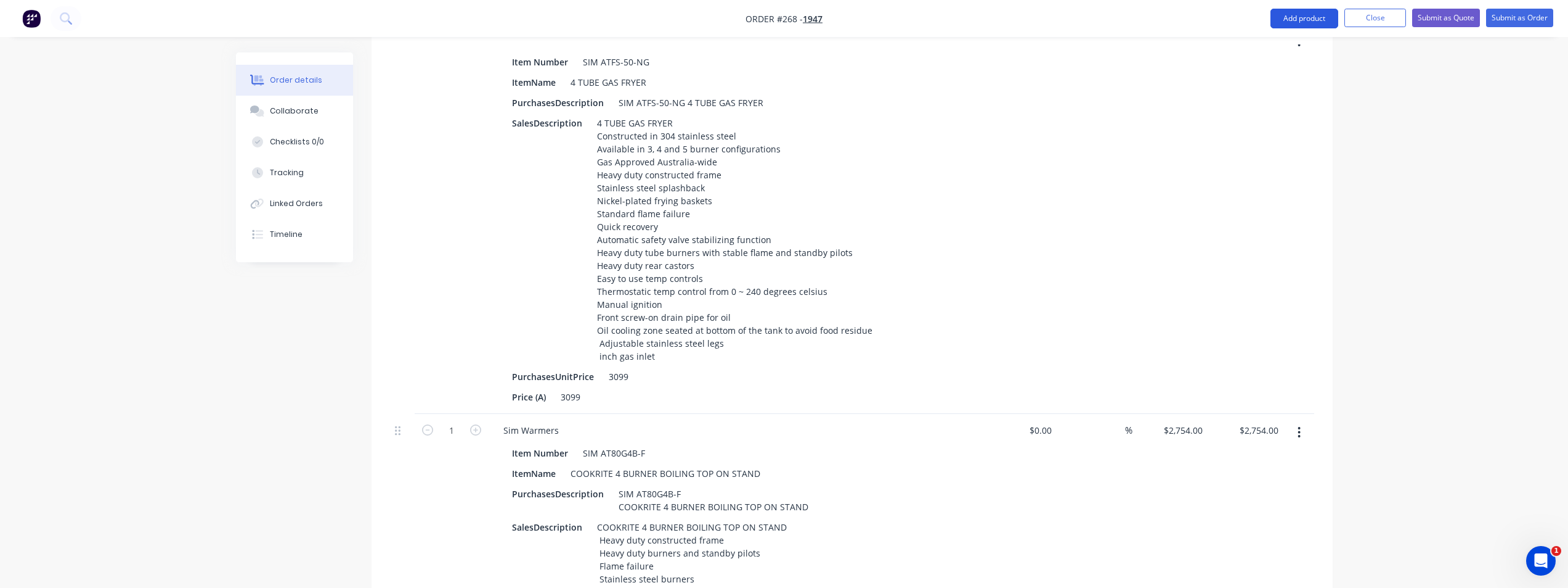
click at [946, 13] on button "Add product" at bounding box center [1304, 18] width 68 height 20
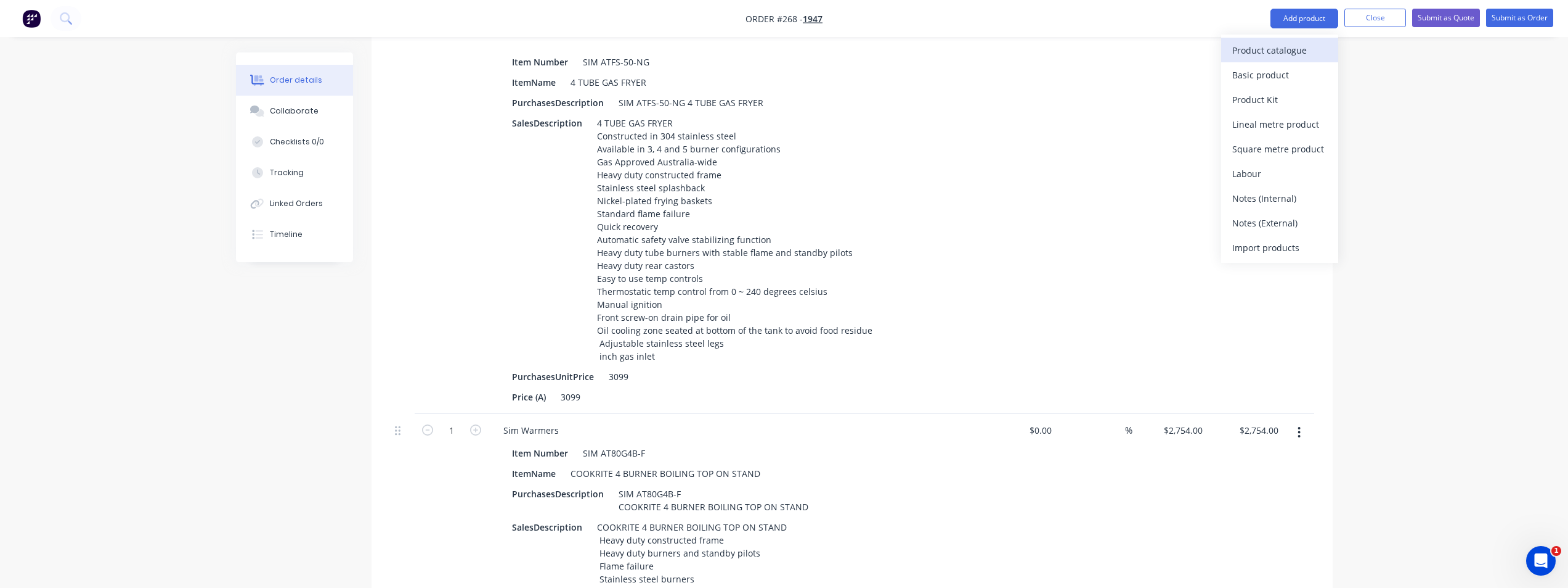
click at [946, 60] on button "Product catalogue" at bounding box center [1279, 50] width 117 height 25
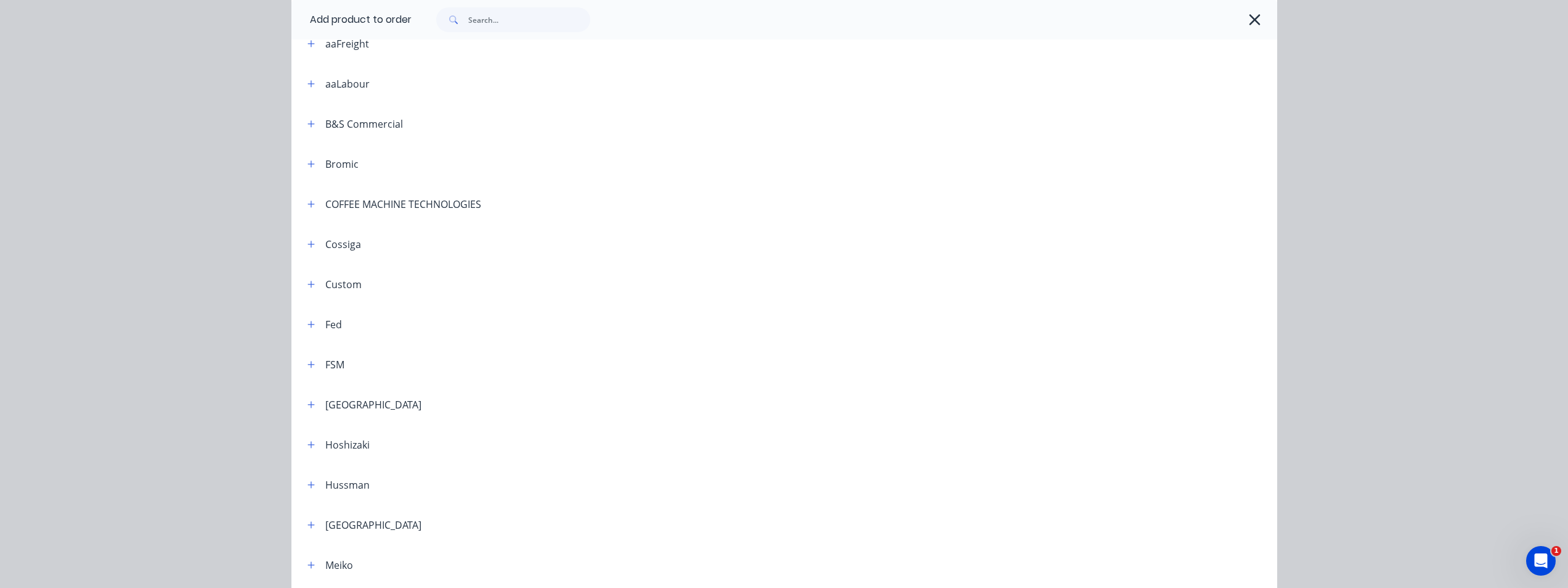
scroll to position [432, 0]
drag, startPoint x: 305, startPoint y: 406, endPoint x: 320, endPoint y: 407, distance: 15.0
click at [307, 406] on icon "button" at bounding box center [311, 405] width 7 height 8
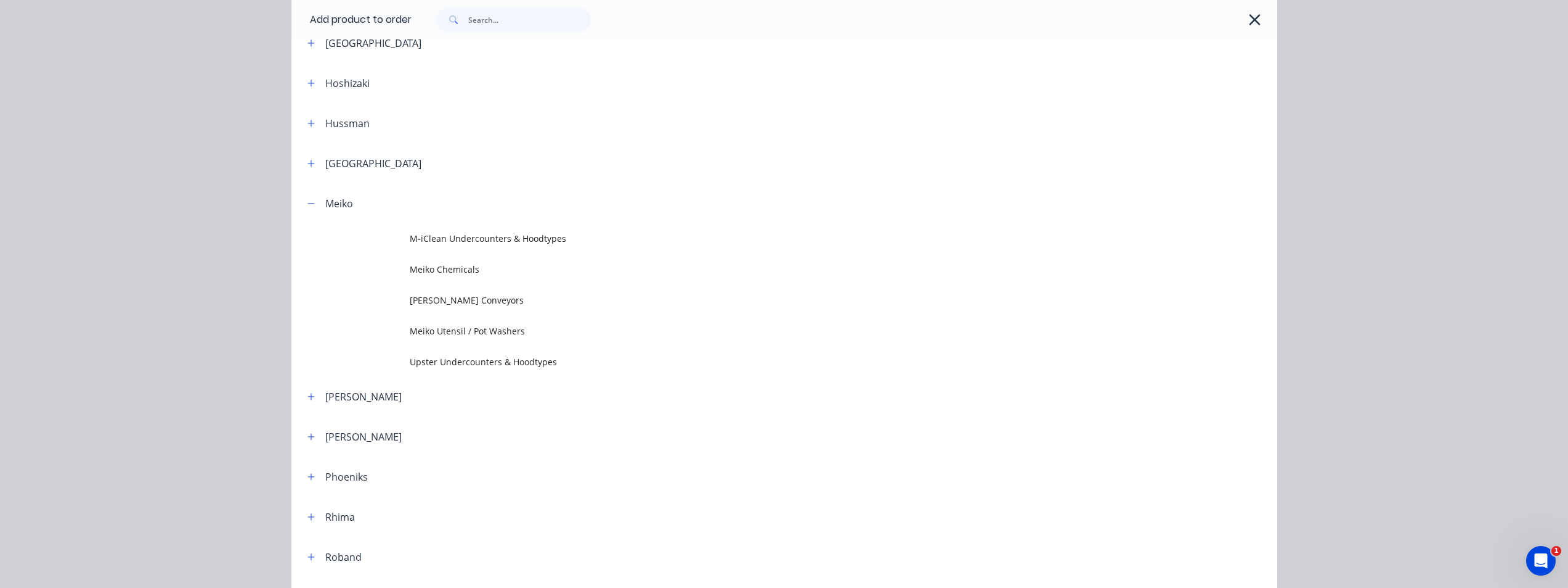
scroll to position [740, 0]
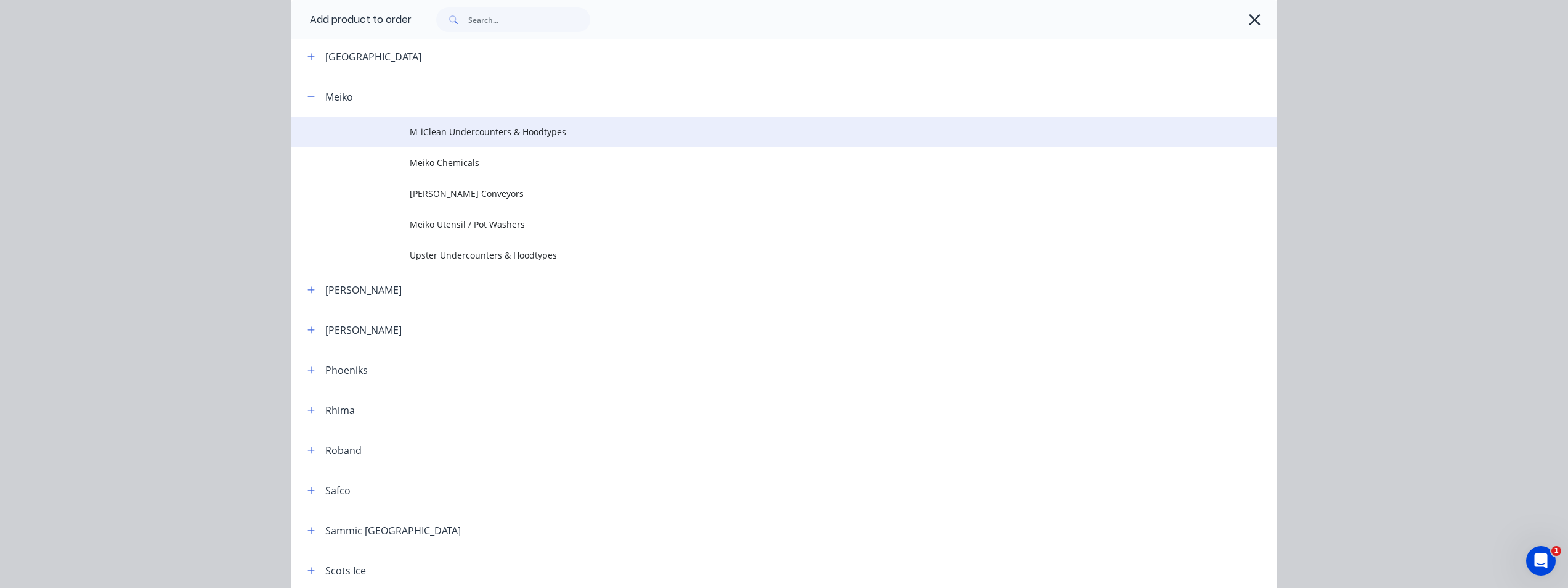
click at [488, 137] on span "M-iClean Undercounters & Hoodtypes" at bounding box center [757, 132] width 694 height 13
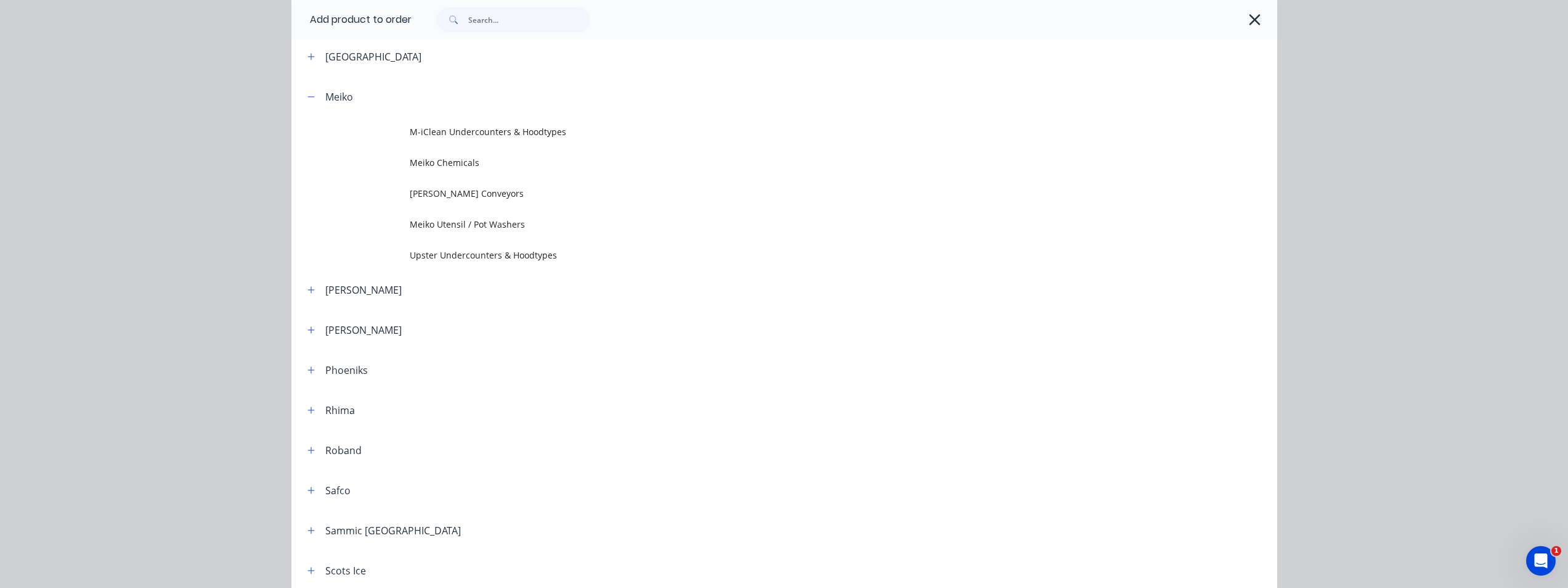
scroll to position [0, 0]
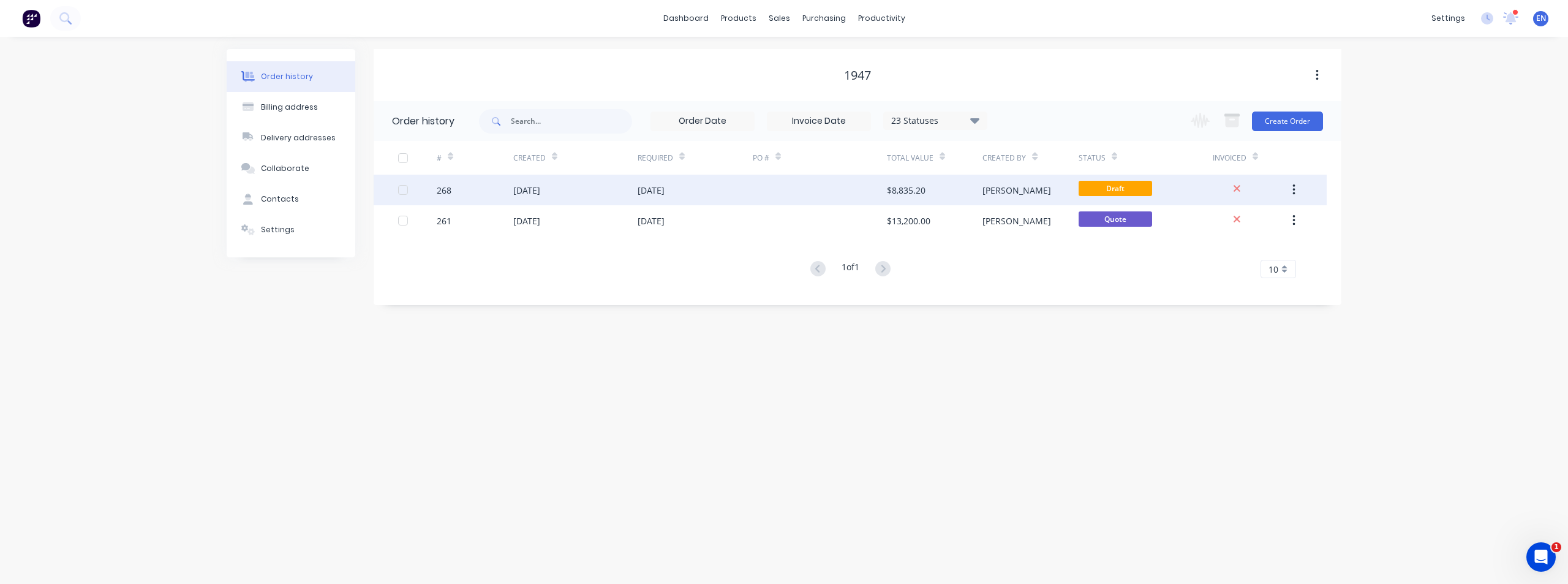
click at [591, 195] on div "[DATE]" at bounding box center [576, 189] width 125 height 30
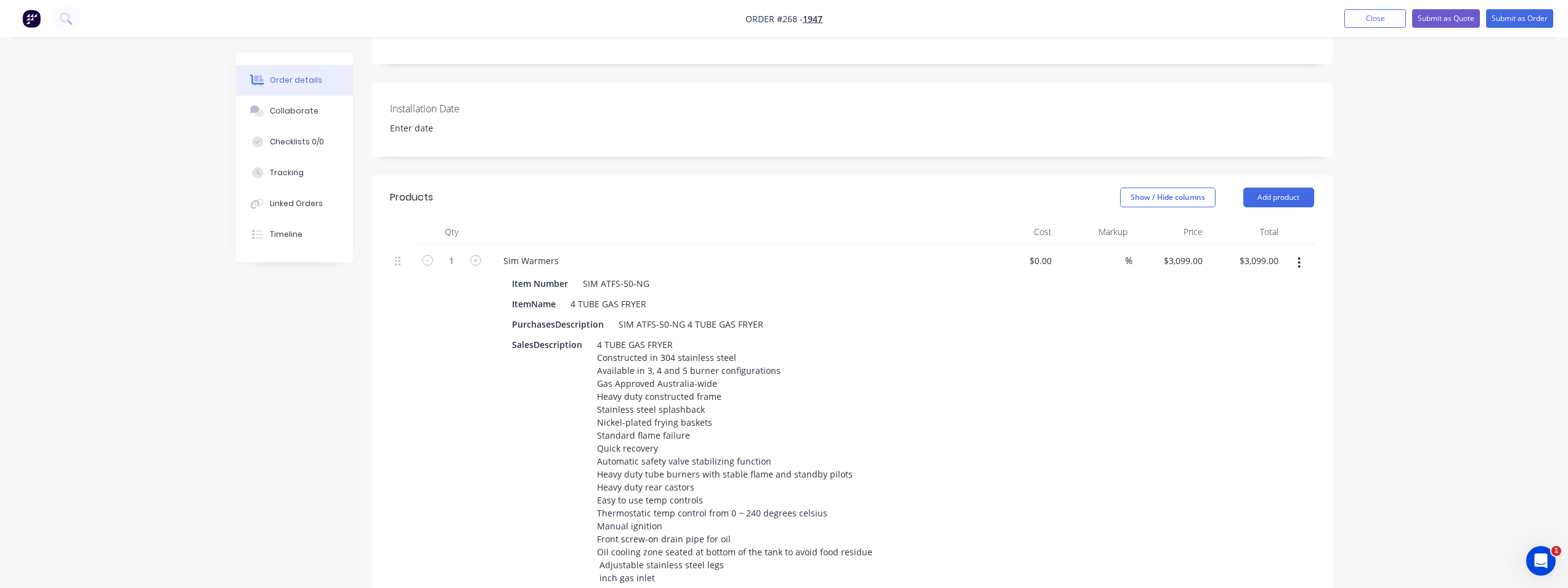
scroll to position [185, 0]
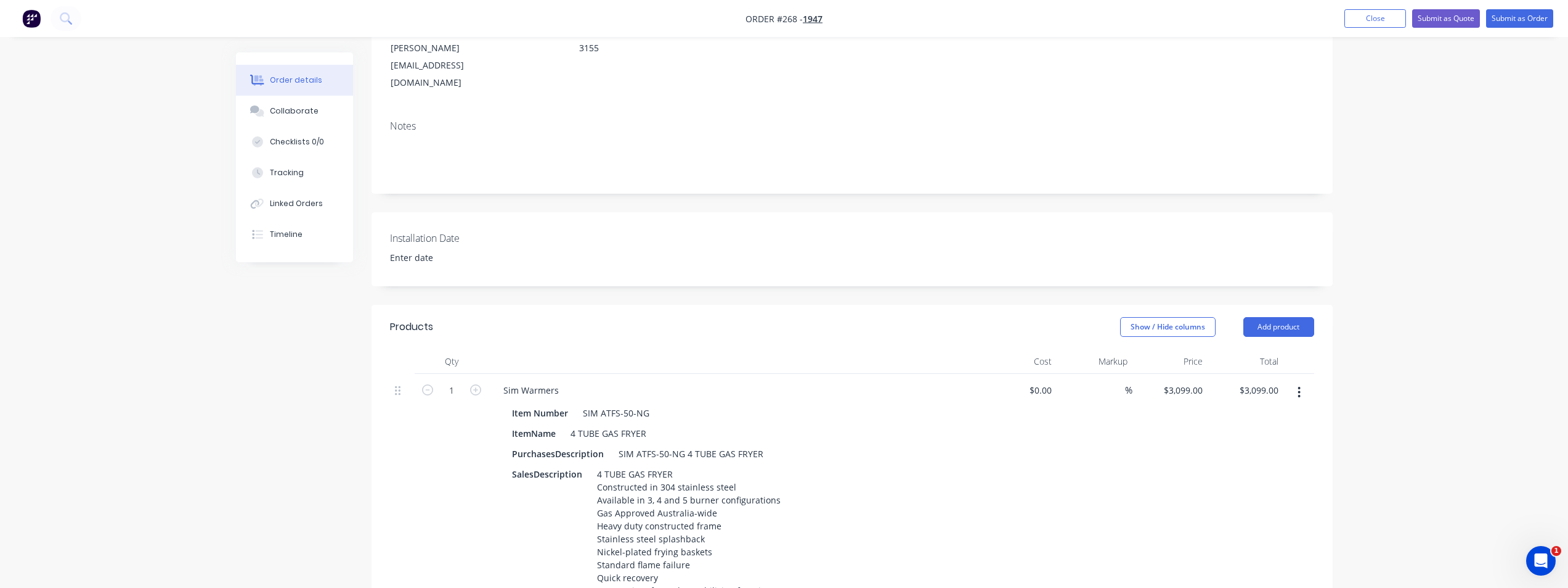
click at [946, 317] on button "Add product" at bounding box center [1279, 327] width 71 height 20
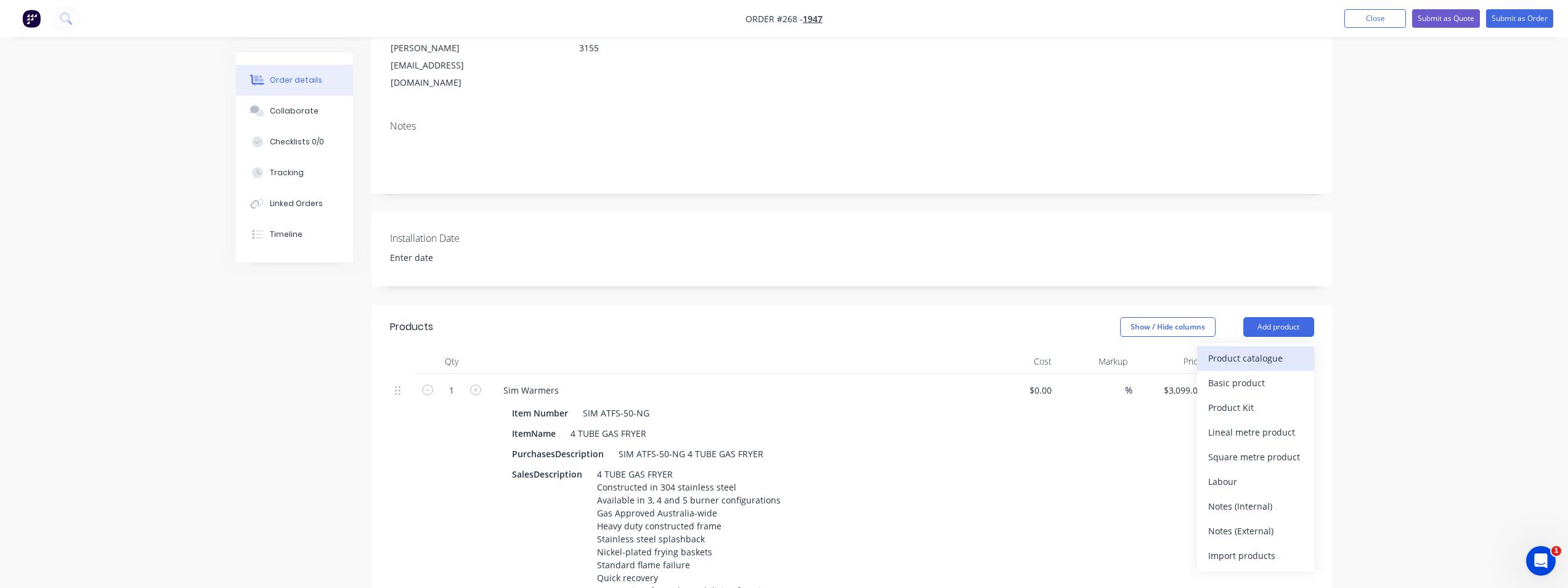
click at [946, 349] on div "Product catalogue" at bounding box center [1255, 357] width 95 height 18
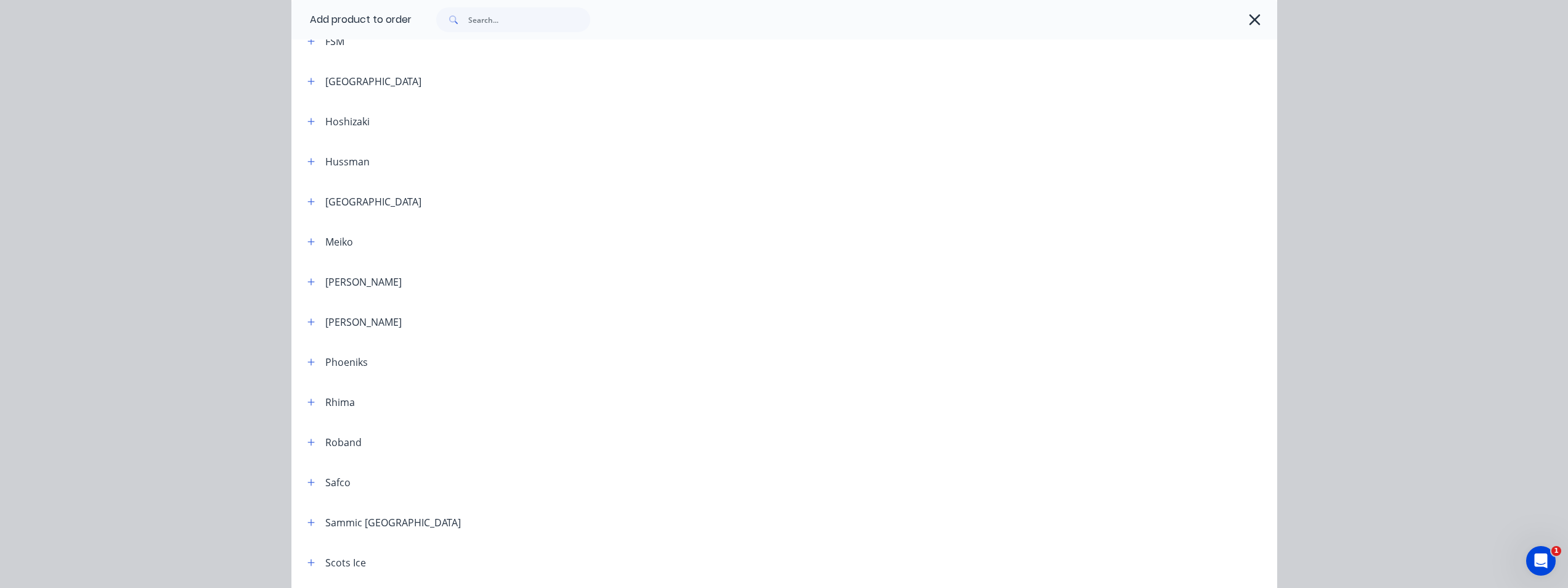
scroll to position [617, 0]
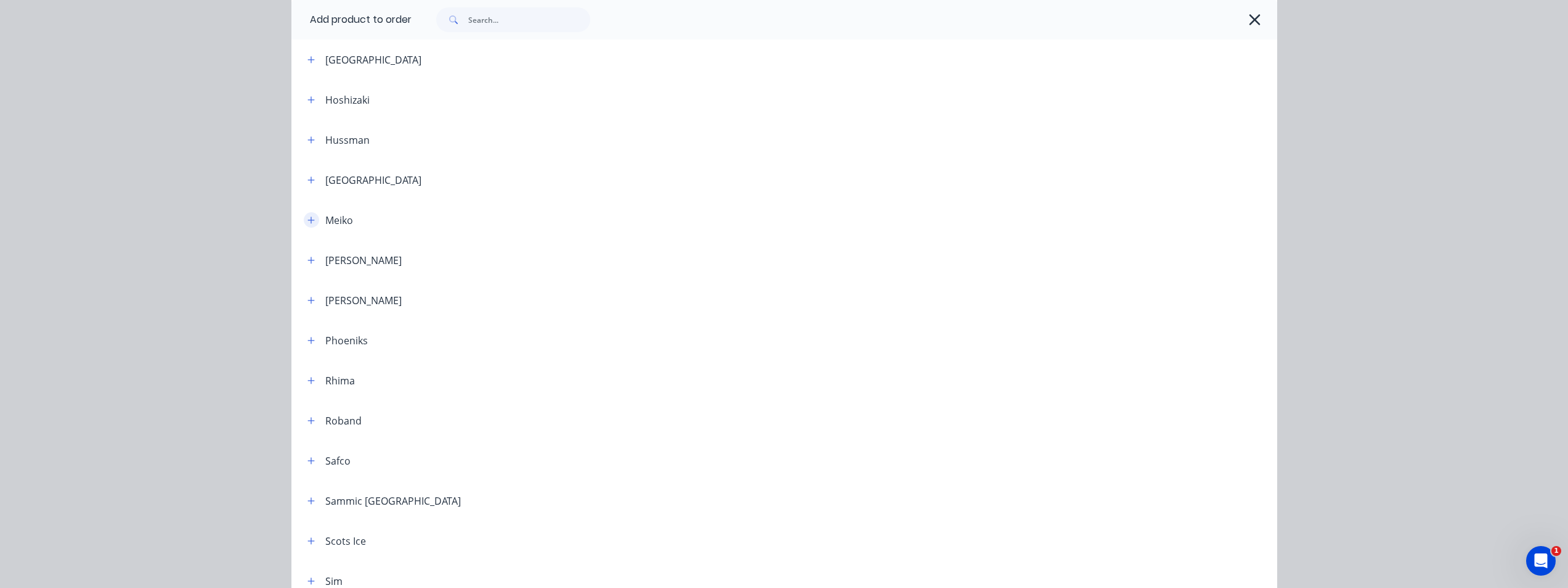
click at [307, 218] on icon "button" at bounding box center [311, 220] width 7 height 8
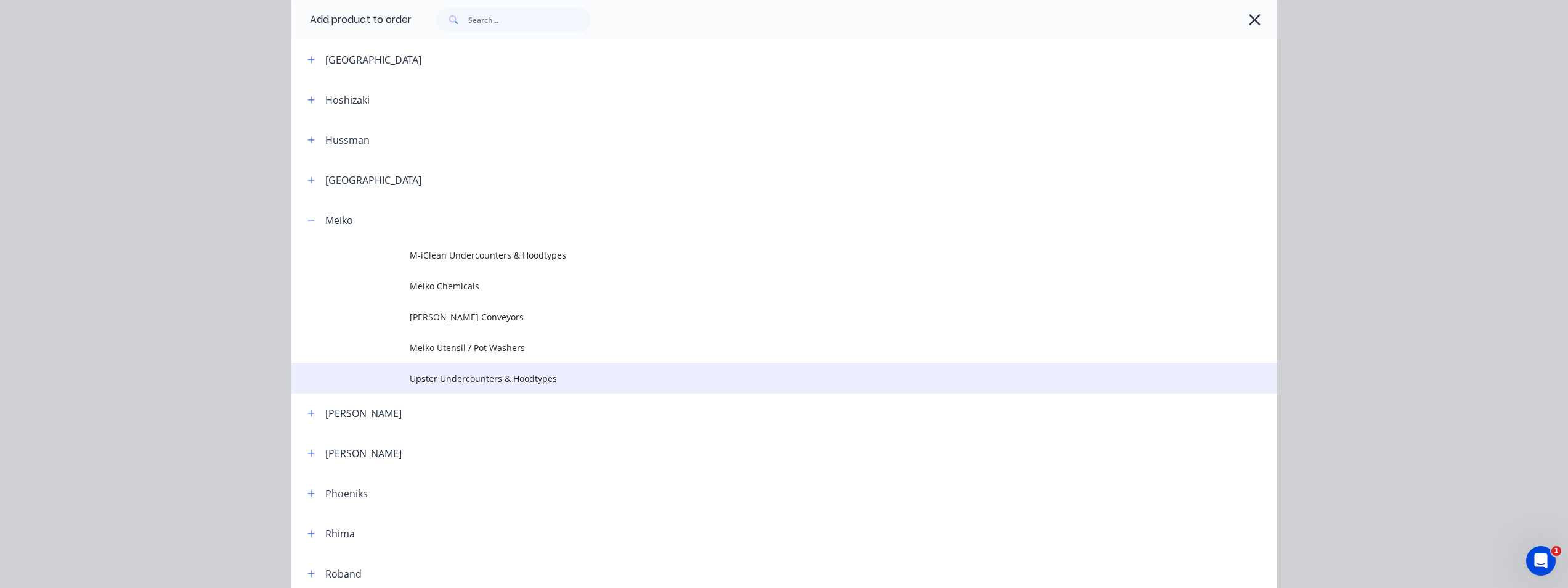
click at [447, 381] on span "Upster Undercounters & Hoodtypes" at bounding box center [757, 378] width 694 height 13
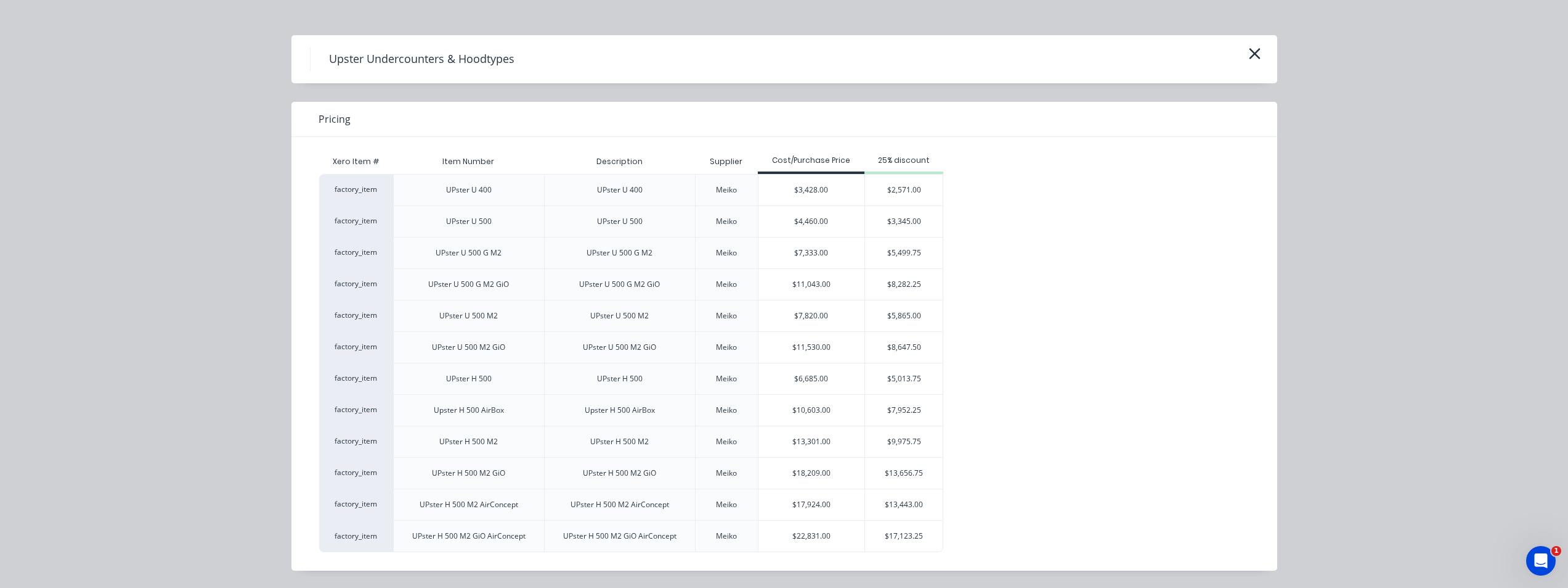
scroll to position [370, 0]
click at [502, 414] on div "Upster H 500 AirBox" at bounding box center [469, 410] width 90 height 31
click at [815, 416] on div "$10,603.00" at bounding box center [811, 410] width 106 height 31
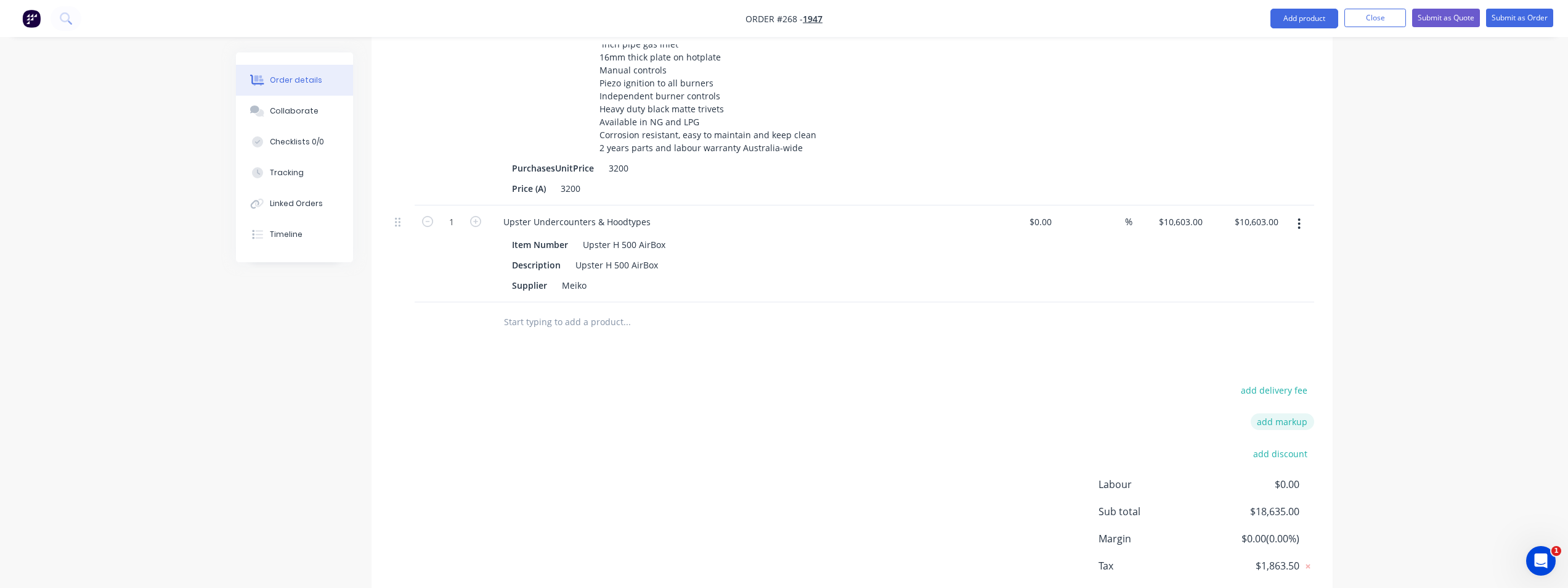
scroll to position [1496, 0]
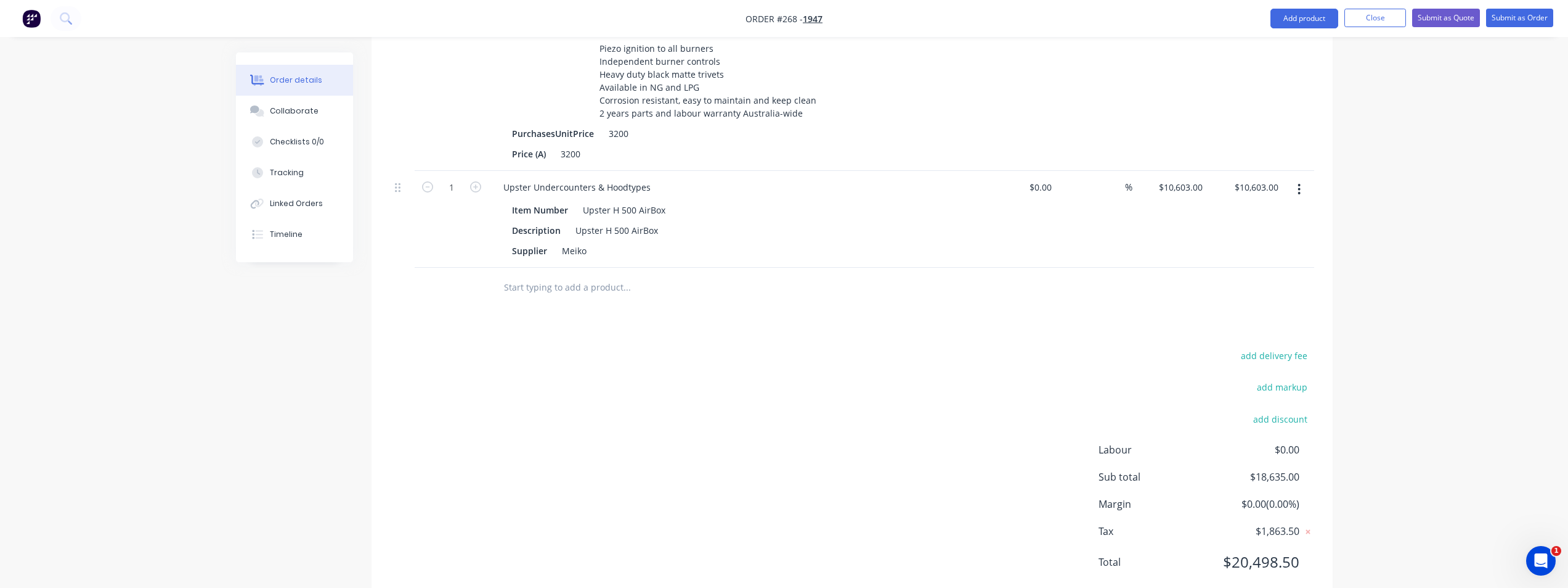
click at [946, 178] on button "button" at bounding box center [1299, 189] width 29 height 22
click at [946, 213] on div "$0.00 $0.00" at bounding box center [1020, 219] width 76 height 97
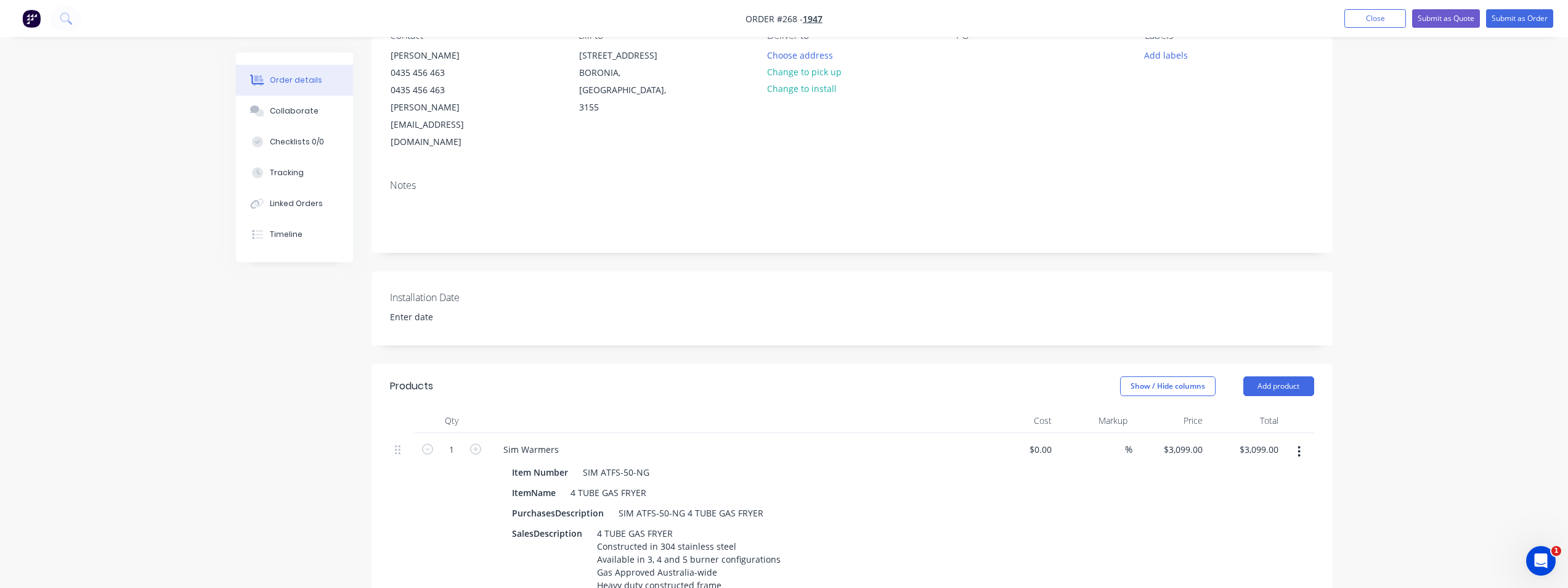
scroll to position [185, 0]
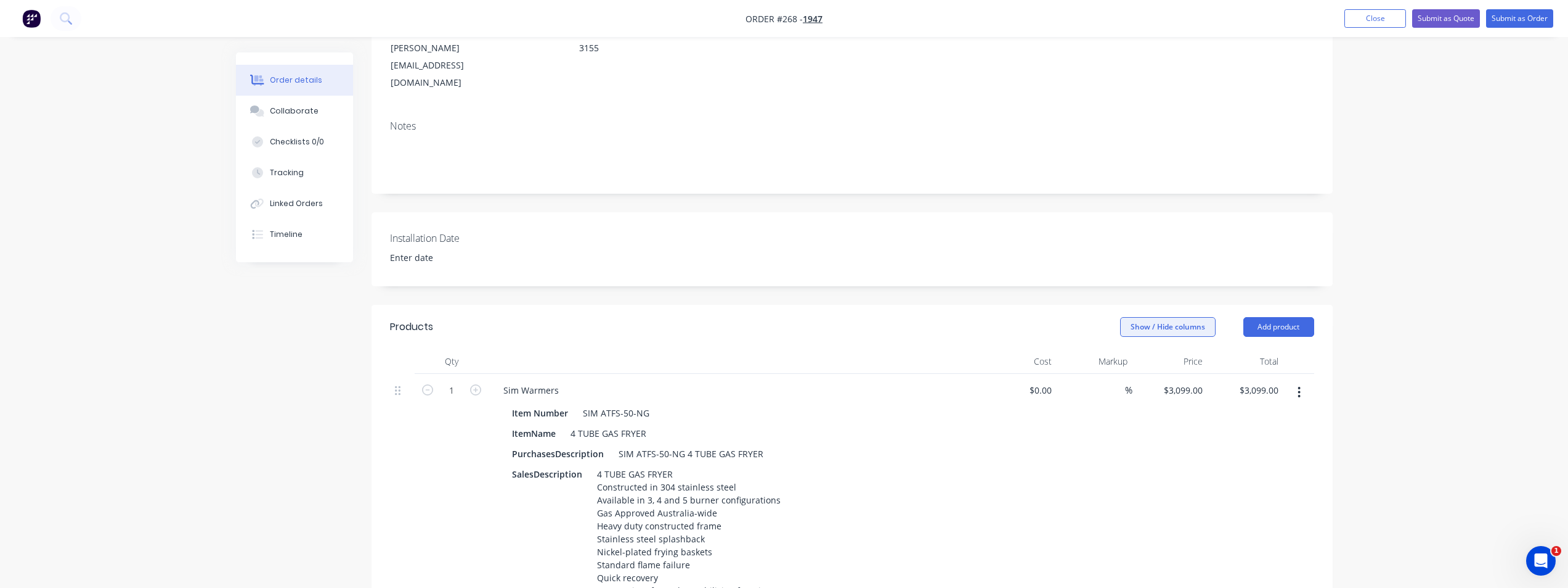
click at [946, 317] on button "Show / Hide columns" at bounding box center [1168, 327] width 95 height 20
drag, startPoint x: 1135, startPoint y: 366, endPoint x: 1151, endPoint y: 368, distance: 16.1
click at [946, 366] on span at bounding box center [1131, 366] width 10 height 10
click at [946, 361] on input "Discount" at bounding box center [1125, 361] width 0 height 0
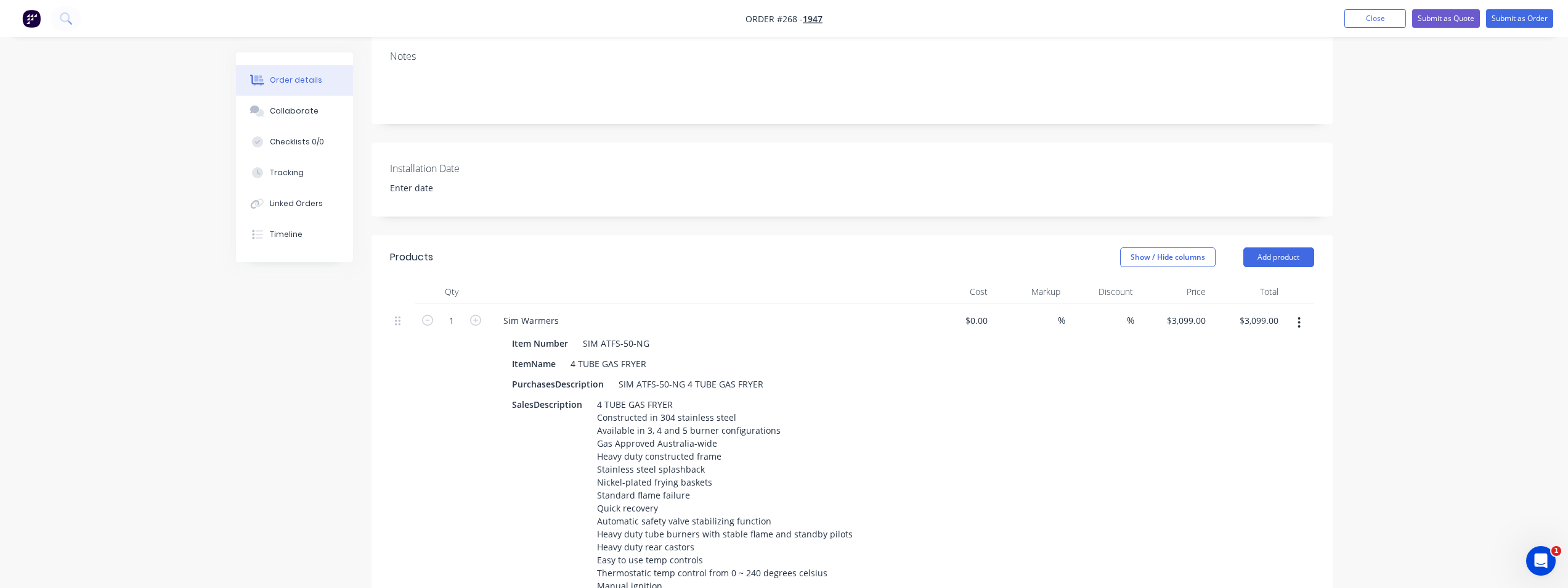
scroll to position [370, 0]
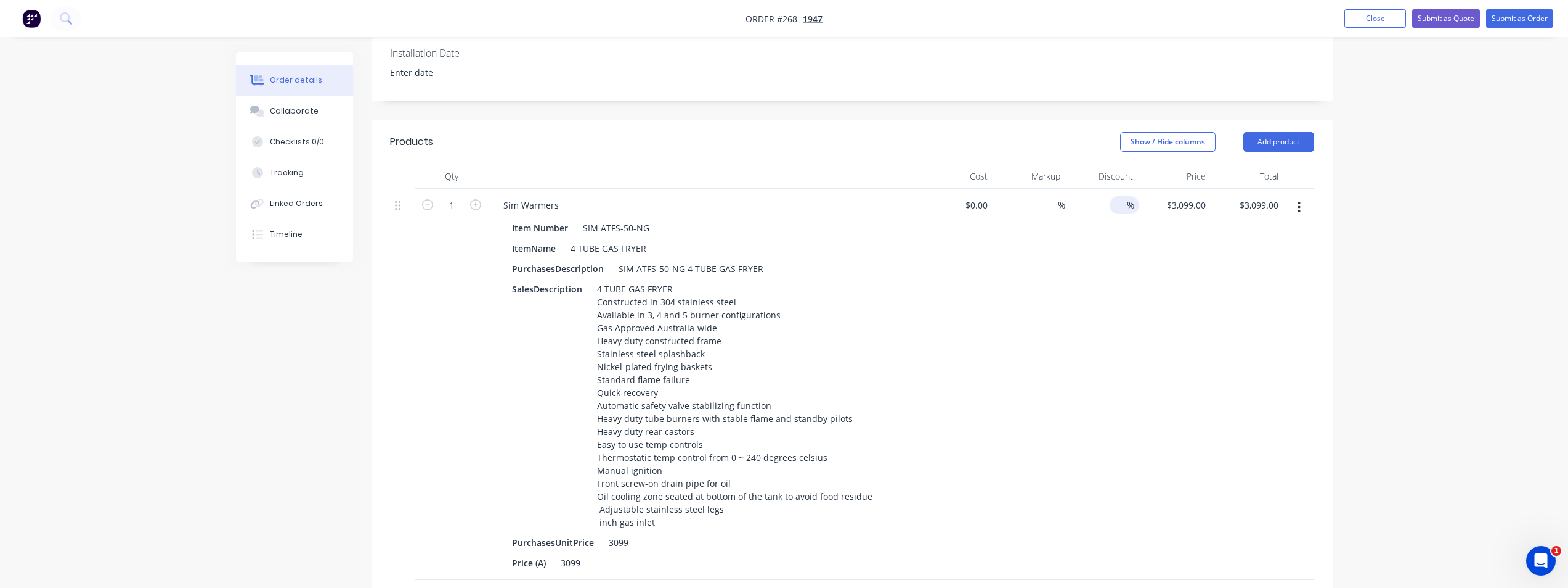
click at [946, 196] on input at bounding box center [1118, 204] width 17 height 18
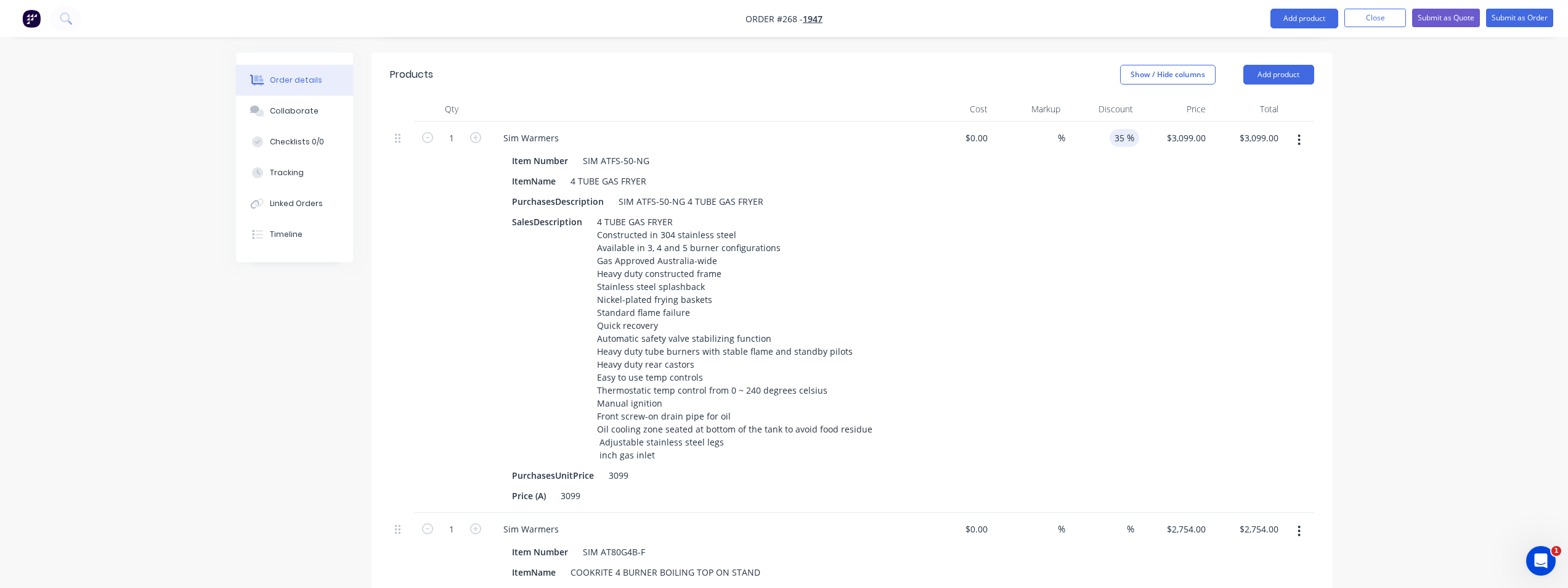
scroll to position [678, 0]
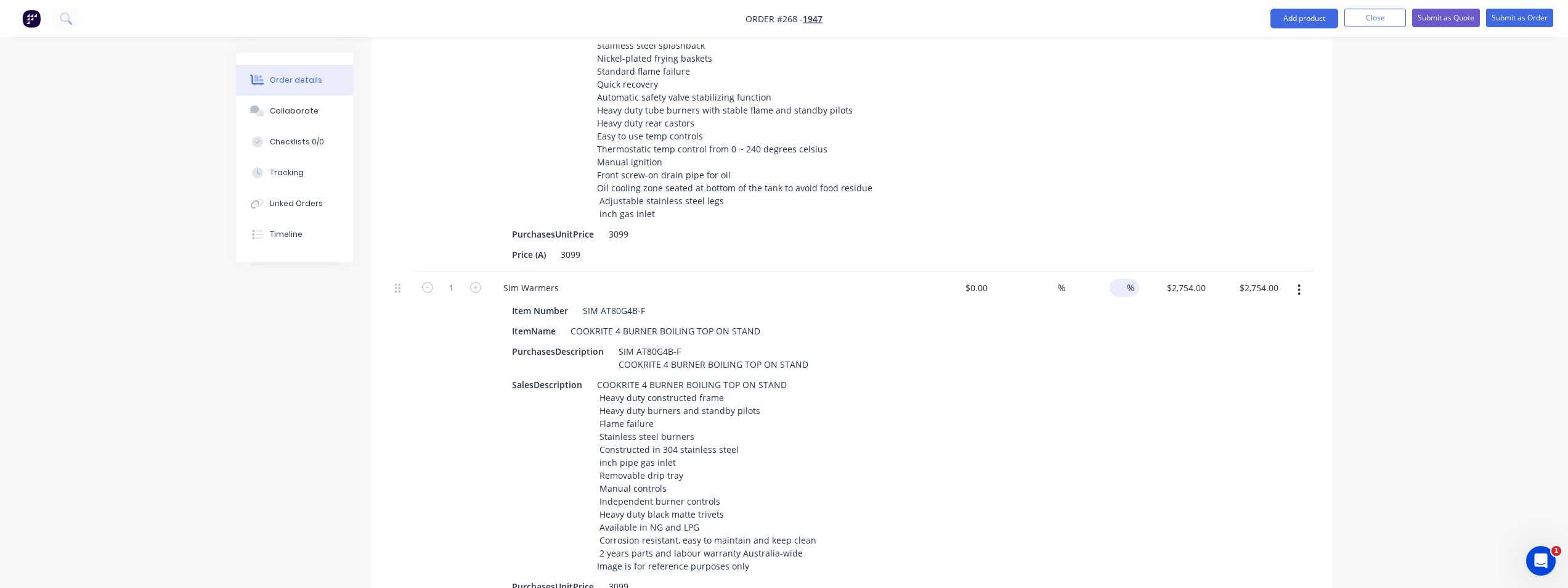
type input "35"
type input "$2,014.35"
click at [946, 279] on div at bounding box center [1118, 287] width 17 height 18
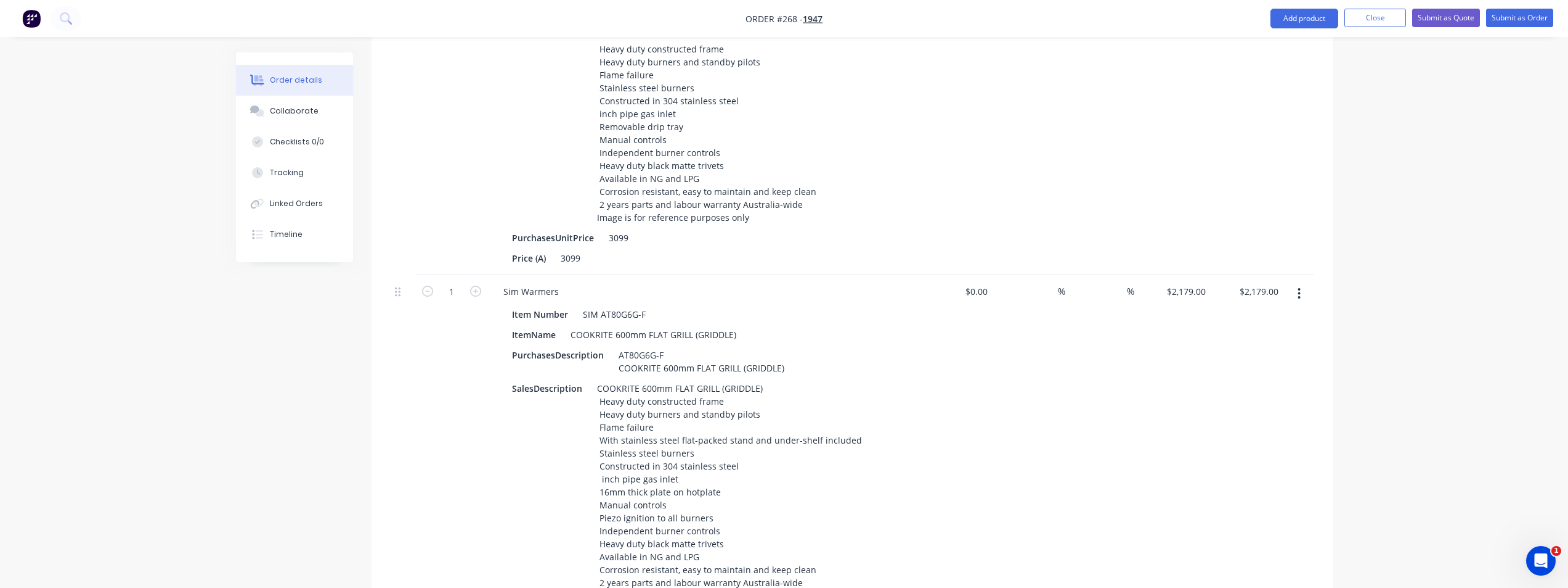
scroll to position [1049, 0]
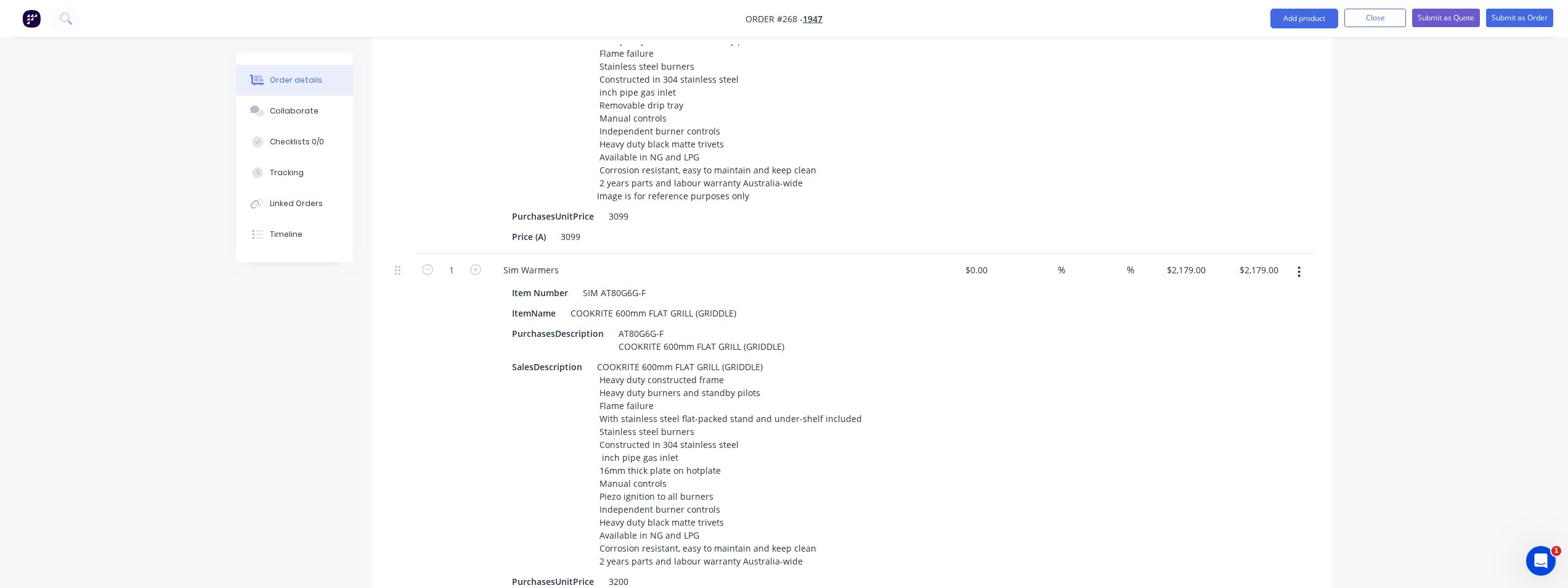
type input "35"
type input "$1,790.10"
click at [946, 253] on div "%" at bounding box center [1101, 436] width 72 height 365
click at [946, 261] on div at bounding box center [1118, 269] width 17 height 18
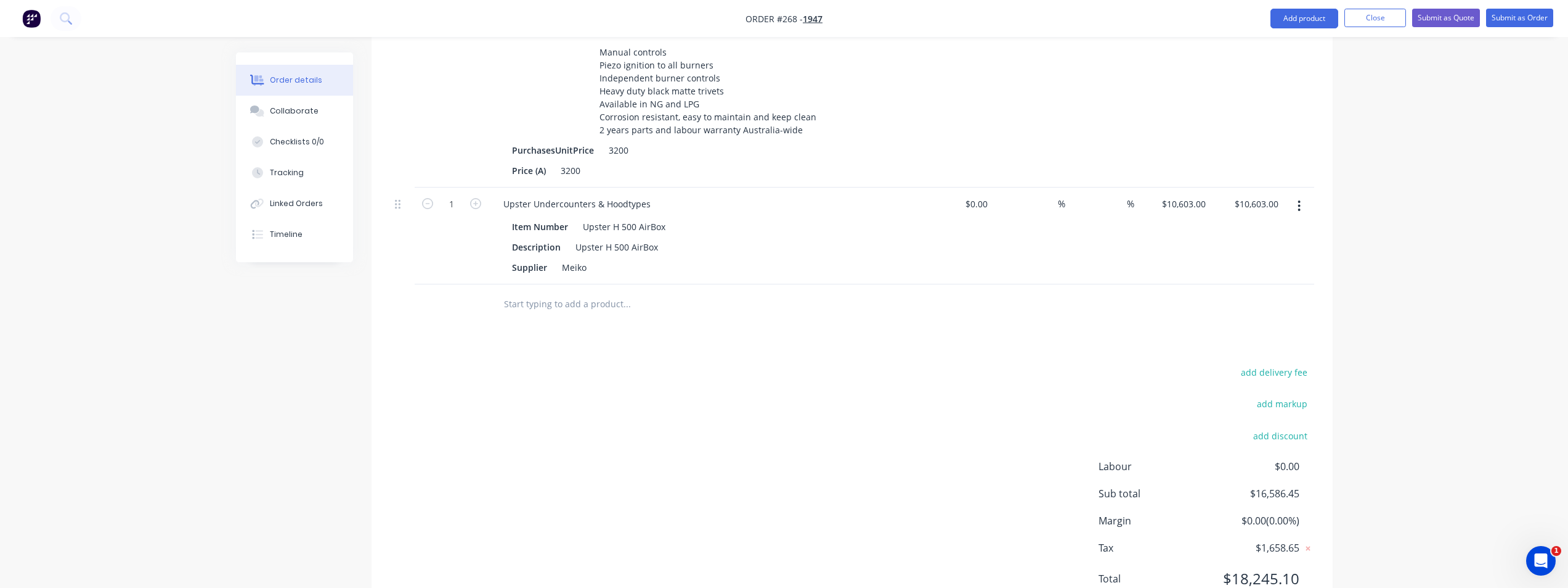
scroll to position [1480, 0]
type input "35"
type input "$1,416.35"
click at [946, 187] on div "%" at bounding box center [1101, 235] width 72 height 97
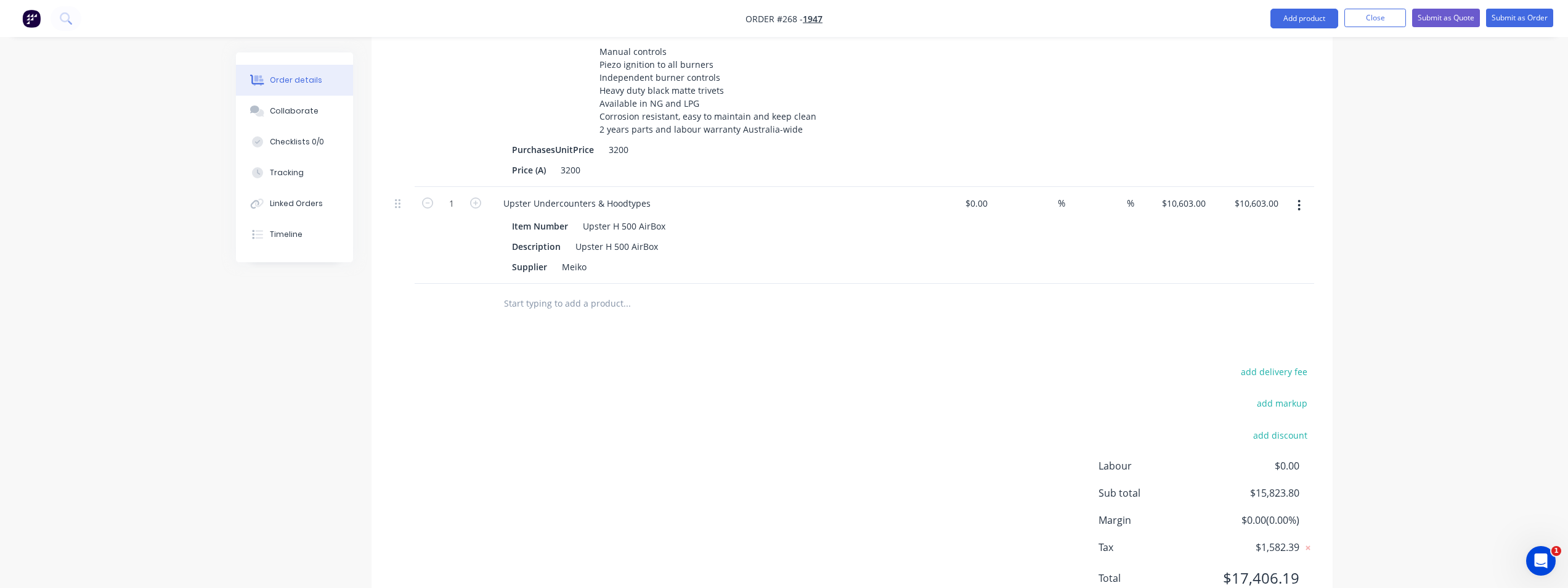
click at [946, 187] on div "%" at bounding box center [1101, 235] width 72 height 97
click at [946, 194] on input at bounding box center [1118, 203] width 17 height 18
type input "25"
type input "10603"
type input "$7,952.25"
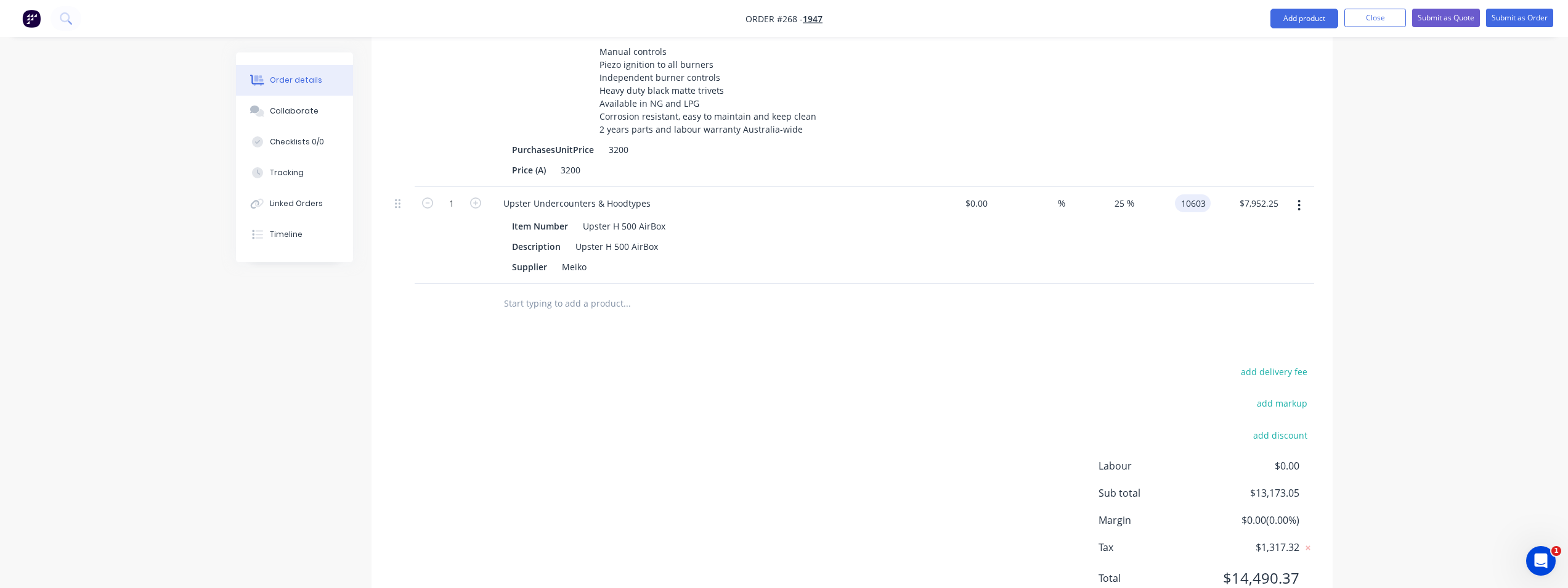
type input "$10,603.00"
click at [892, 390] on div "add delivery fee add markup add discount Labour $0.00 Sub total $13,173.05 Marg…" at bounding box center [852, 482] width 924 height 238
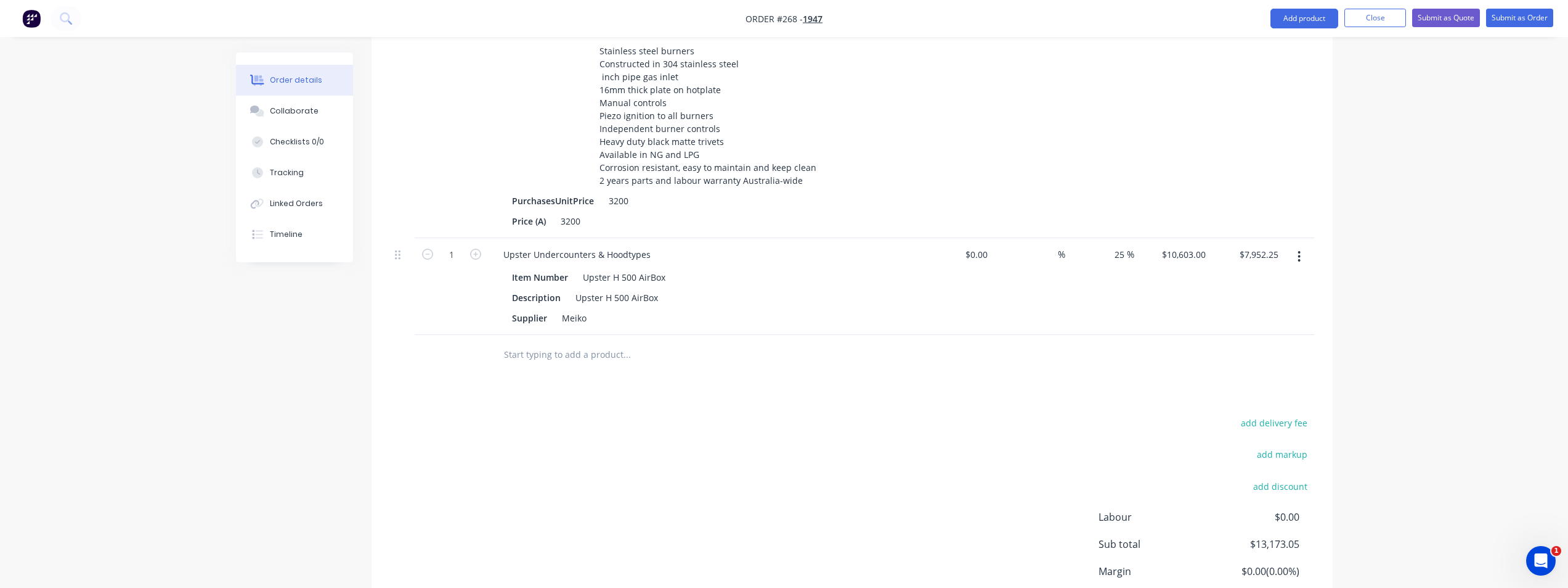
scroll to position [1496, 0]
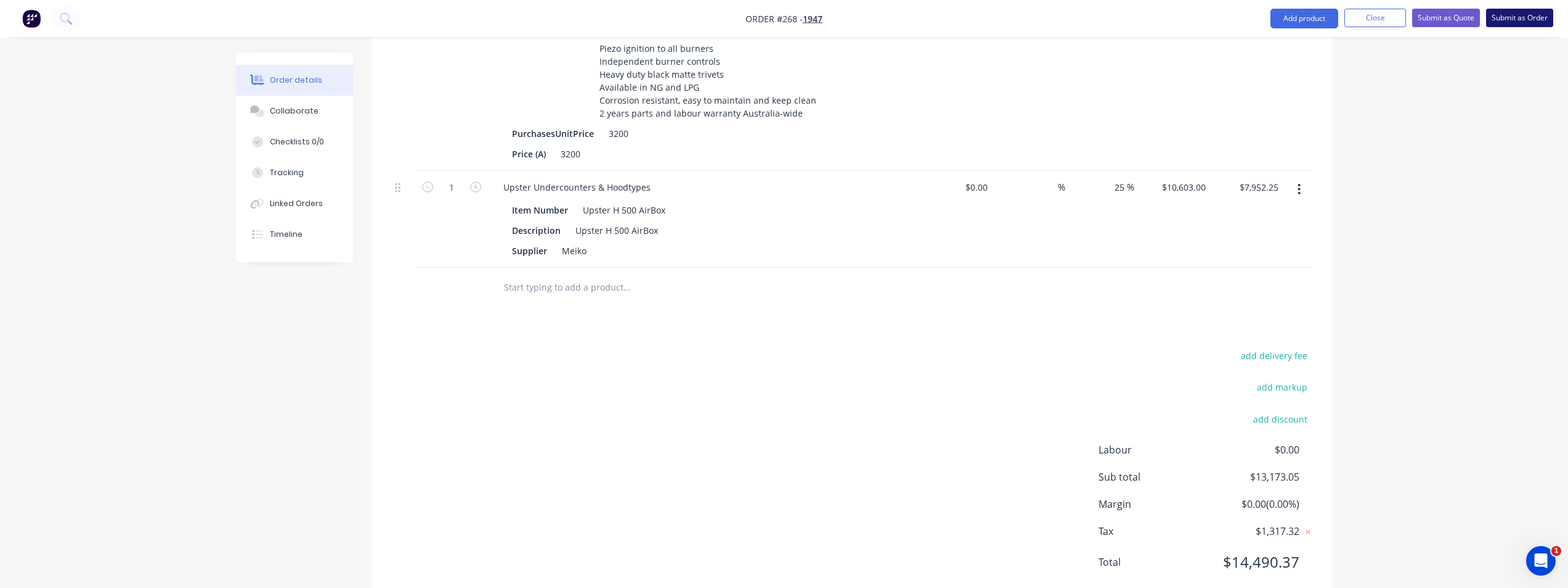
click at [946, 15] on button "Submit as Order" at bounding box center [1520, 18] width 67 height 18
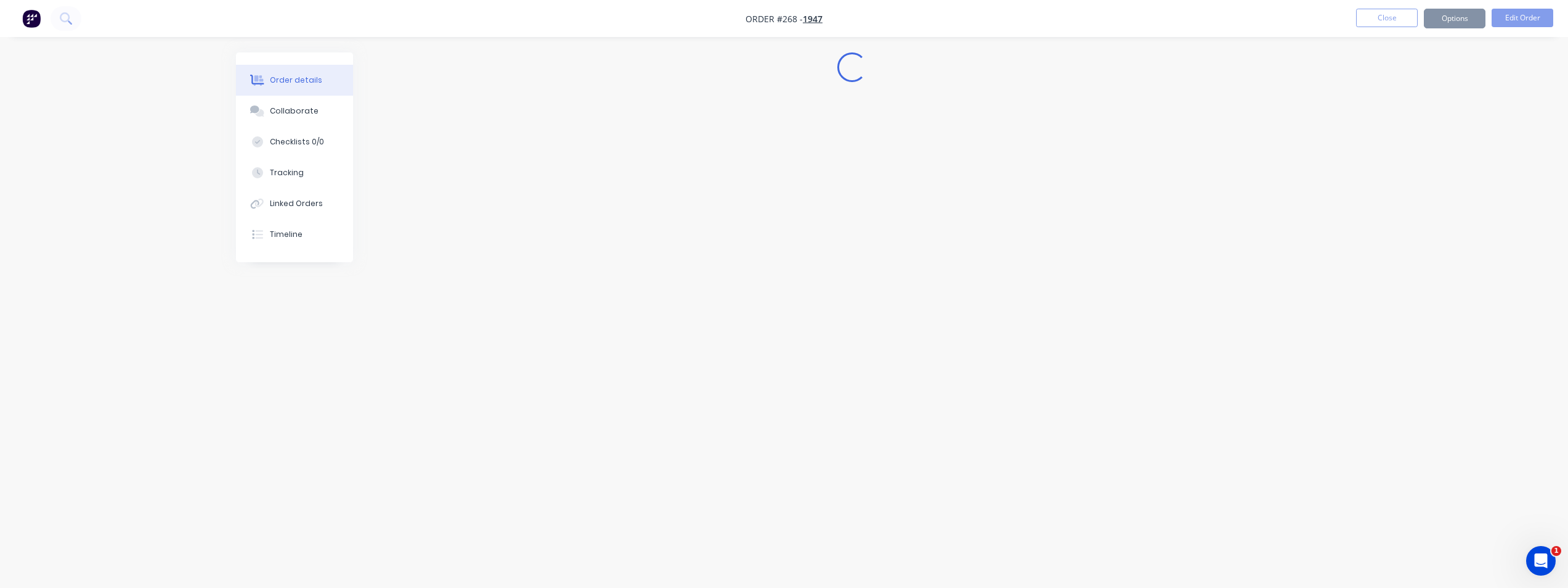
scroll to position [0, 0]
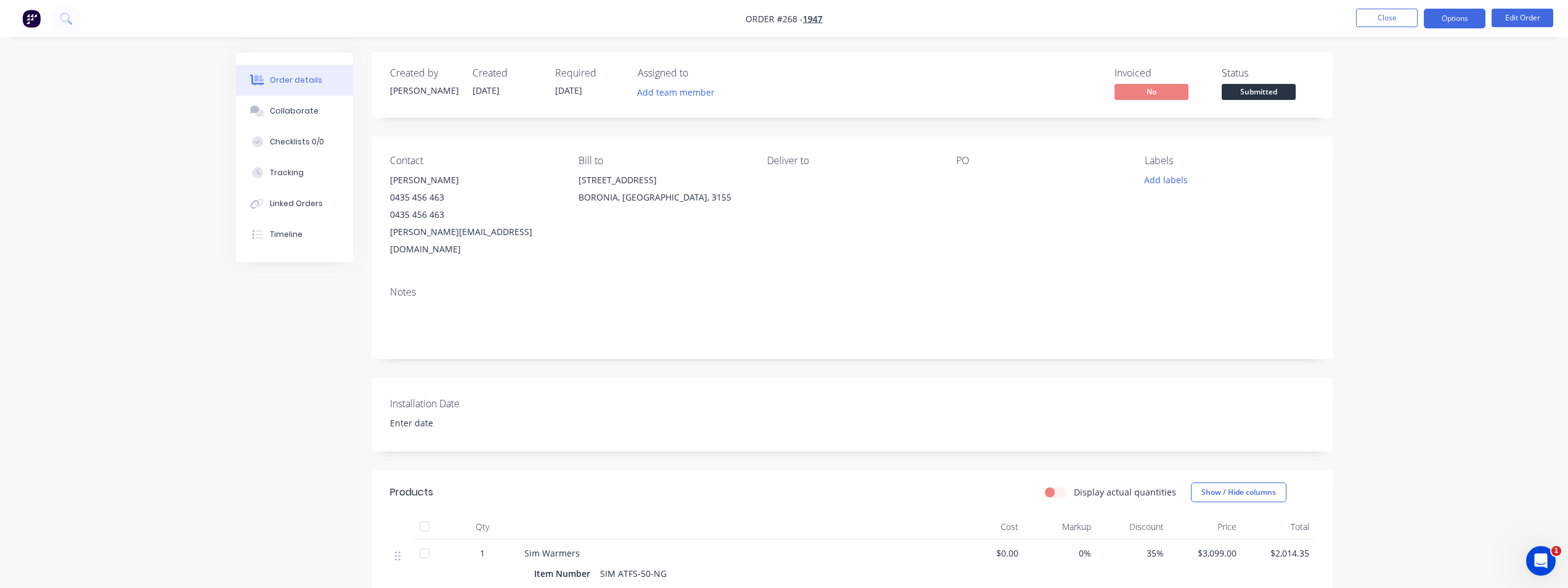
click at [946, 20] on button "Options" at bounding box center [1454, 18] width 61 height 20
click at [946, 82] on div "Invoice" at bounding box center [1418, 74] width 114 height 18
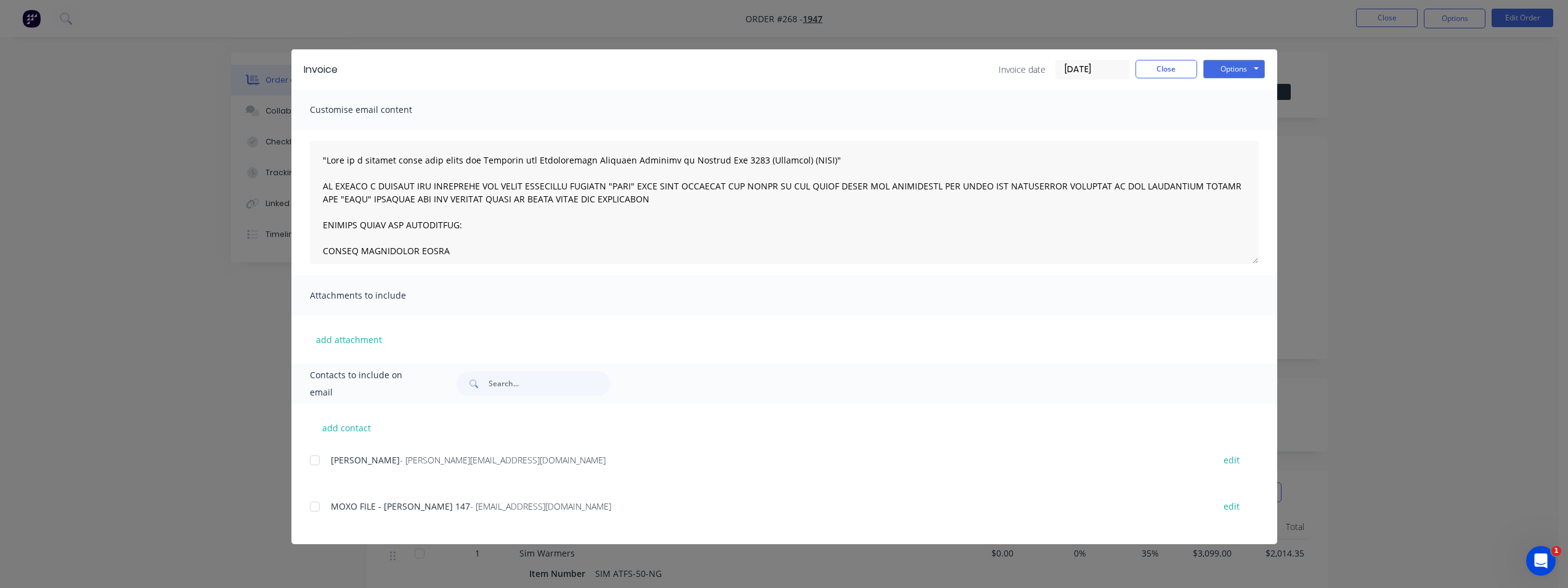
drag, startPoint x: 317, startPoint y: 460, endPoint x: 680, endPoint y: 408, distance: 366.7
click at [320, 455] on div at bounding box center [315, 460] width 25 height 25
drag, startPoint x: 1244, startPoint y: 65, endPoint x: 1240, endPoint y: 71, distance: 7.2
click at [946, 65] on button "Options" at bounding box center [1234, 69] width 61 height 18
click at [946, 116] on button "Print" at bounding box center [1242, 111] width 79 height 20
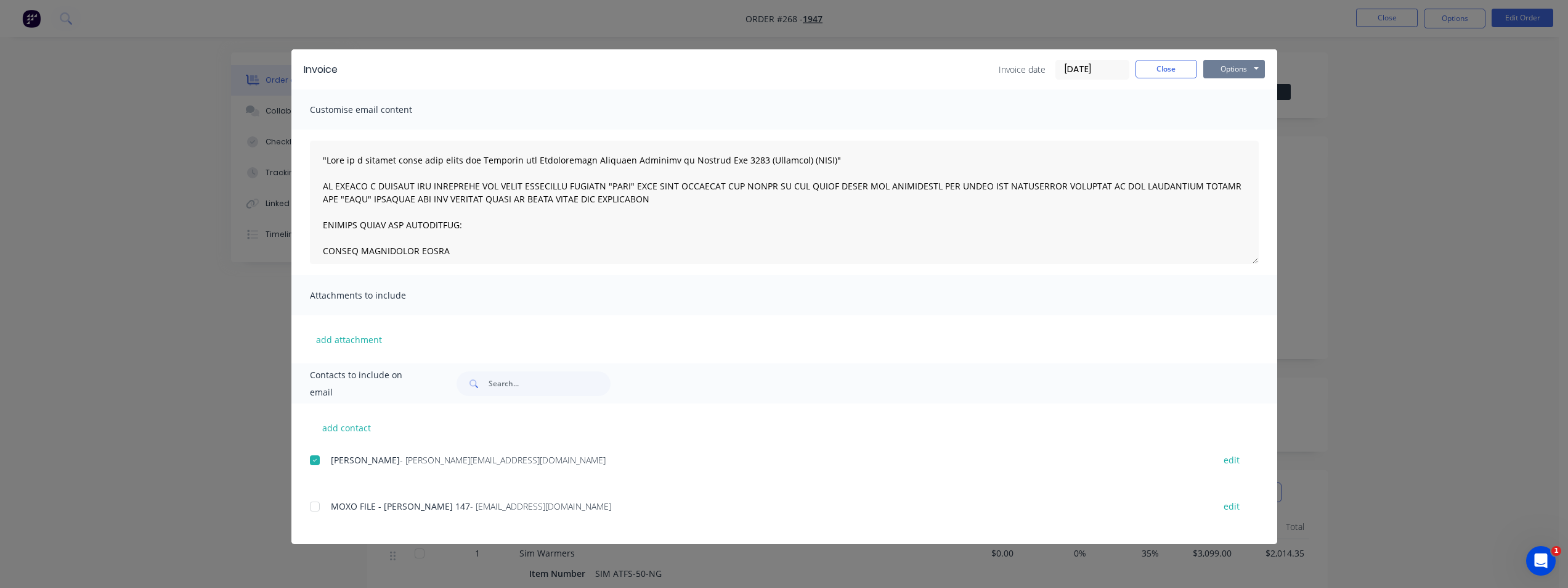
click at [946, 65] on button "Options" at bounding box center [1234, 69] width 61 height 18
click at [946, 128] on button "Email" at bounding box center [1242, 131] width 79 height 20
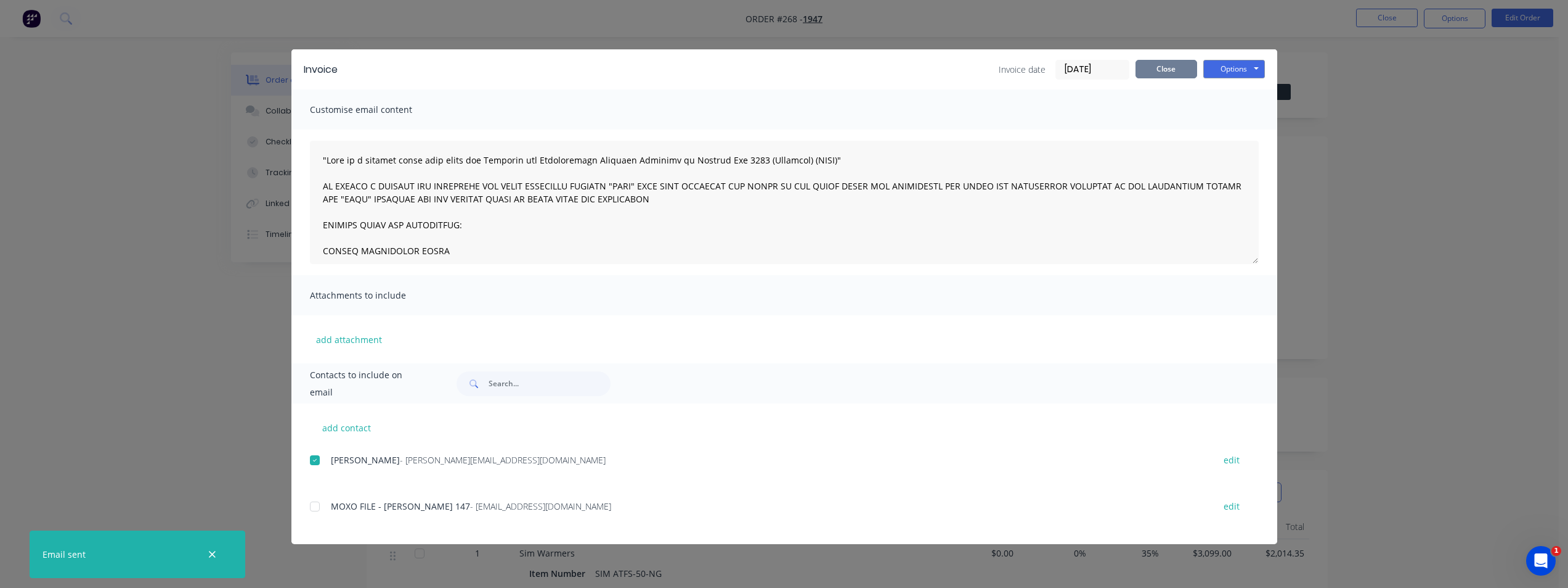
click at [946, 71] on button "Close" at bounding box center [1167, 69] width 61 height 18
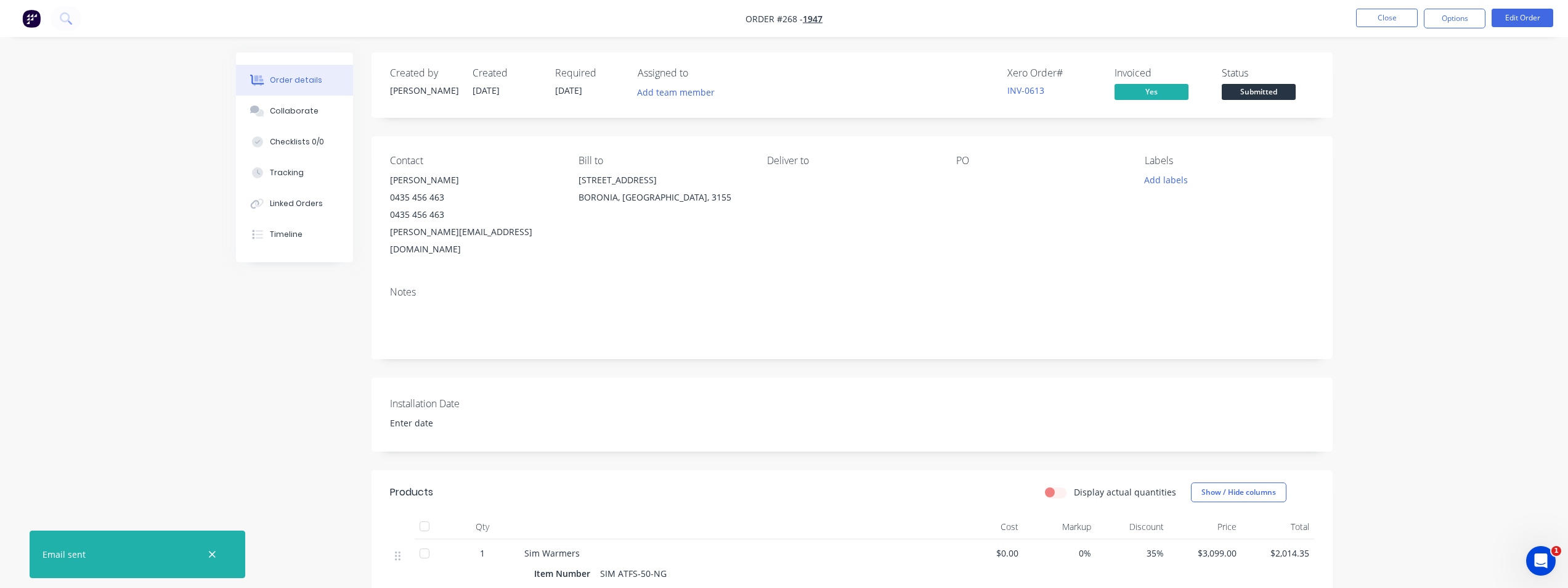
click at [39, 20] on img "button" at bounding box center [31, 18] width 18 height 18
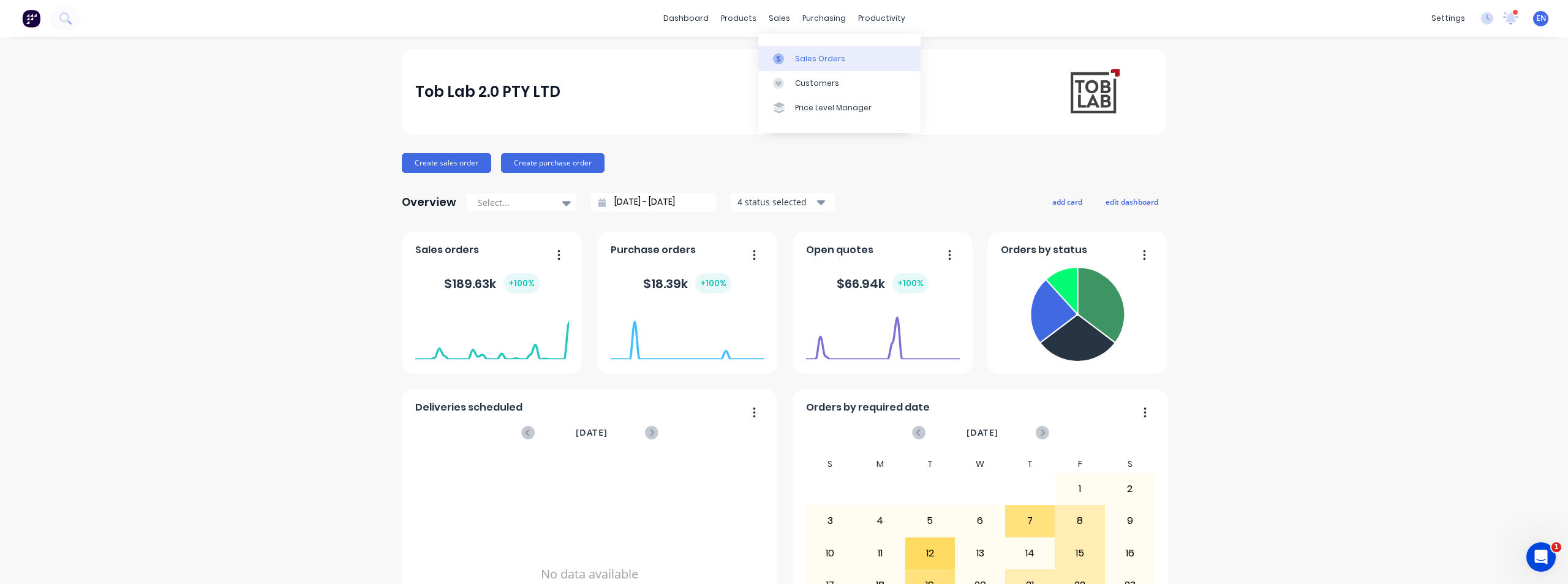
click at [810, 53] on div "Sales Orders" at bounding box center [820, 58] width 50 height 11
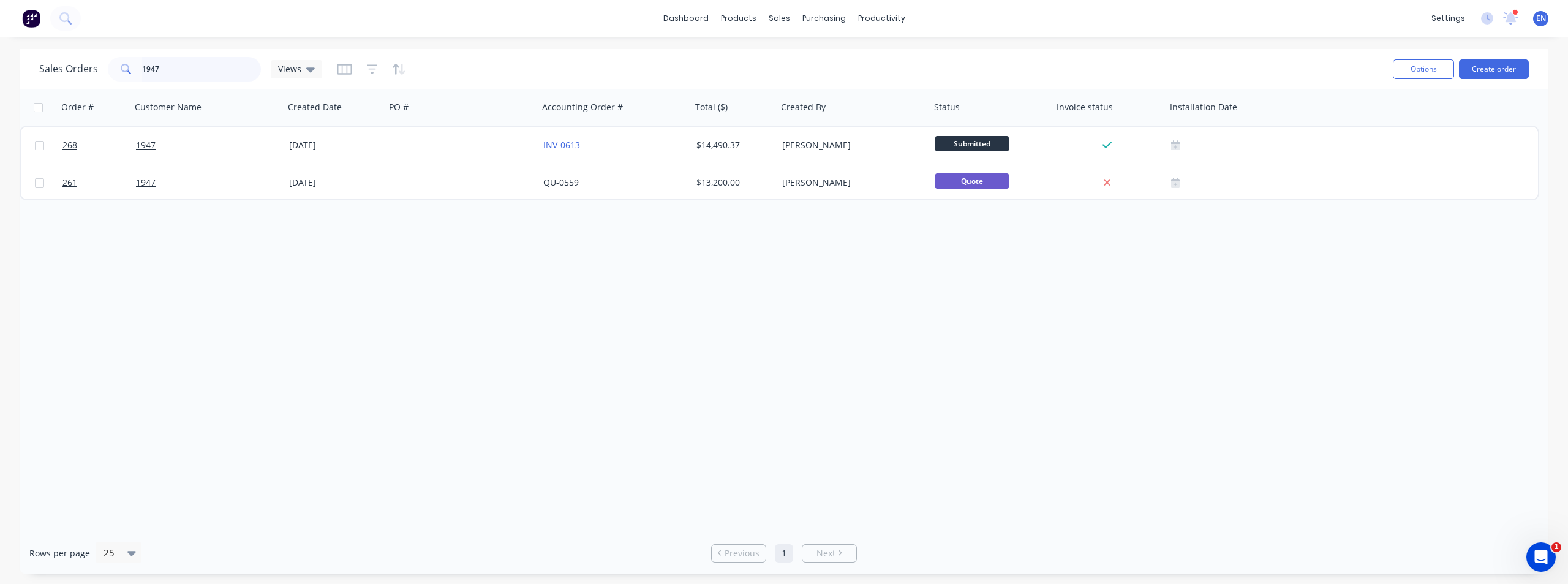
click at [167, 68] on input "1947" at bounding box center [202, 69] width 119 height 25
type input "1"
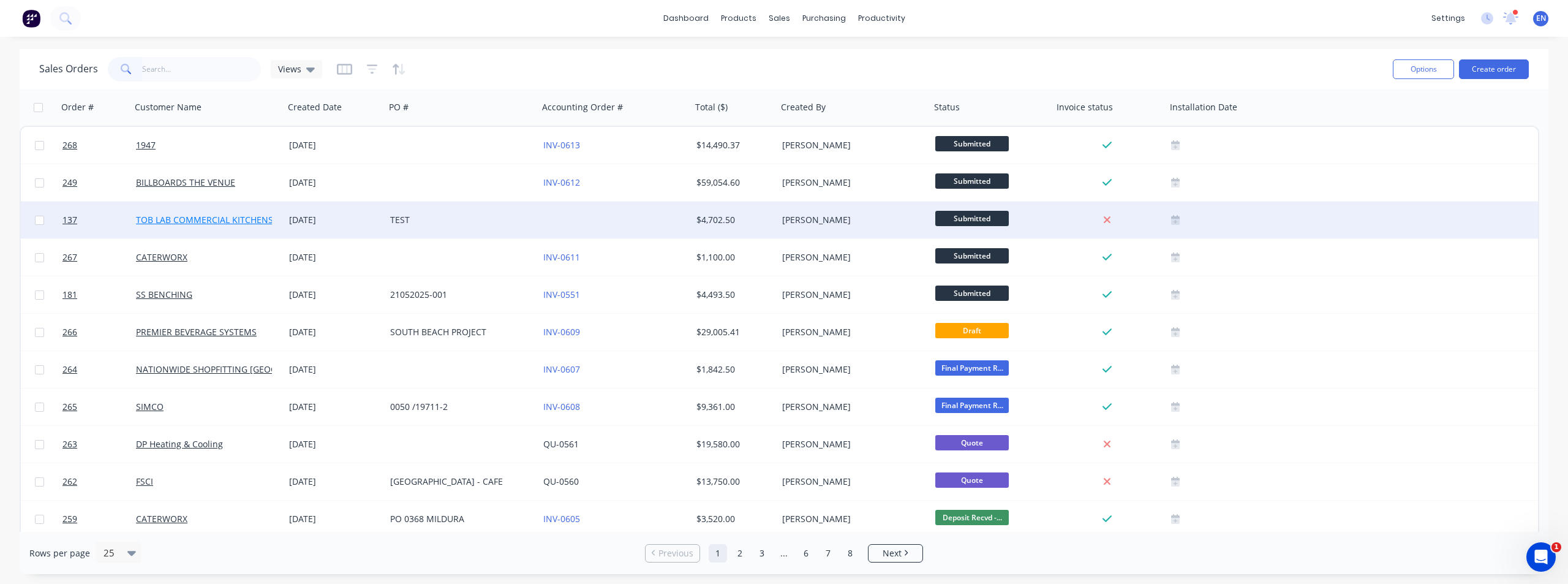
click at [167, 223] on link "TOB LAB COMMERCIAL KITCHENS PTY LTD" at bounding box center [222, 219] width 172 height 12
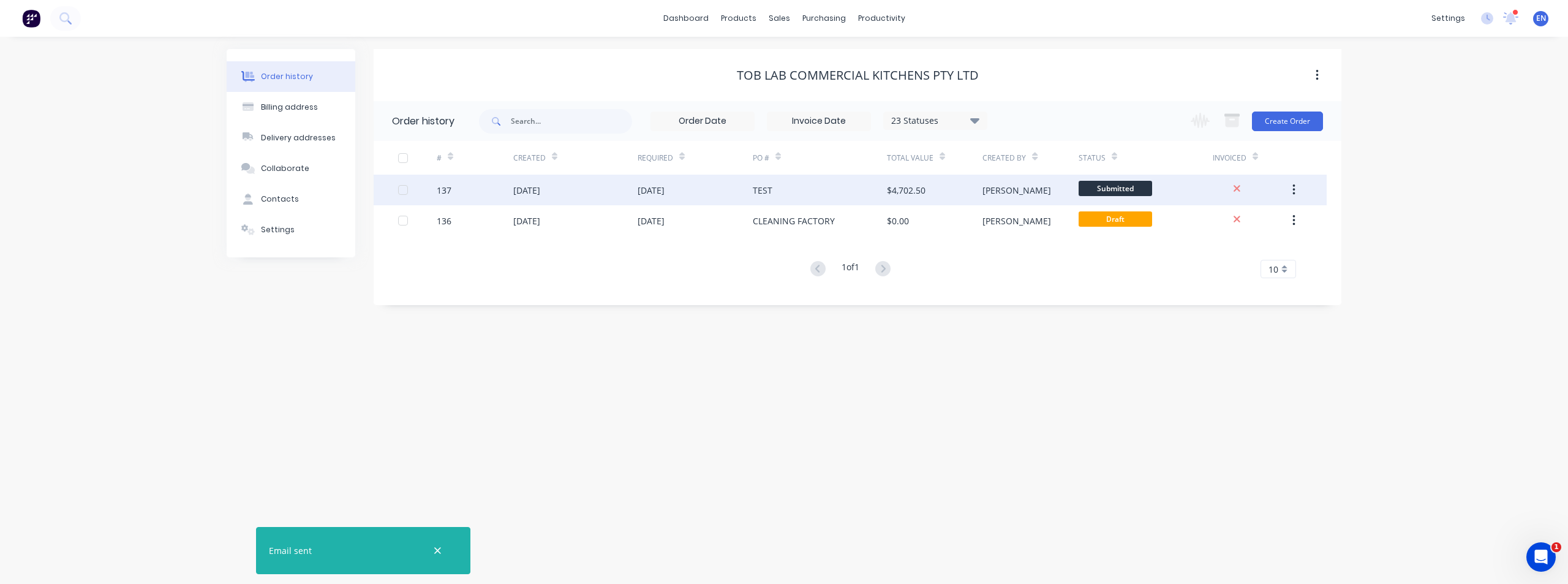
click at [813, 191] on div "TEST" at bounding box center [820, 189] width 134 height 30
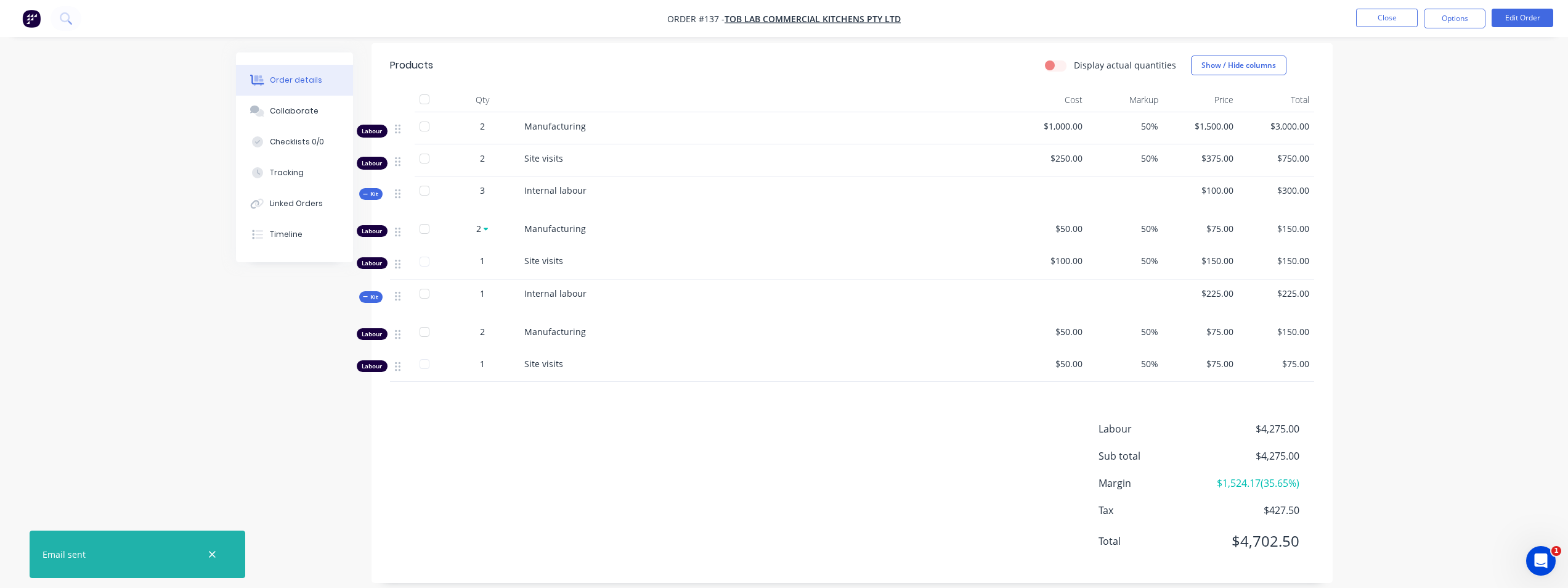
scroll to position [371, 0]
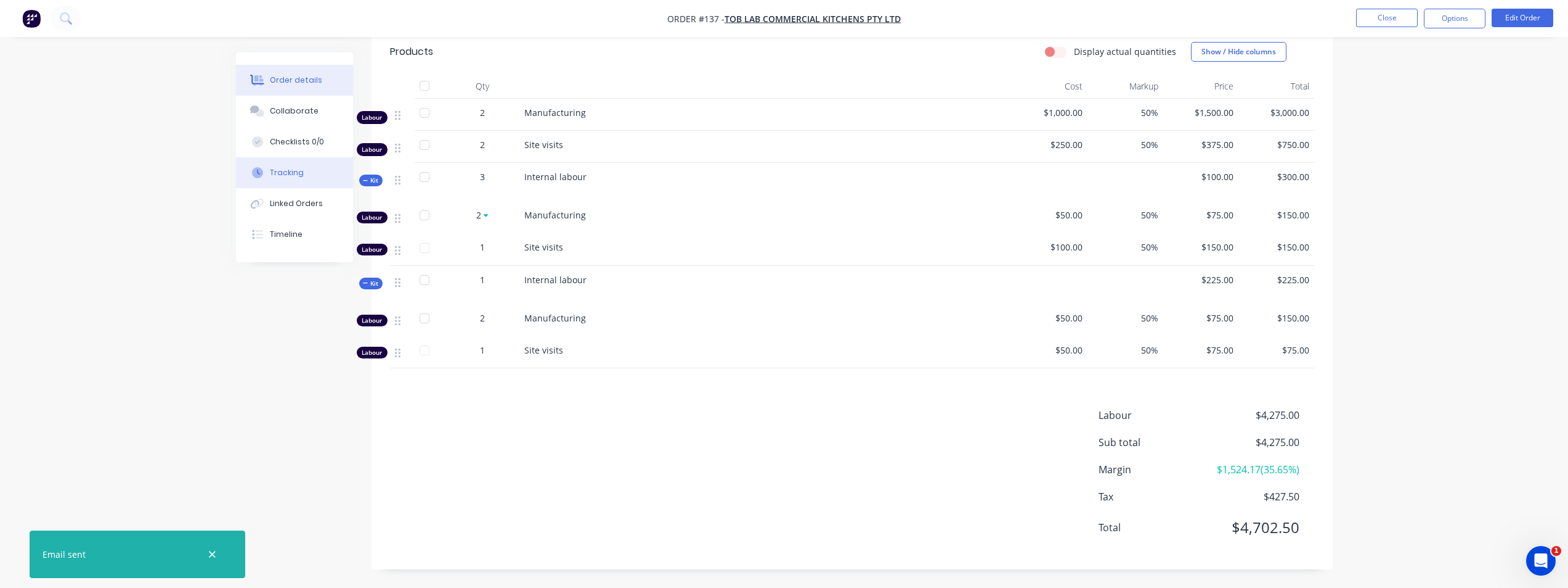
click at [275, 166] on button "Tracking" at bounding box center [294, 172] width 117 height 31
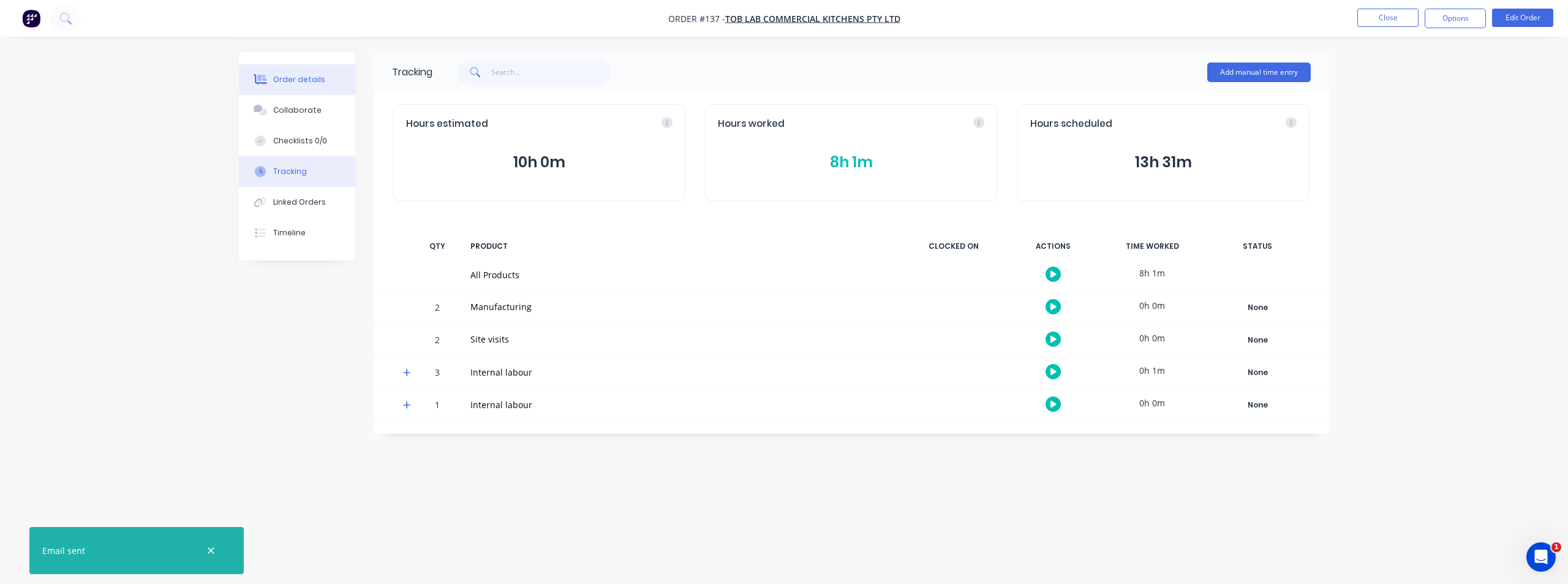
click at [303, 82] on div "Order details" at bounding box center [299, 79] width 52 height 11
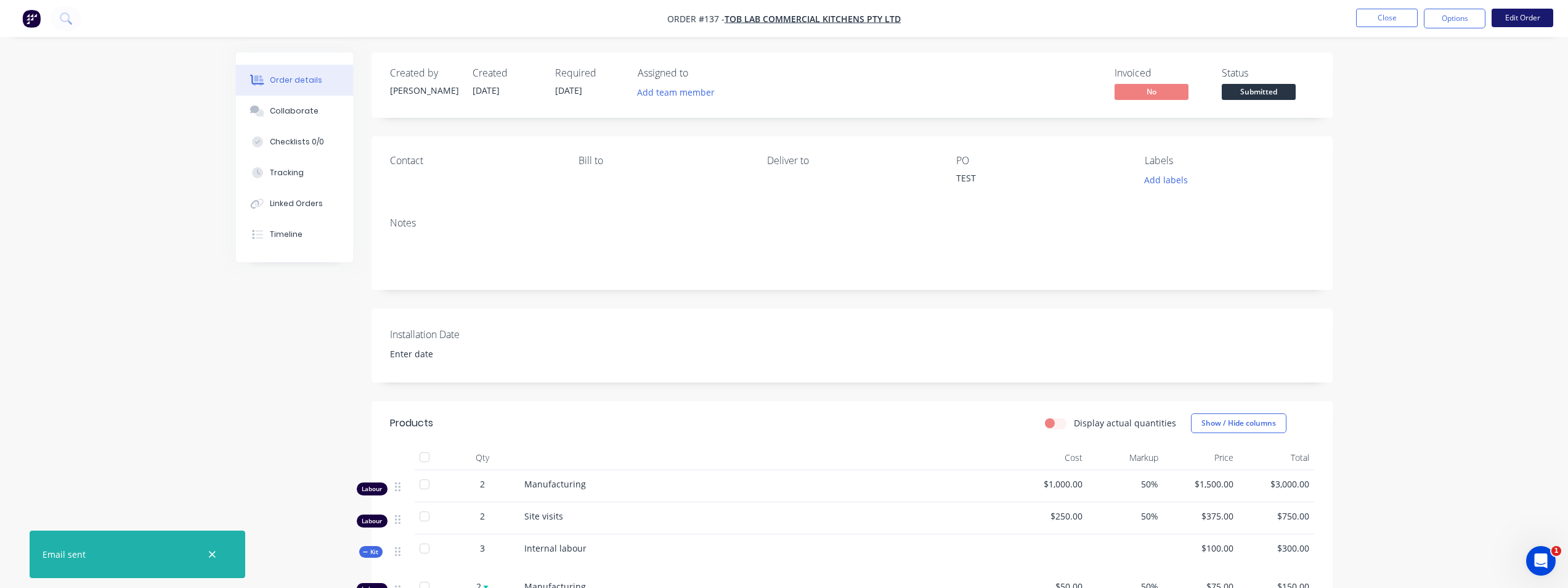
click at [946, 22] on button "Edit Order" at bounding box center [1522, 18] width 61 height 18
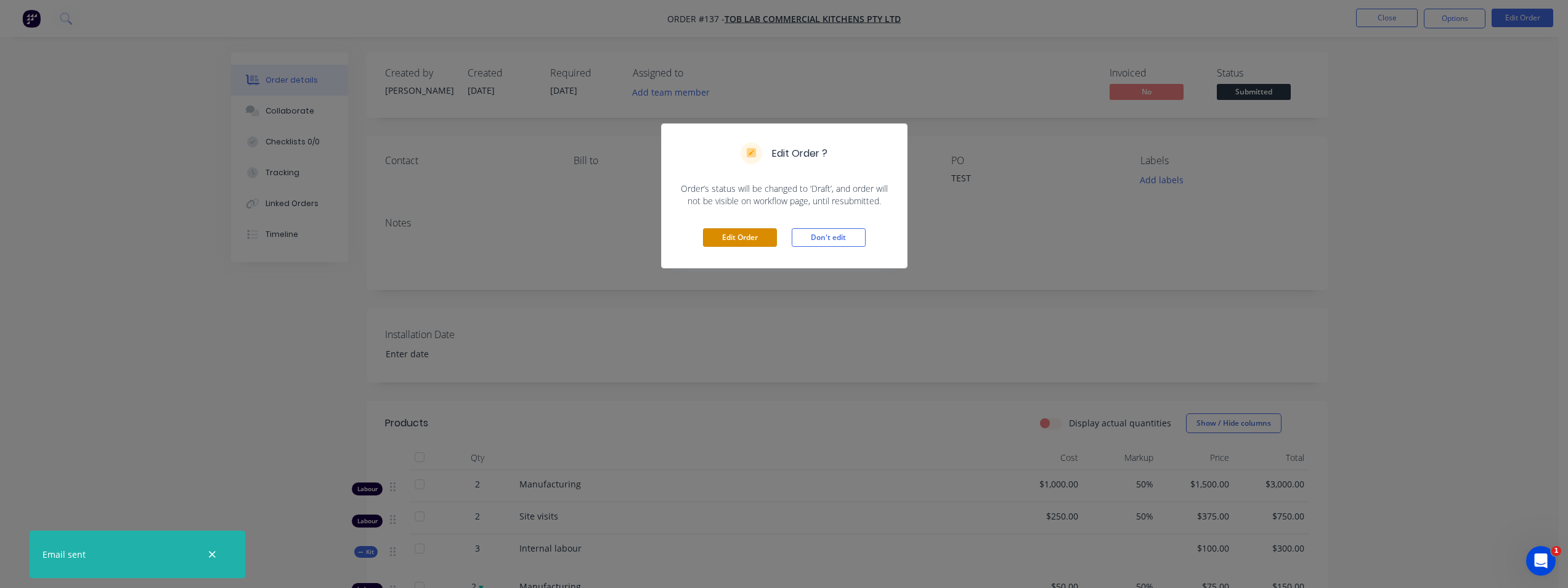
drag, startPoint x: 733, startPoint y: 236, endPoint x: 726, endPoint y: 238, distance: 7.3
click at [732, 236] on button "Edit Order" at bounding box center [740, 237] width 74 height 18
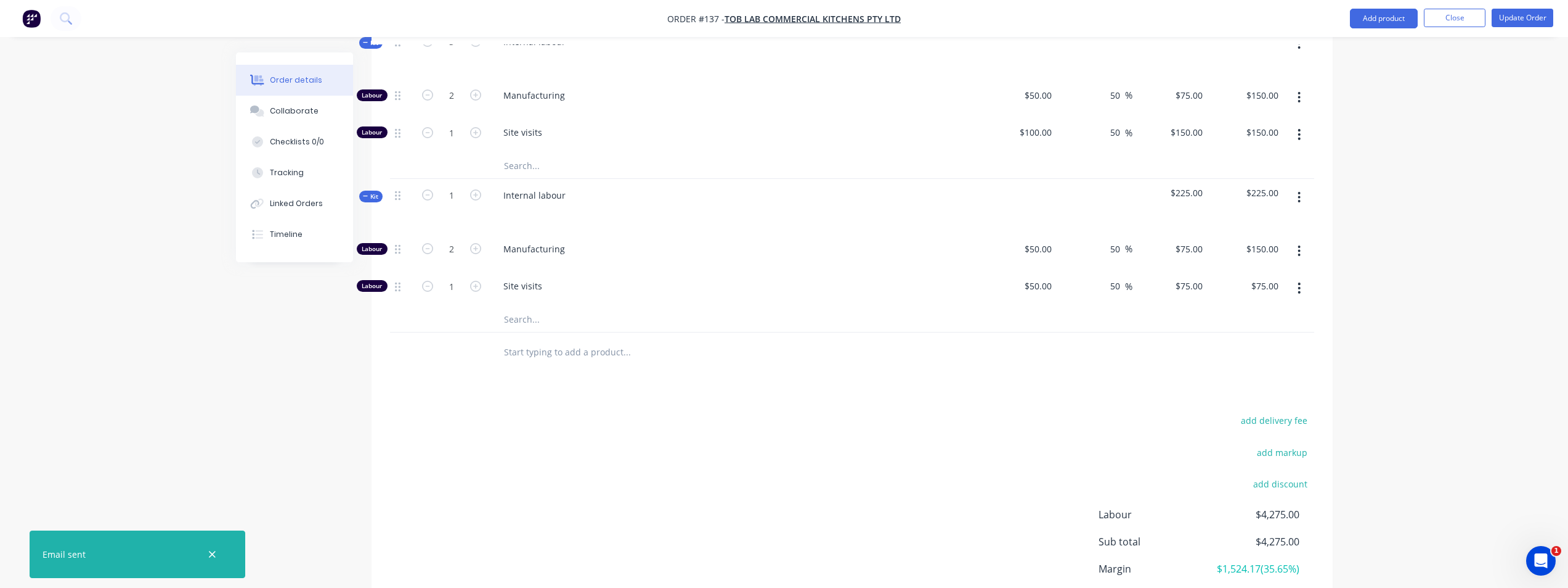
scroll to position [530, 0]
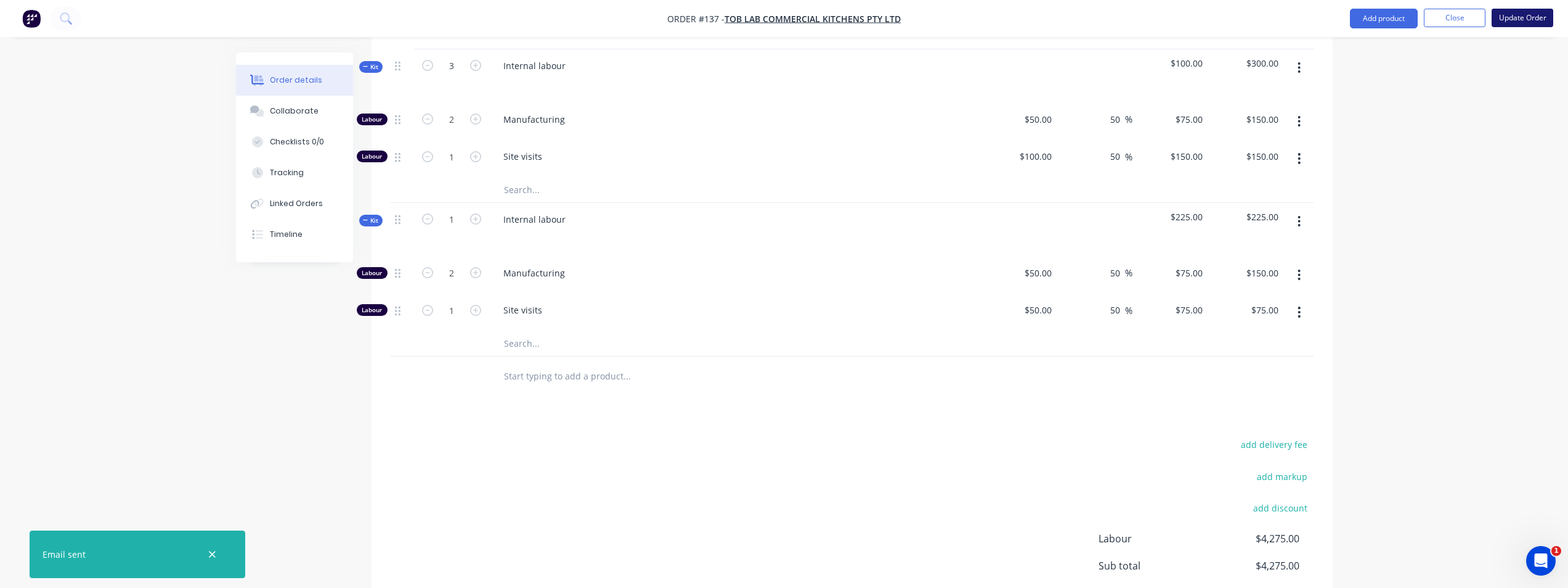
click at [946, 19] on button "Update Order" at bounding box center [1522, 18] width 61 height 18
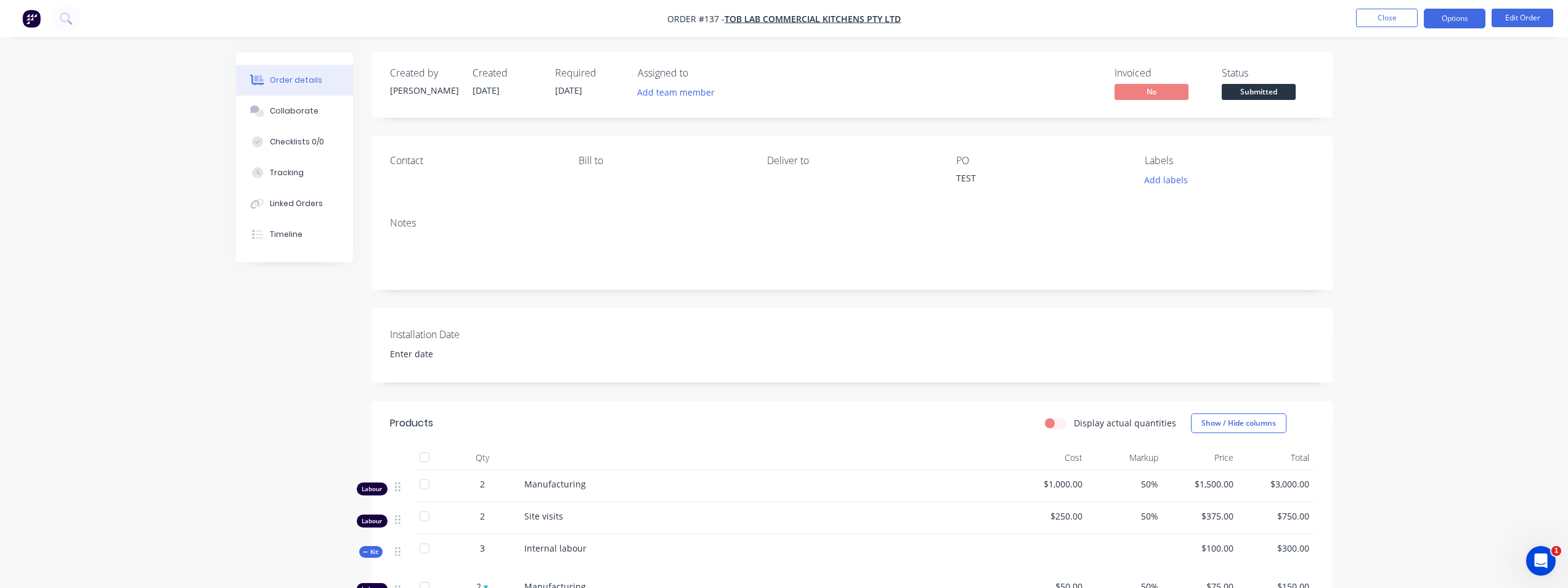
click at [946, 19] on button "Options" at bounding box center [1454, 18] width 61 height 20
click at [946, 80] on div "Invoice" at bounding box center [1418, 74] width 114 height 18
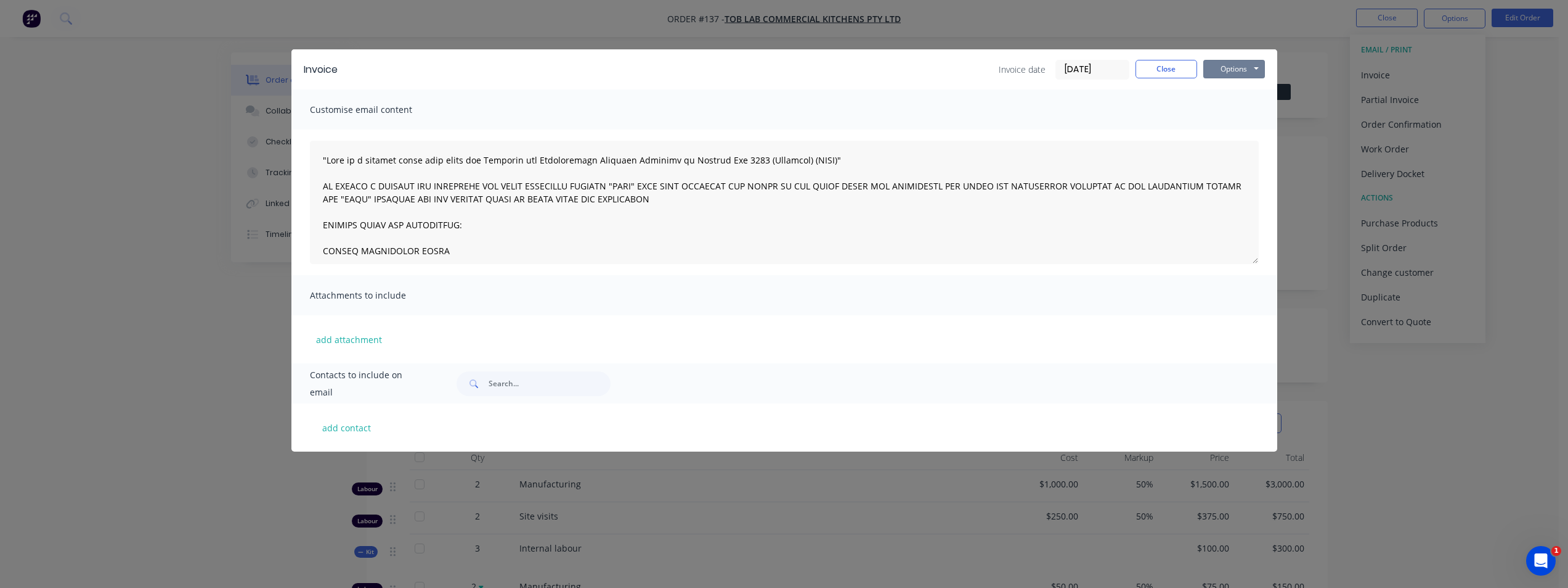
drag, startPoint x: 1227, startPoint y: 68, endPoint x: 1202, endPoint y: 76, distance: 26.2
click at [946, 68] on button "Options" at bounding box center [1234, 69] width 61 height 18
click at [946, 92] on button "Preview" at bounding box center [1242, 91] width 79 height 20
drag, startPoint x: 1174, startPoint y: 71, endPoint x: 1174, endPoint y: 78, distance: 7.0
click at [946, 71] on button "Close" at bounding box center [1167, 69] width 61 height 18
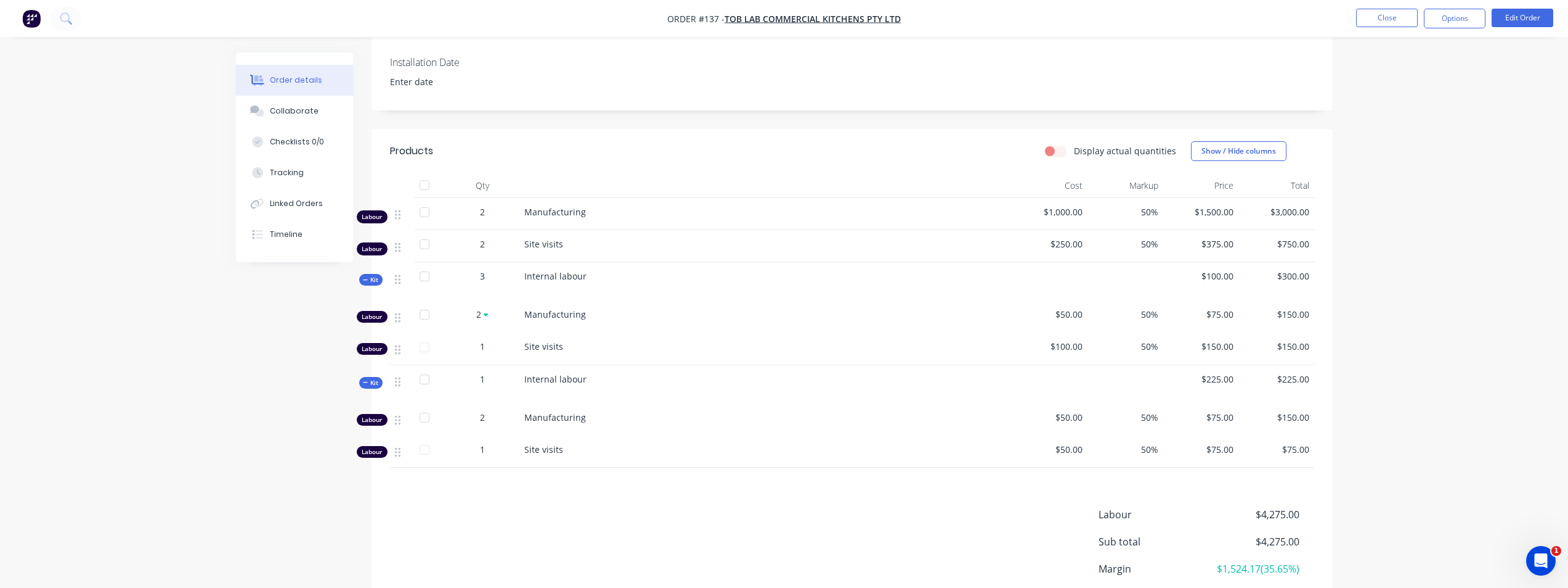
scroll to position [248, 0]
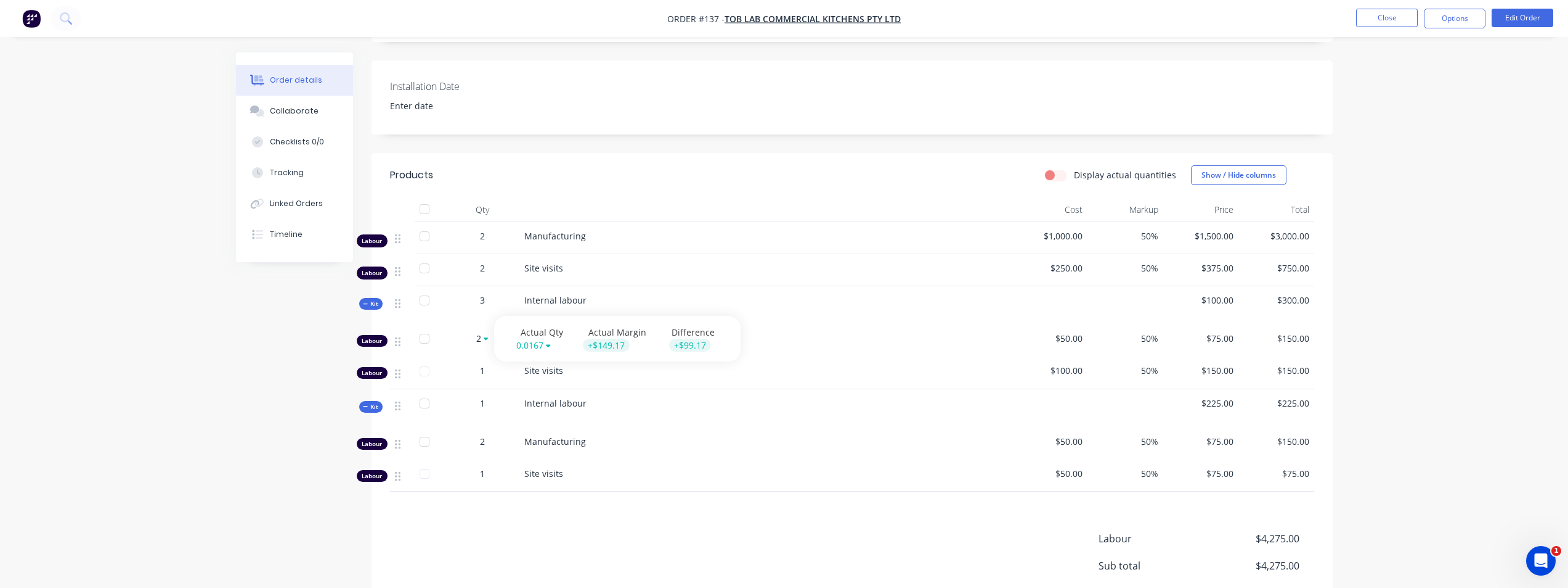
click at [484, 339] on icon at bounding box center [486, 338] width 5 height 7
drag, startPoint x: 480, startPoint y: 234, endPoint x: 489, endPoint y: 236, distance: 9.2
click at [489, 236] on div "2" at bounding box center [482, 236] width 64 height 13
click at [946, 176] on button "Show / Hide columns" at bounding box center [1239, 175] width 95 height 20
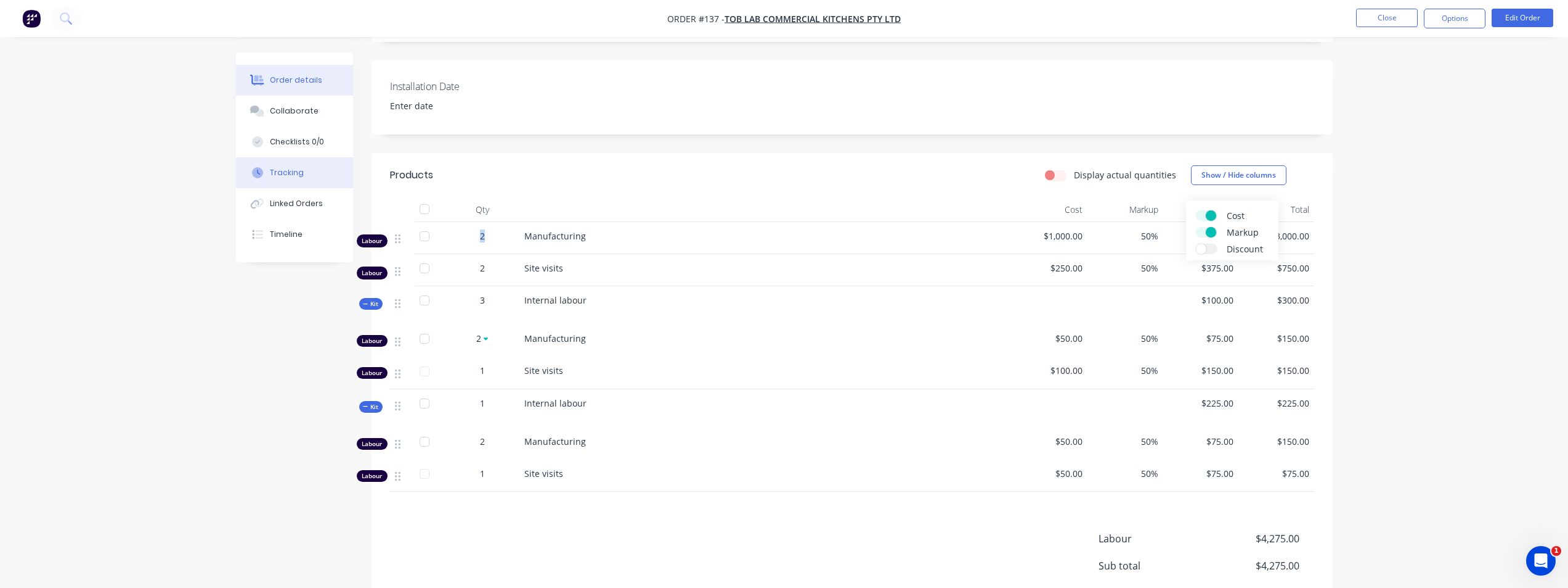
click at [287, 177] on div "Tracking" at bounding box center [287, 172] width 34 height 11
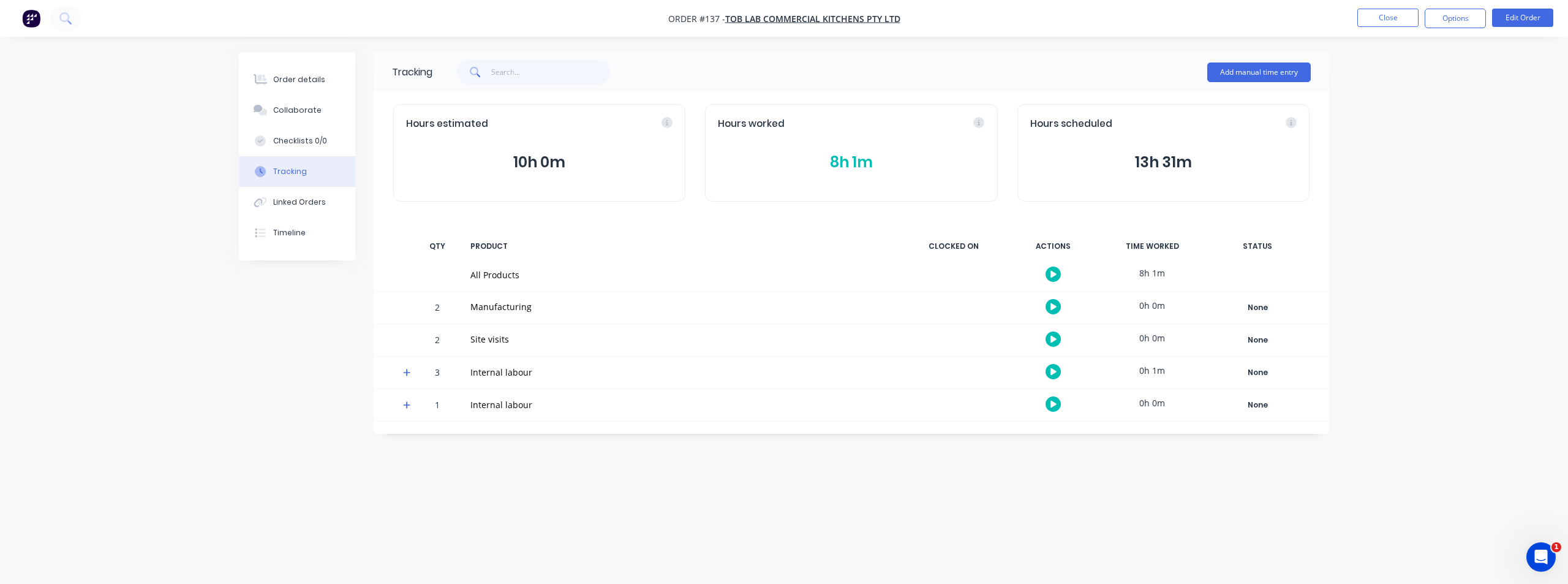
click at [940, 265] on div at bounding box center [954, 274] width 92 height 32
click at [485, 276] on div "All Products" at bounding box center [681, 274] width 423 height 13
click at [940, 158] on button "13h 31m" at bounding box center [1164, 162] width 267 height 23
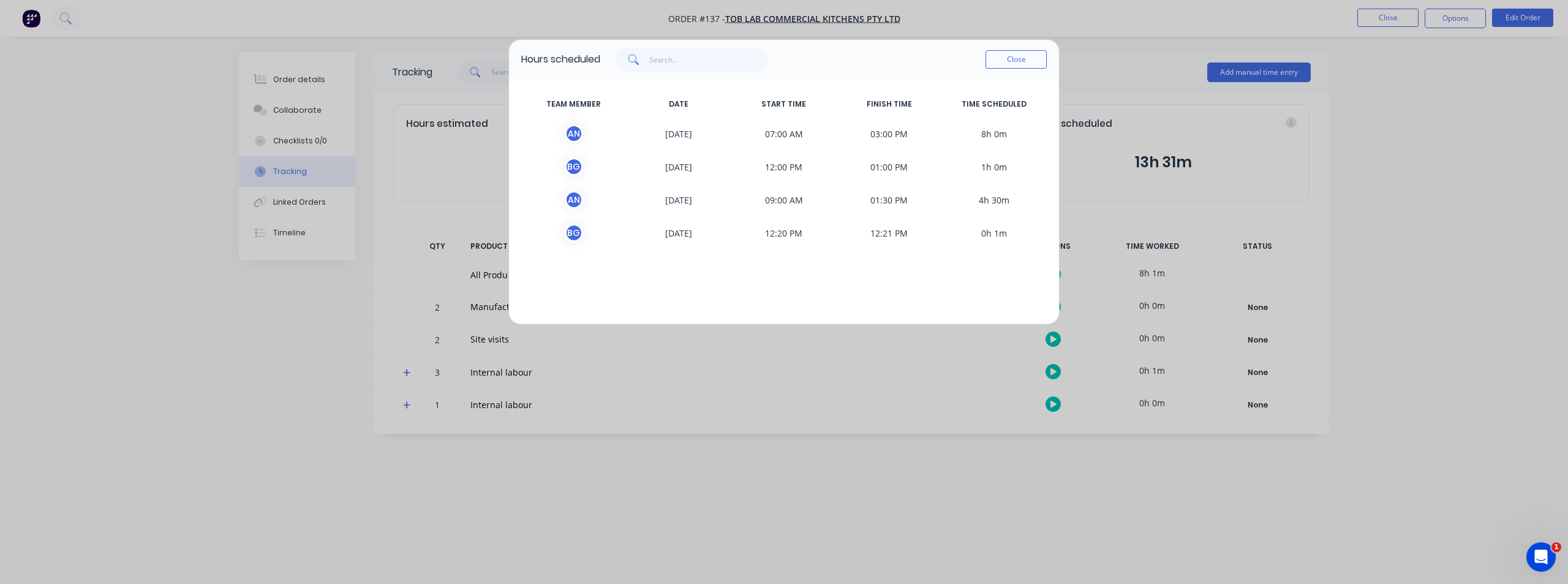
drag, startPoint x: 995, startPoint y: 67, endPoint x: 709, endPoint y: 63, distance: 286.0
click at [940, 68] on button "Close" at bounding box center [1016, 59] width 61 height 18
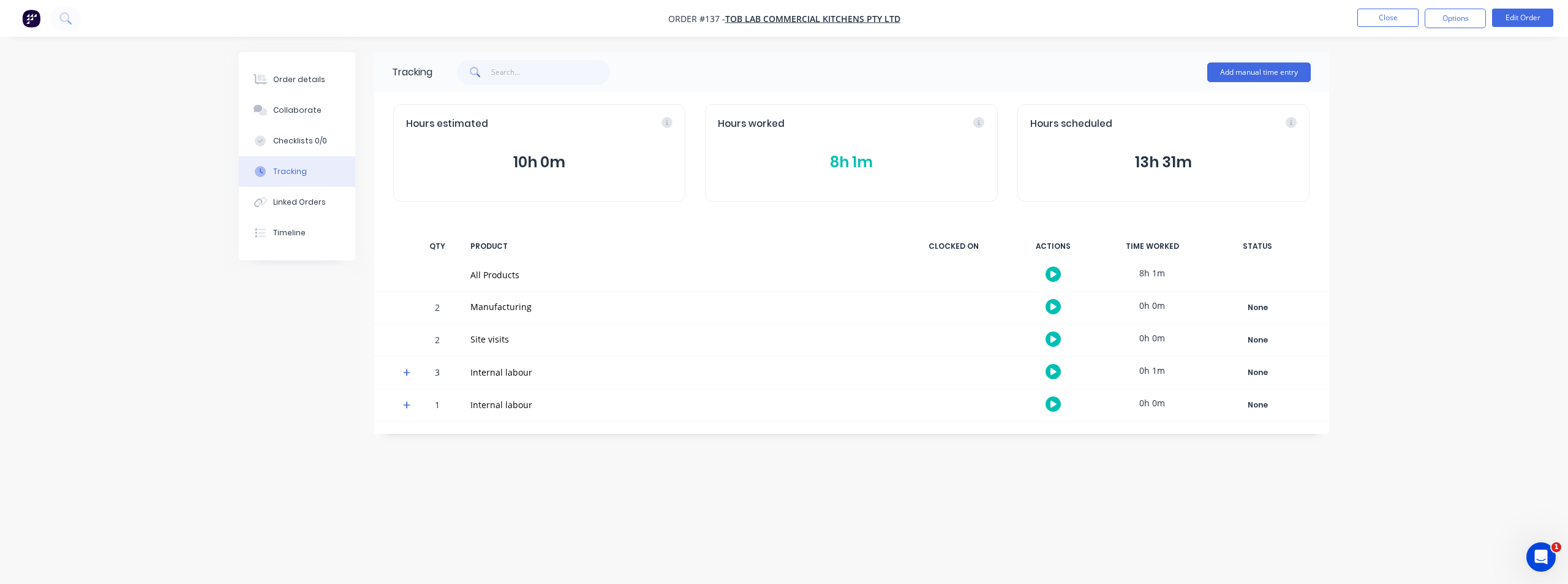
click at [34, 27] on button "button" at bounding box center [31, 18] width 26 height 19
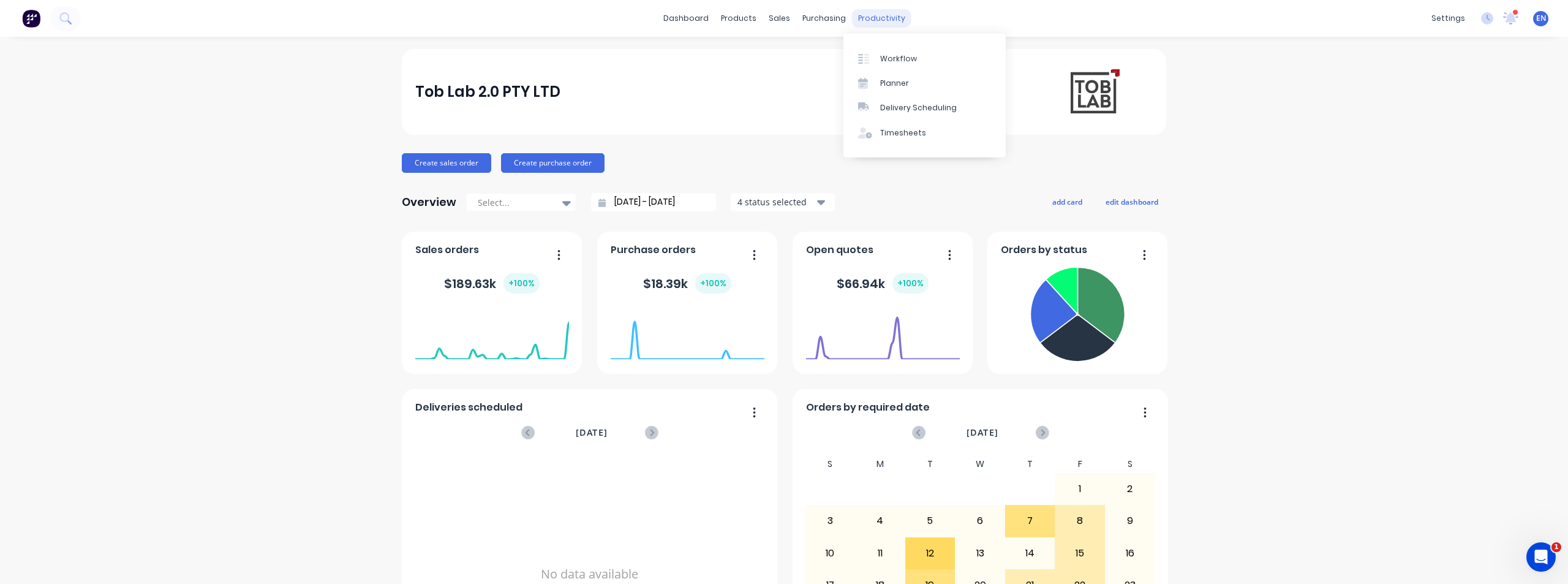
click at [870, 25] on div "productivity" at bounding box center [882, 18] width 60 height 18
click at [891, 76] on link "Planner" at bounding box center [925, 83] width 162 height 25
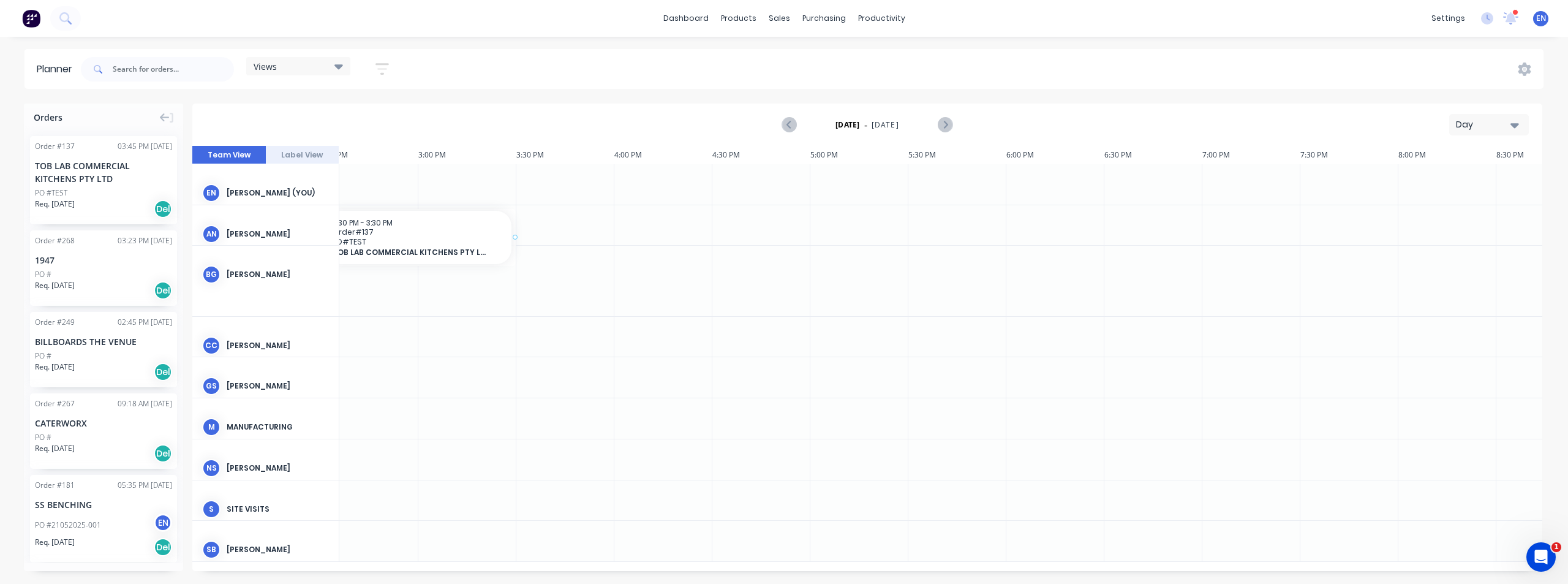
scroll to position [0, 2846]
drag, startPoint x: 117, startPoint y: 199, endPoint x: 419, endPoint y: 215, distance: 302.4
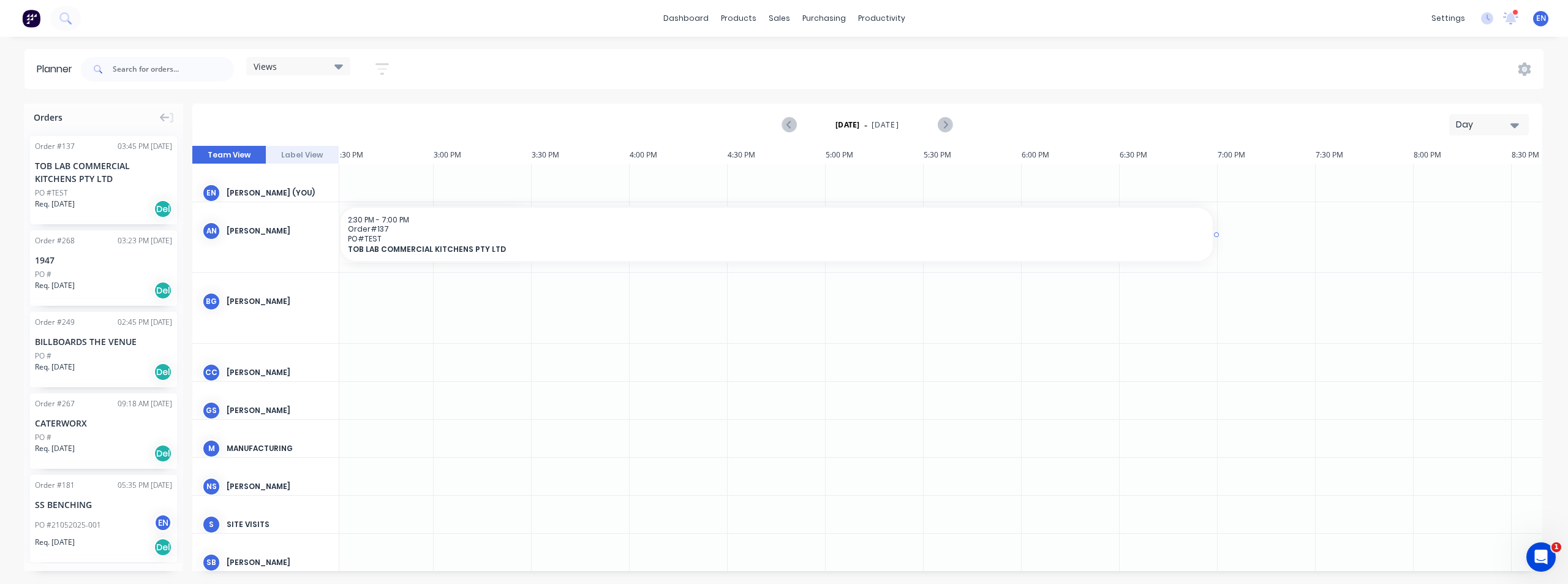
drag, startPoint x: 530, startPoint y: 234, endPoint x: 851, endPoint y: 240, distance: 321.1
click at [707, 246] on span "TOB LAB COMMERCIAL KITCHENS PTY LTD" at bounding box center [733, 249] width 772 height 9
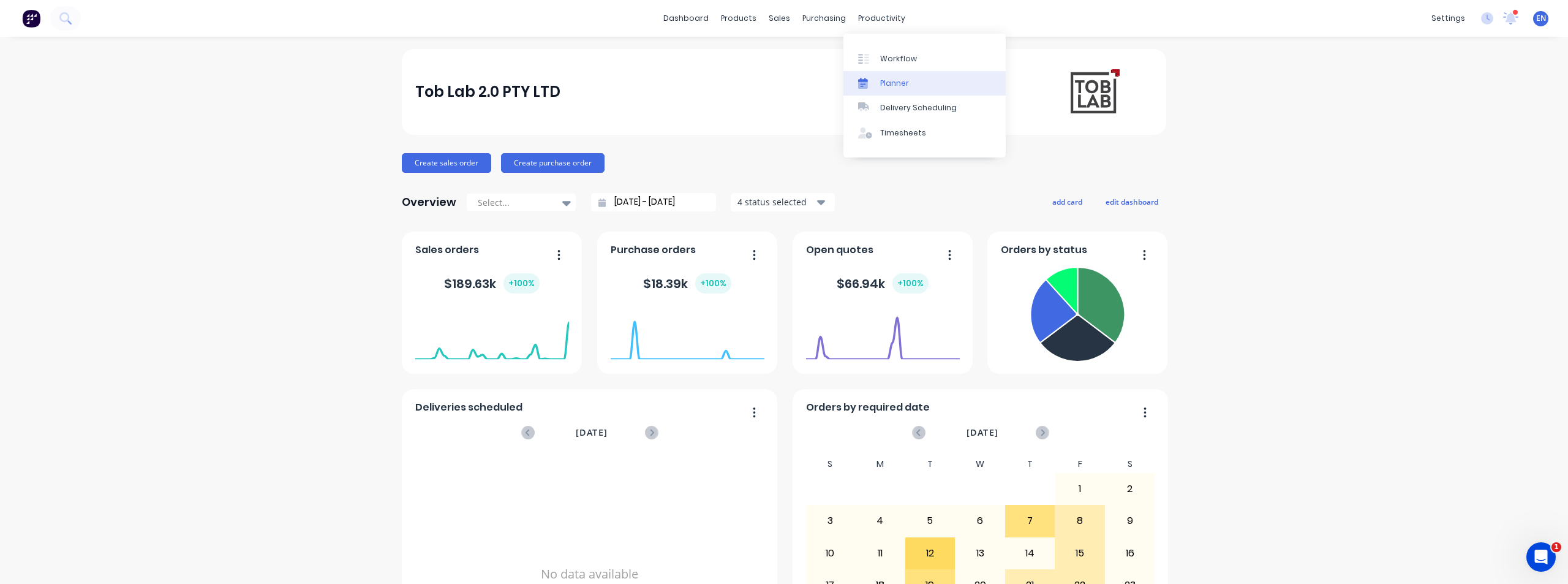
click at [883, 76] on link "Planner" at bounding box center [925, 83] width 162 height 25
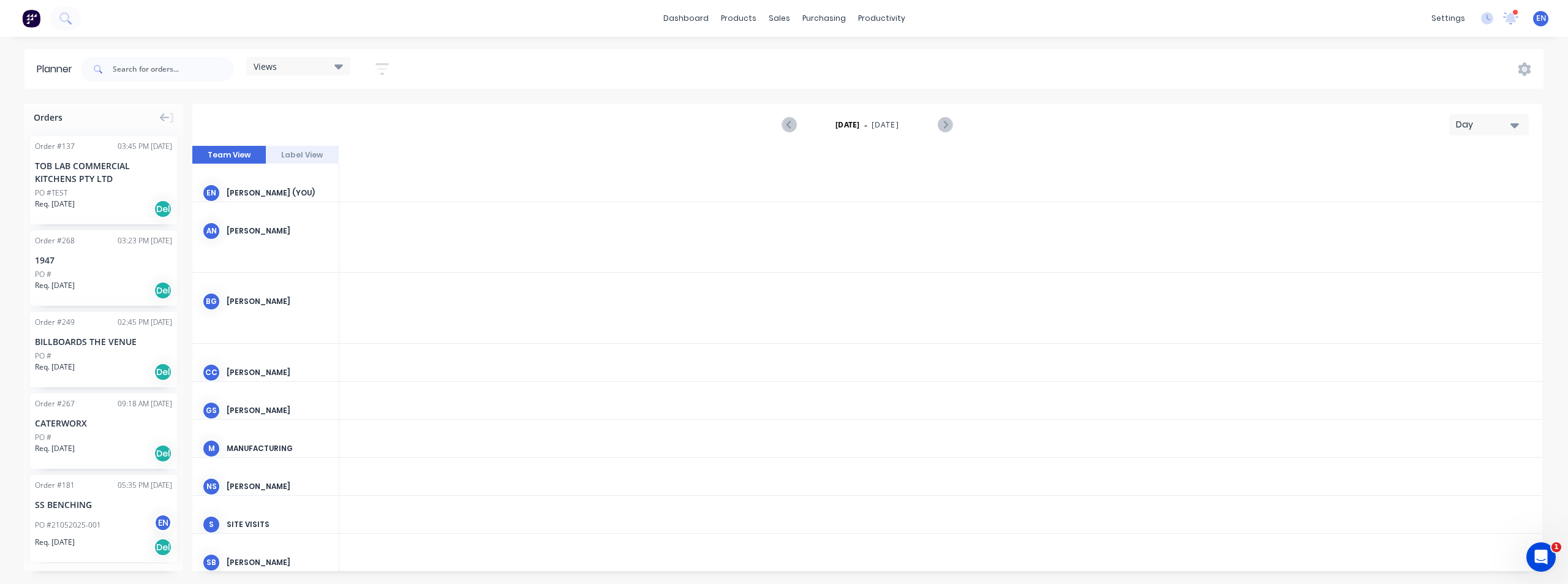
scroll to position [0, 2941]
drag, startPoint x: 422, startPoint y: 230, endPoint x: 424, endPoint y: 290, distance: 60.0
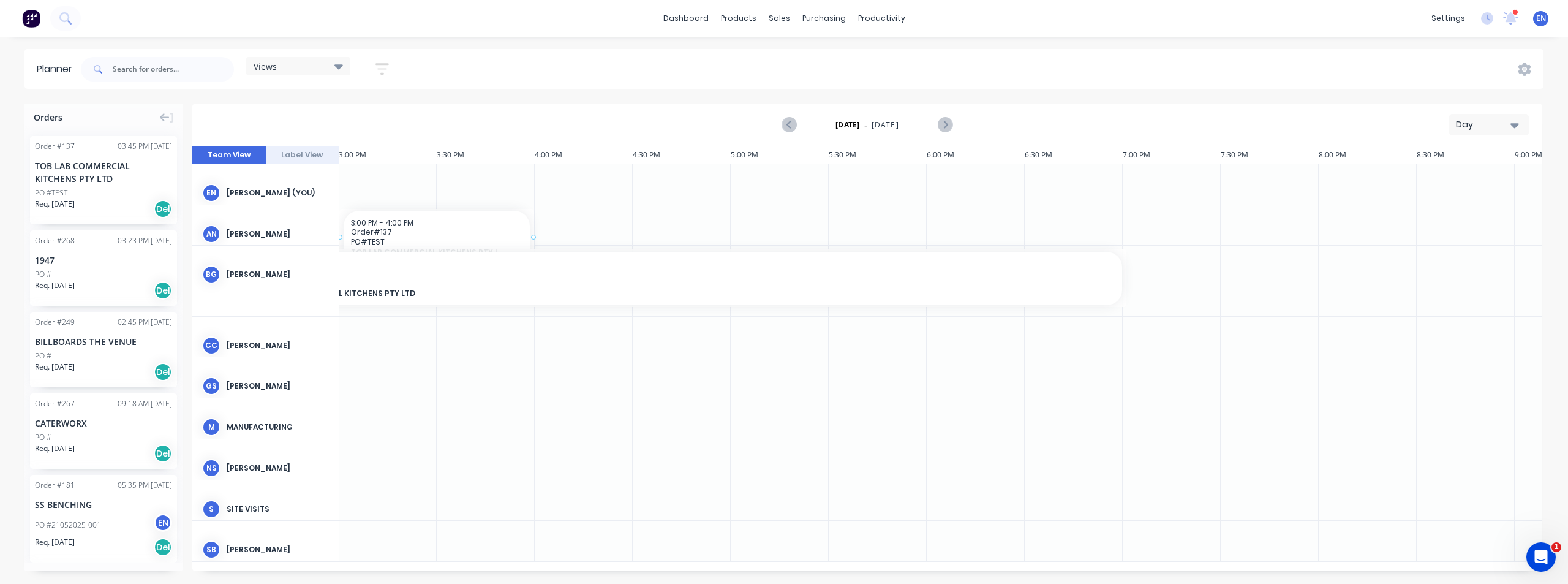
scroll to position [0, 2938]
drag, startPoint x: 138, startPoint y: 176, endPoint x: 388, endPoint y: 219, distance: 253.7
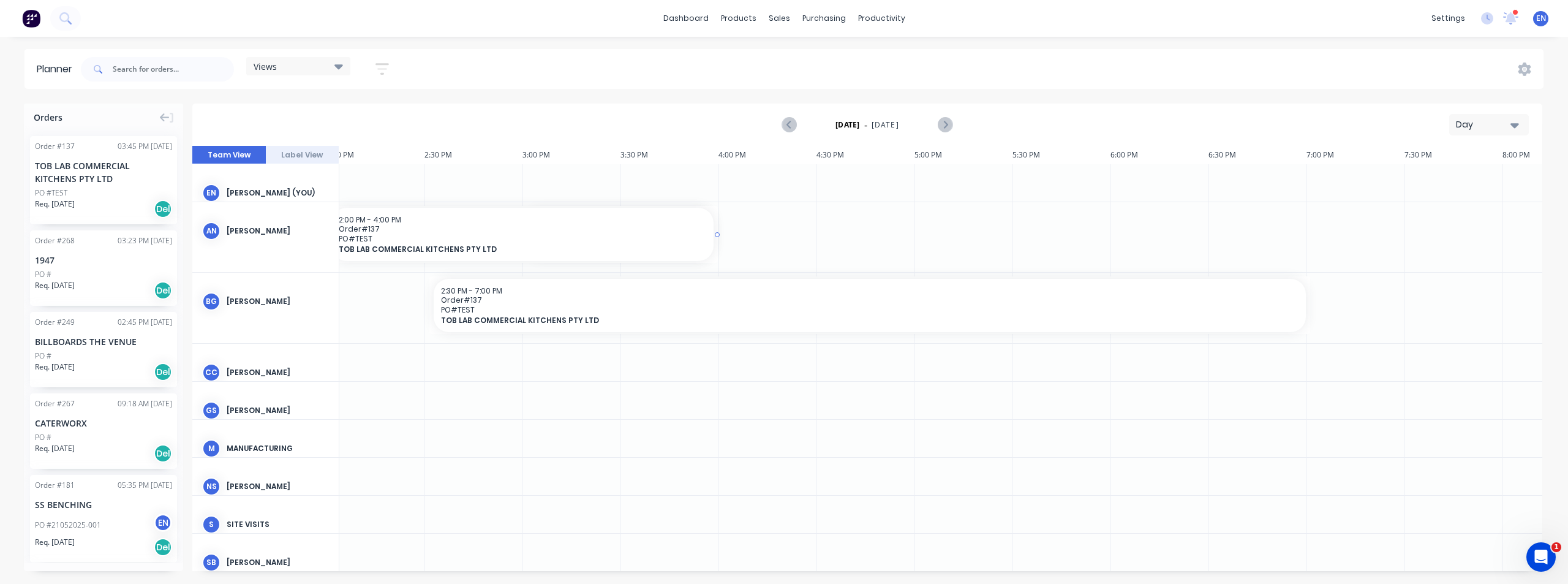
scroll to position [0, 2742]
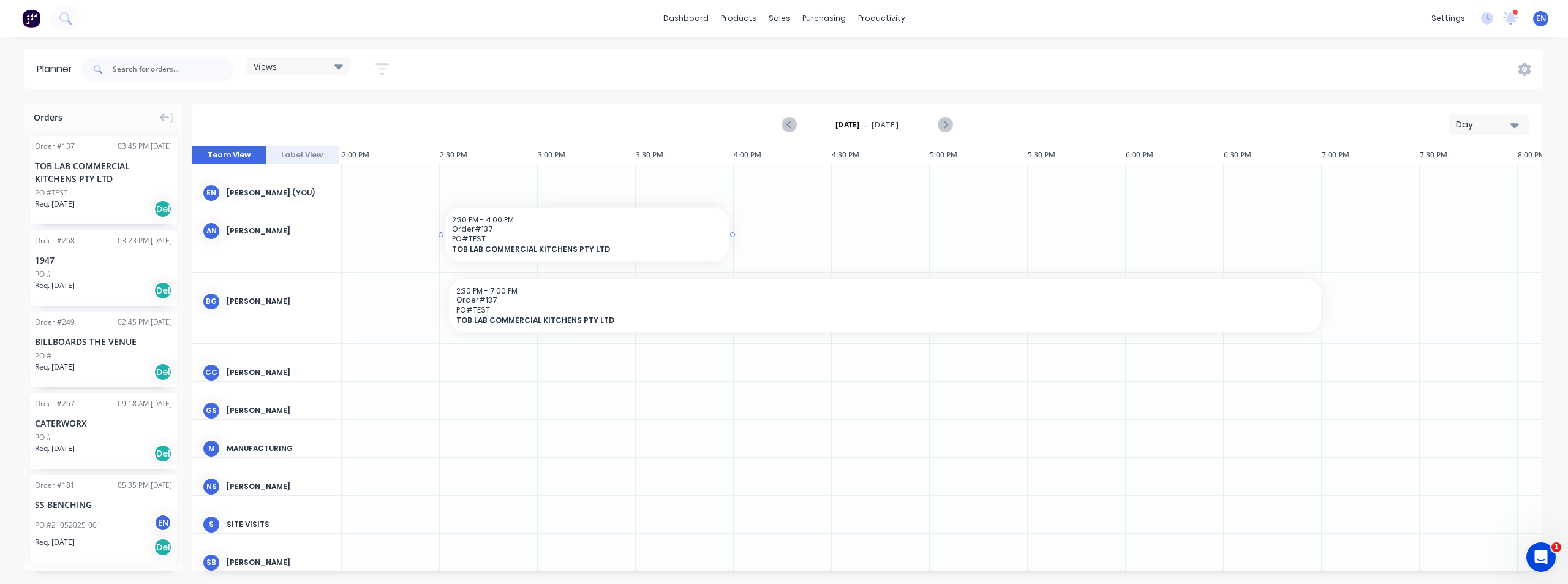
drag, startPoint x: 344, startPoint y: 236, endPoint x: 422, endPoint y: 237, distance: 78.0
drag, startPoint x: 731, startPoint y: 236, endPoint x: 1300, endPoint y: 236, distance: 569.0
click at [685, 19] on link "dashboard" at bounding box center [686, 18] width 58 height 18
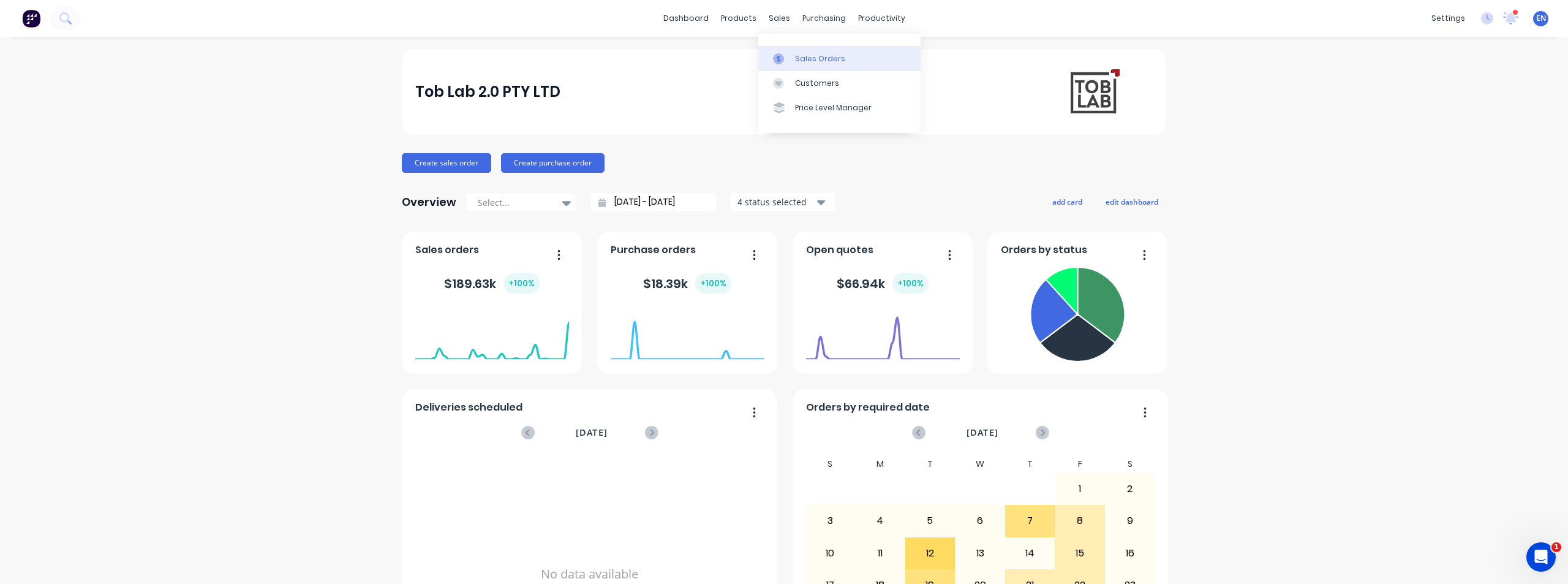
drag, startPoint x: 804, startPoint y: 58, endPoint x: 759, endPoint y: 64, distance: 45.4
click at [803, 60] on div "Sales Orders" at bounding box center [820, 58] width 50 height 11
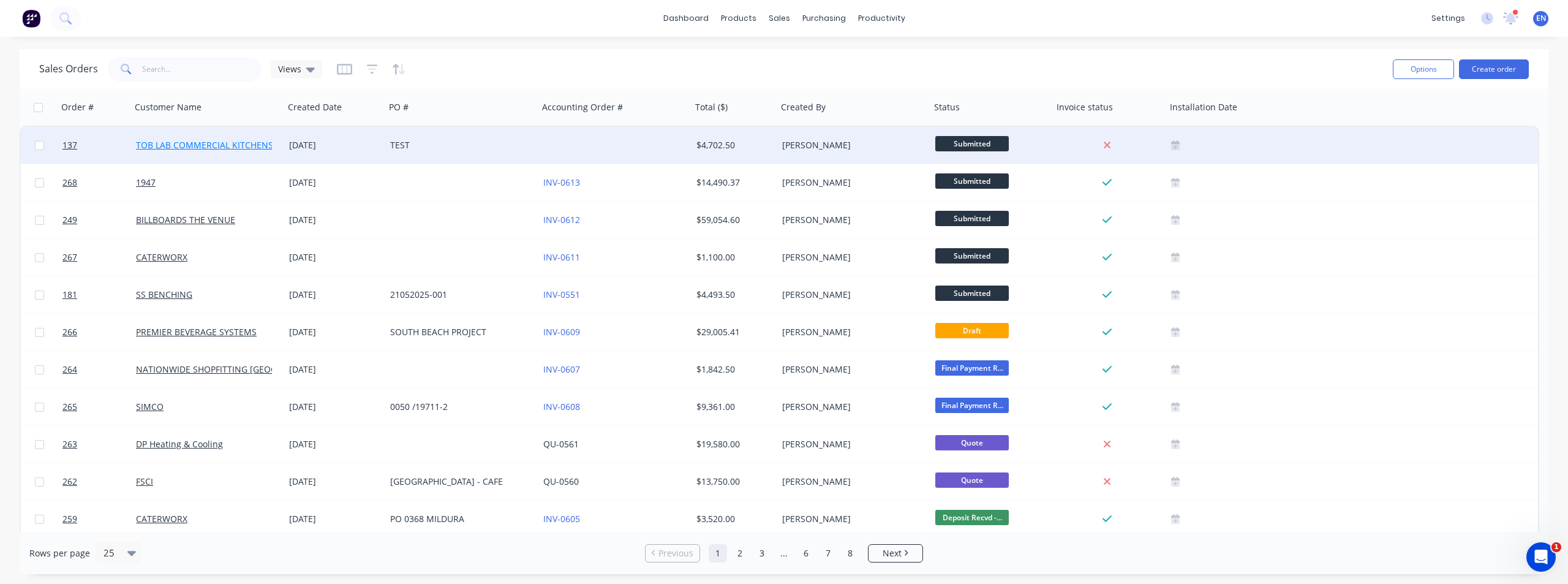
click at [233, 147] on link "TOB LAB COMMERCIAL KITCHENS PTY LTD" at bounding box center [222, 145] width 172 height 12
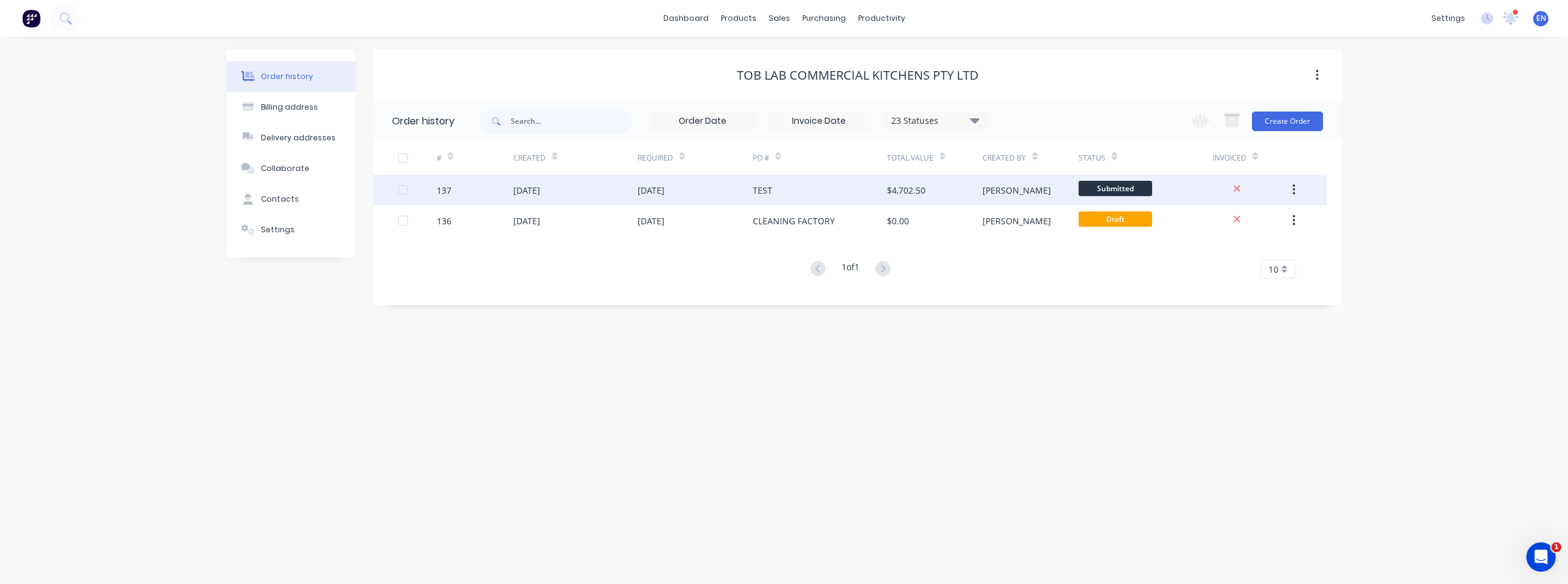
click at [541, 188] on div "[DATE]" at bounding box center [527, 190] width 27 height 13
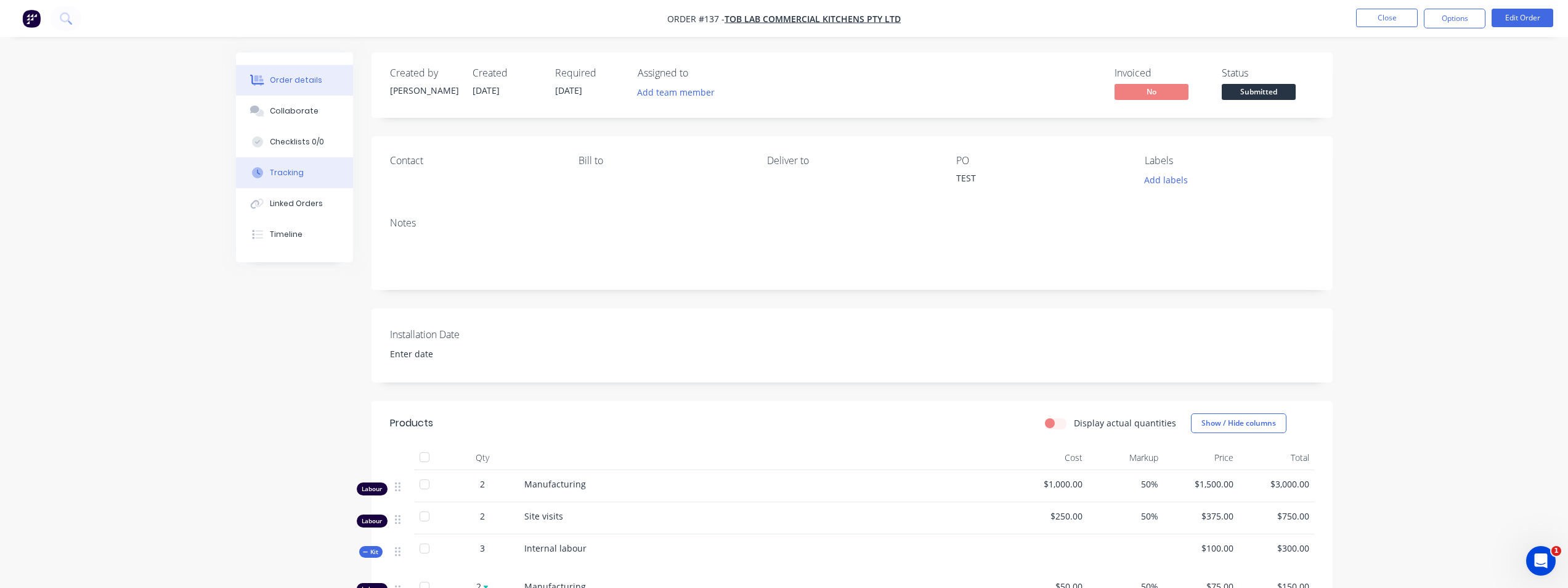
click at [300, 179] on button "Tracking" at bounding box center [294, 172] width 117 height 31
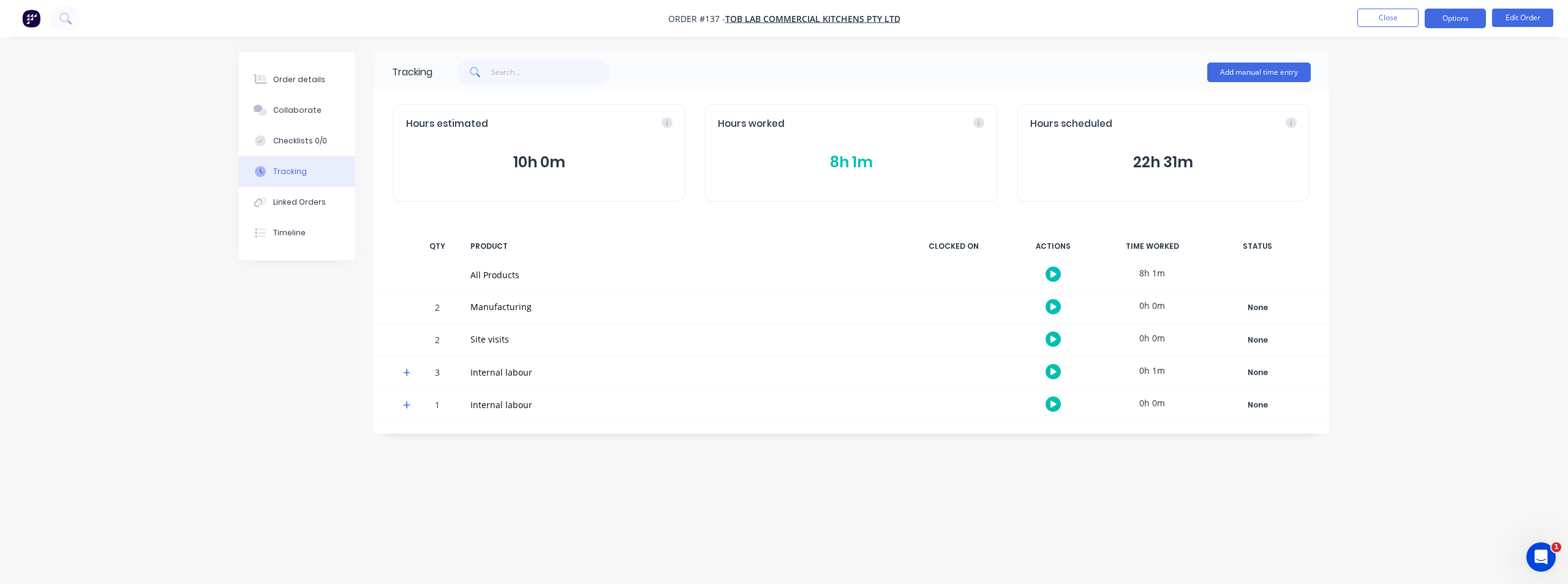
click at [1452, 19] on button "Options" at bounding box center [1456, 18] width 61 height 19
click at [1536, 183] on div "Order details Collaborate Checklists 0/0 Tracking Linked Orders Timeline Order …" at bounding box center [784, 292] width 1568 height 584
drag, startPoint x: 17, startPoint y: 23, endPoint x: 73, endPoint y: 30, distance: 56.4
click at [28, 25] on nav "Order #137 - TOB LAB COMMERCIAL KITCHENS PTY LTD Close Options Edit Order" at bounding box center [784, 18] width 1568 height 37
click at [25, 25] on img "button" at bounding box center [31, 18] width 18 height 18
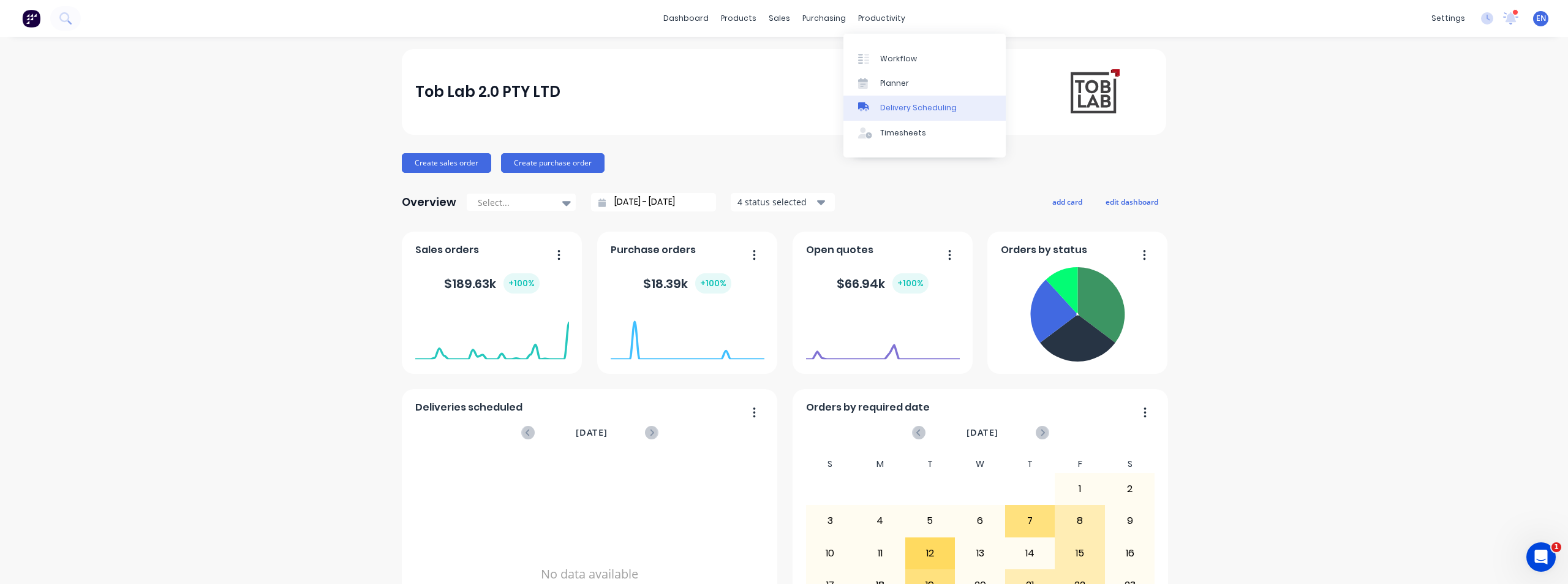
drag, startPoint x: 890, startPoint y: 87, endPoint x: 992, endPoint y: 99, distance: 102.7
click at [890, 87] on div "Planner" at bounding box center [894, 83] width 29 height 11
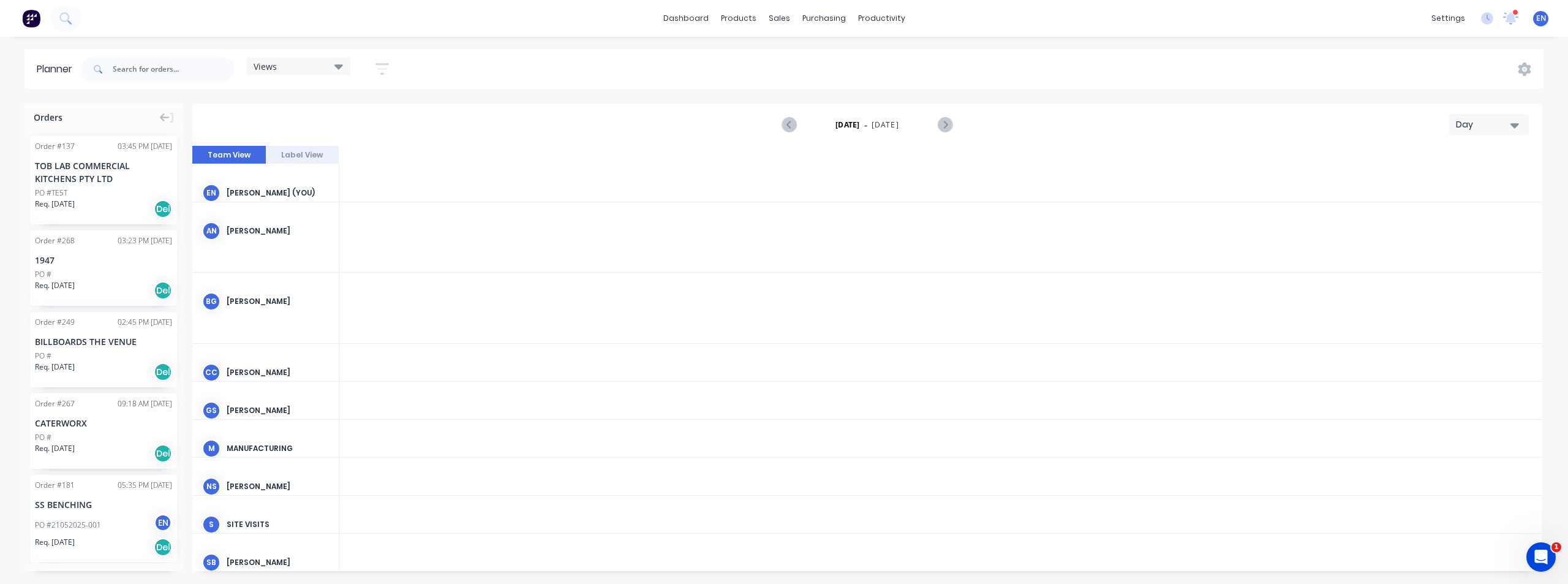
scroll to position [0, 2941]
click at [1520, 78] on div "Views Save new view None (Default) edit Show/Hide users Show/Hide orders Filter…" at bounding box center [811, 69] width 1465 height 37
click at [1522, 74] on icon at bounding box center [1525, 69] width 14 height 14
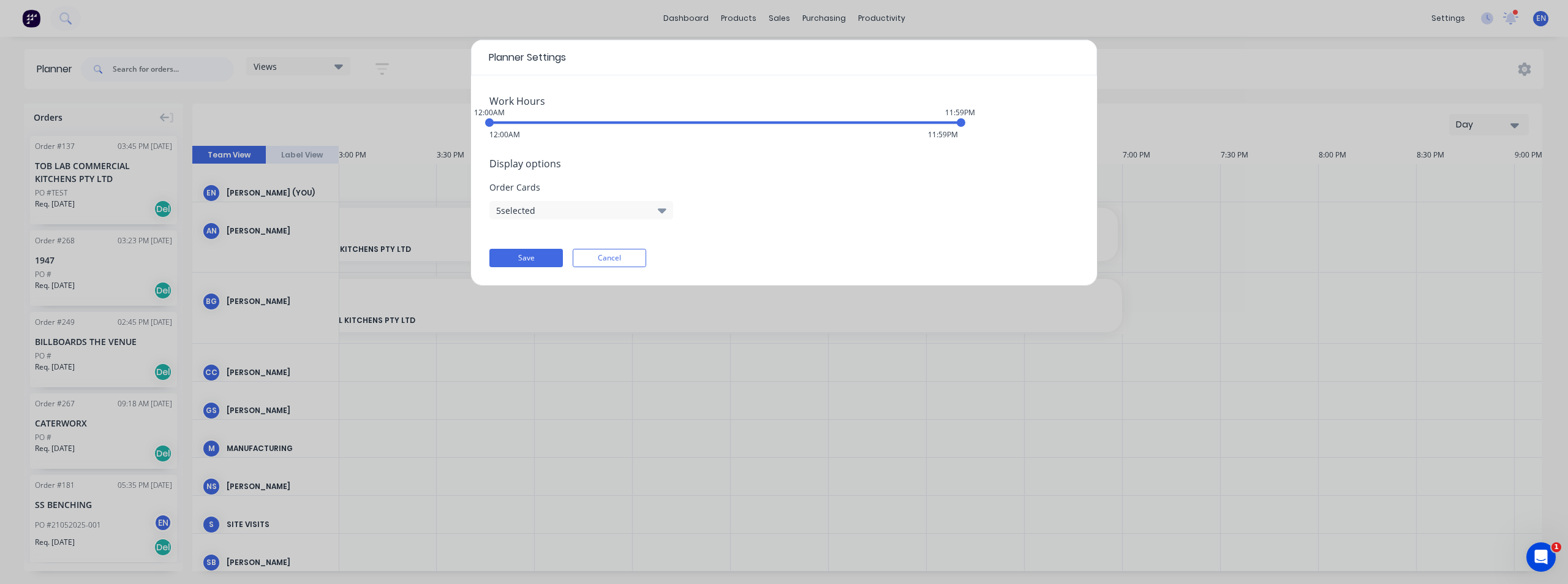
click at [649, 211] on button "5 selected" at bounding box center [581, 210] width 184 height 18
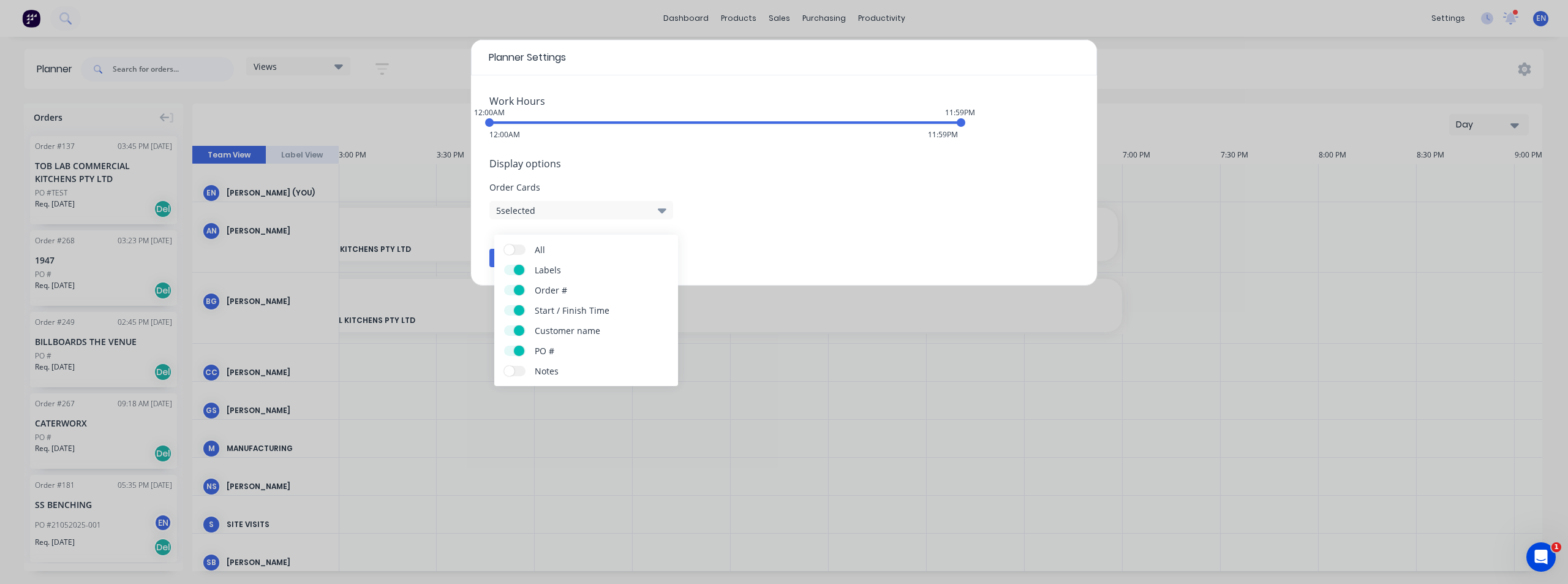
click at [649, 211] on button "5 selected" at bounding box center [581, 210] width 184 height 18
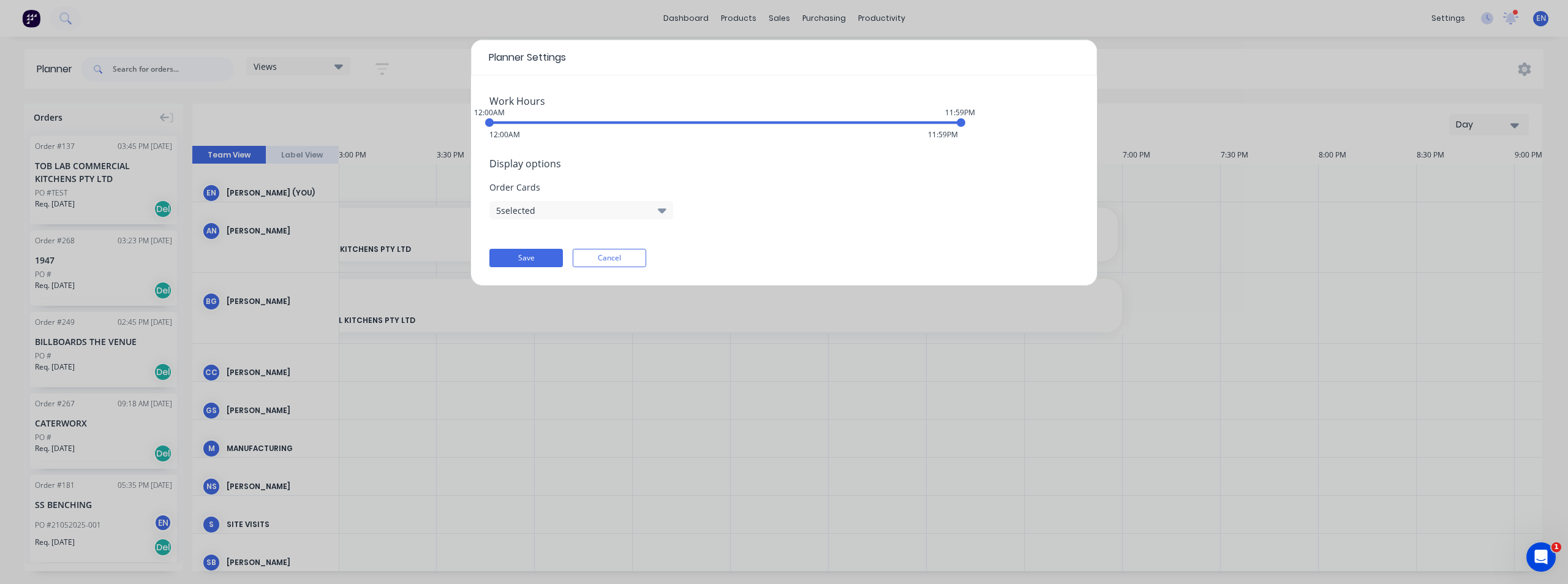
click at [1201, 82] on div "Planner Settings Work Hours 12:00AM 11:59PM 12:00AM 11:59PM Display options Ord…" at bounding box center [784, 292] width 1568 height 584
click at [1118, 48] on div "Planner Settings Work Hours 12:00AM 11:59PM 12:00AM 11:59PM Display options Ord…" at bounding box center [784, 292] width 1568 height 584
click at [1219, 211] on div "Planner Settings Work Hours 12:00AM 11:59PM 12:00AM 11:59PM Display options Ord…" at bounding box center [784, 292] width 1568 height 584
click at [624, 258] on button "Cancel" at bounding box center [609, 258] width 73 height 18
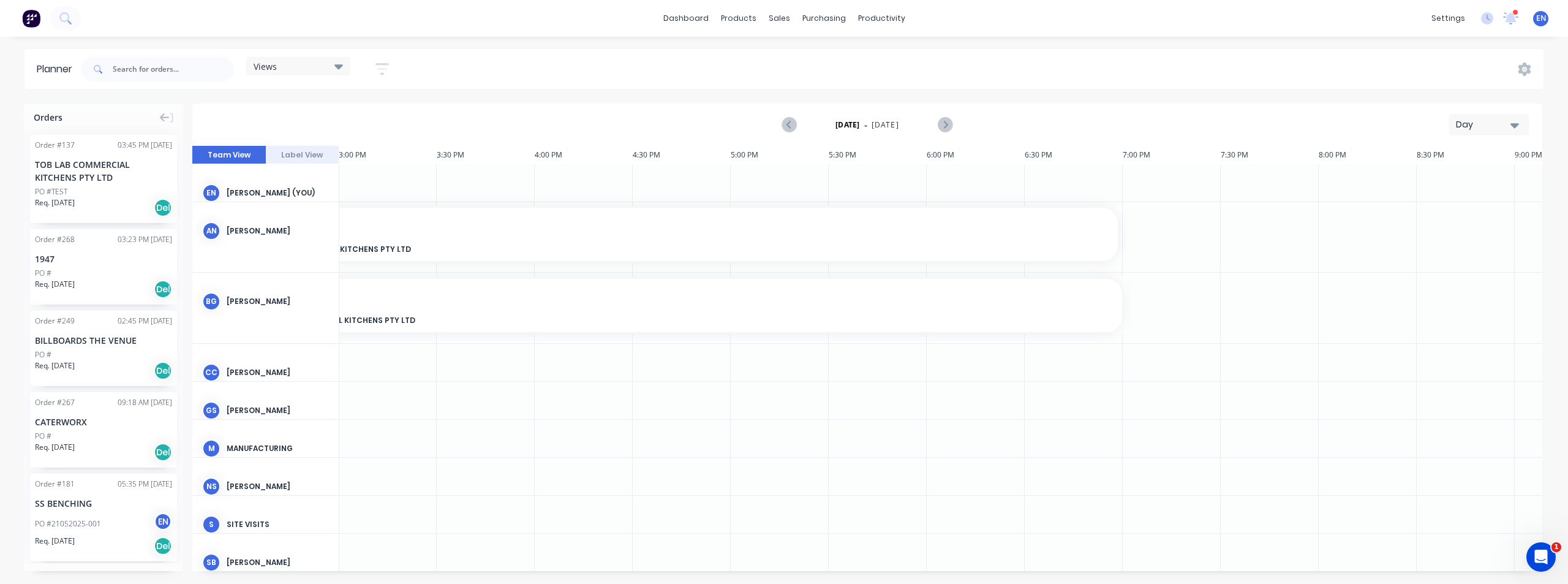
scroll to position [0, 0]
click at [387, 71] on icon "button" at bounding box center [382, 69] width 14 height 16
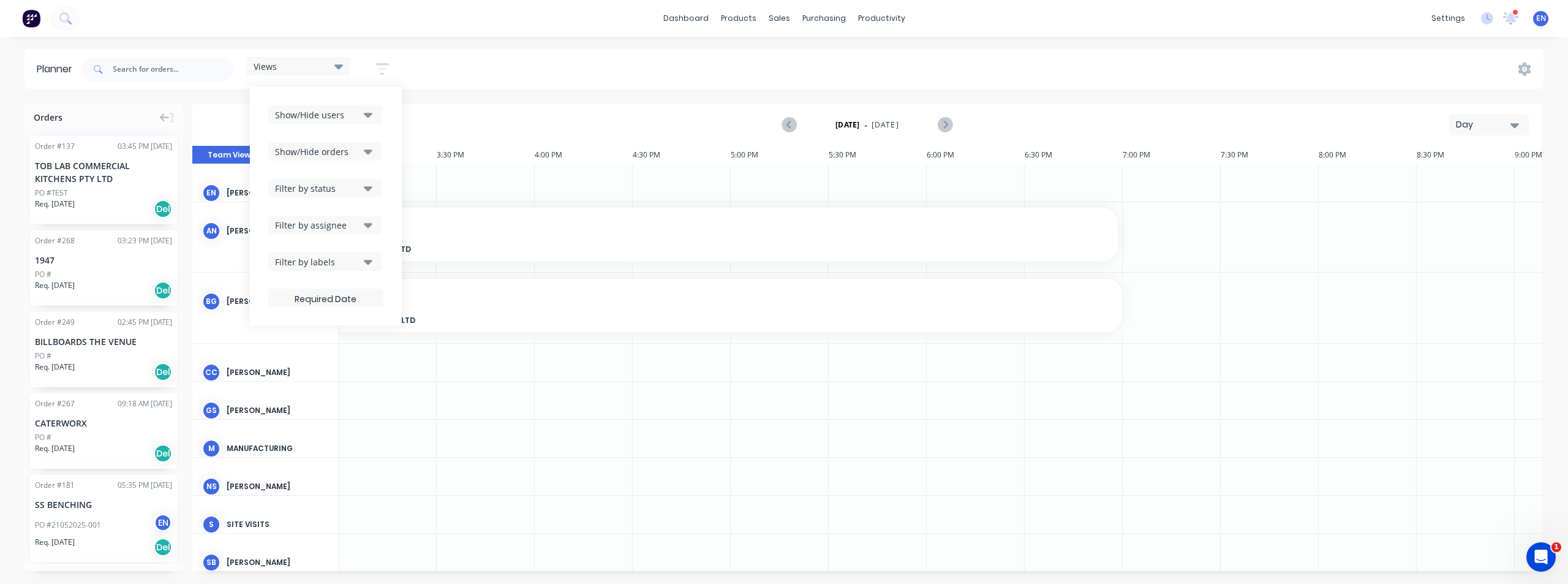
click at [346, 260] on div "Filter by labels" at bounding box center [317, 262] width 85 height 13
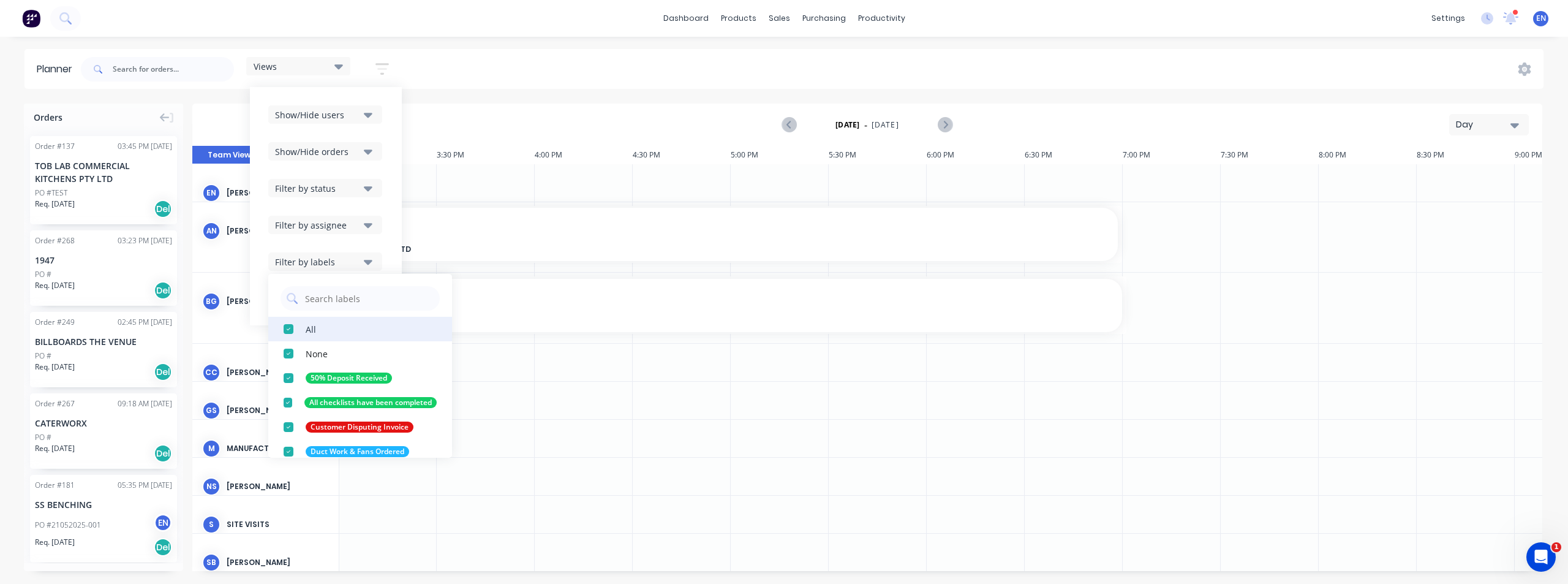
click at [295, 330] on div "button" at bounding box center [289, 329] width 25 height 25
click at [295, 374] on div "button" at bounding box center [289, 378] width 25 height 25
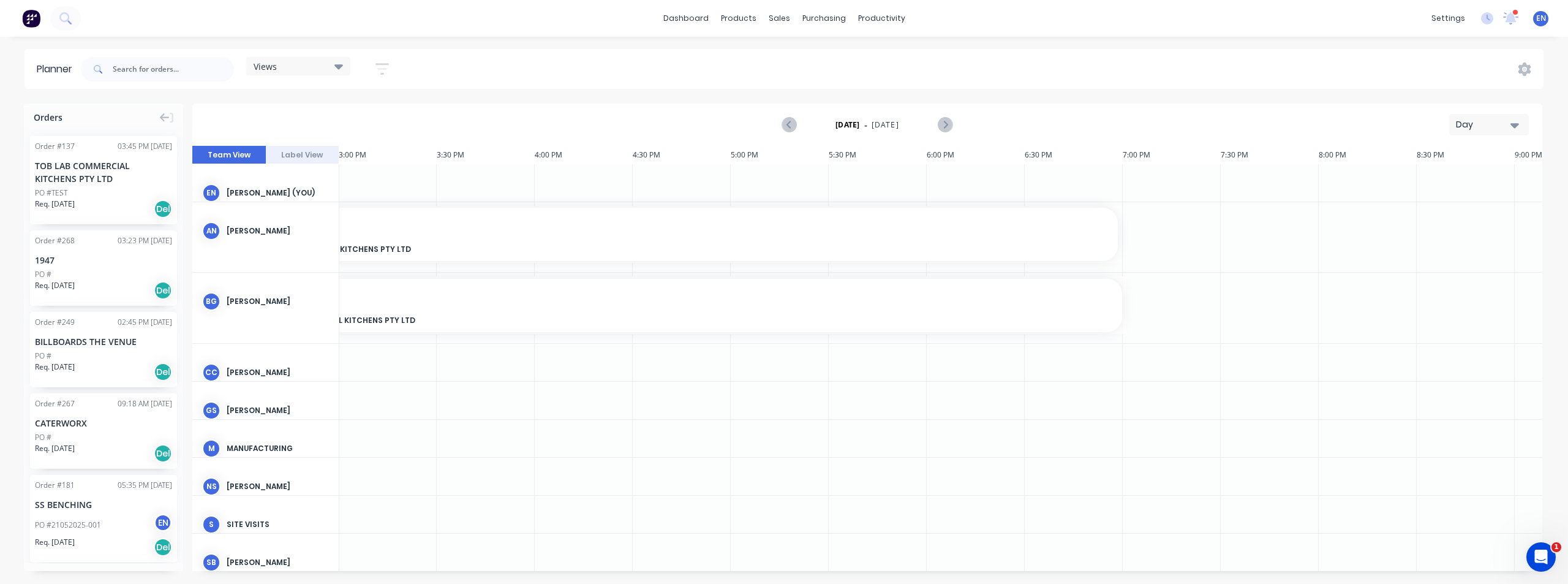
click at [1208, 77] on div "Views Save new view None (Default) edit Show/Hide users Show/Hide orders Filter…" at bounding box center [811, 69] width 1465 height 37
